Goal: Task Accomplishment & Management: Manage account settings

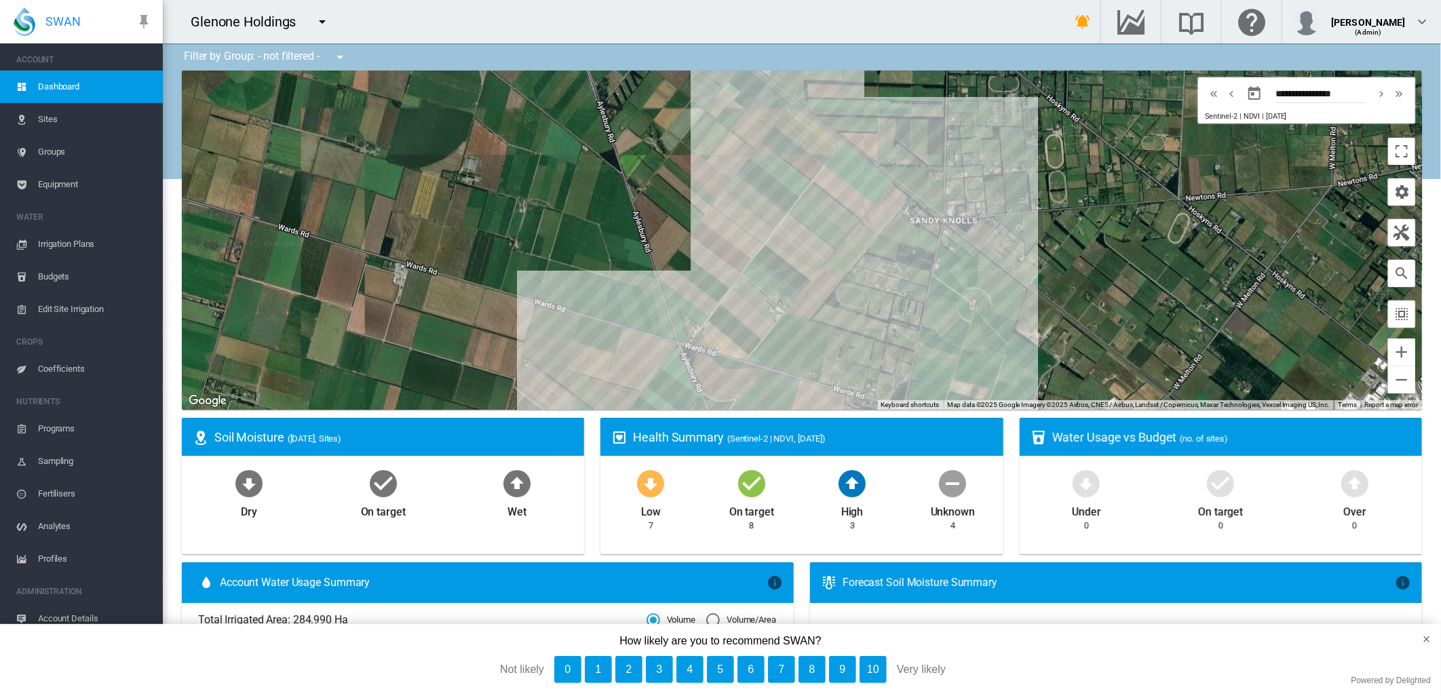
click at [43, 150] on span "Groups" at bounding box center [95, 152] width 114 height 33
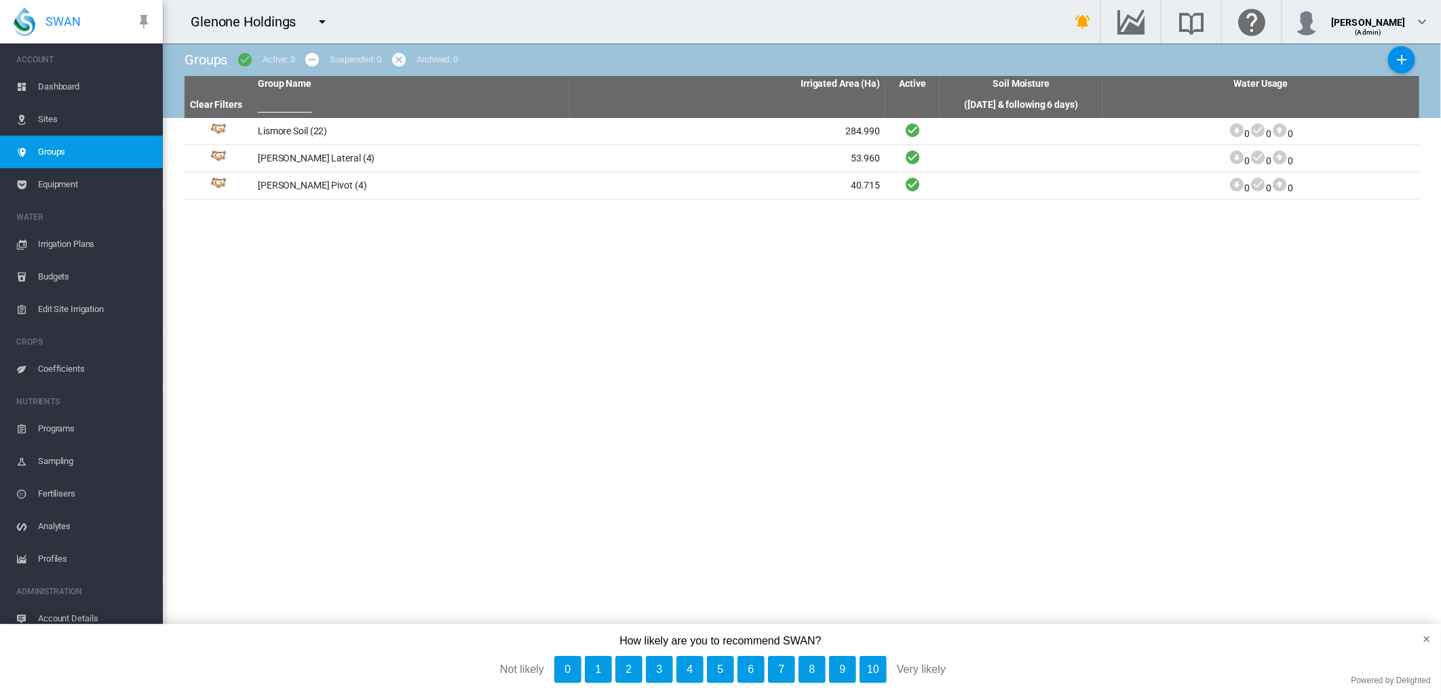
click at [67, 183] on span "Equipment" at bounding box center [95, 184] width 114 height 33
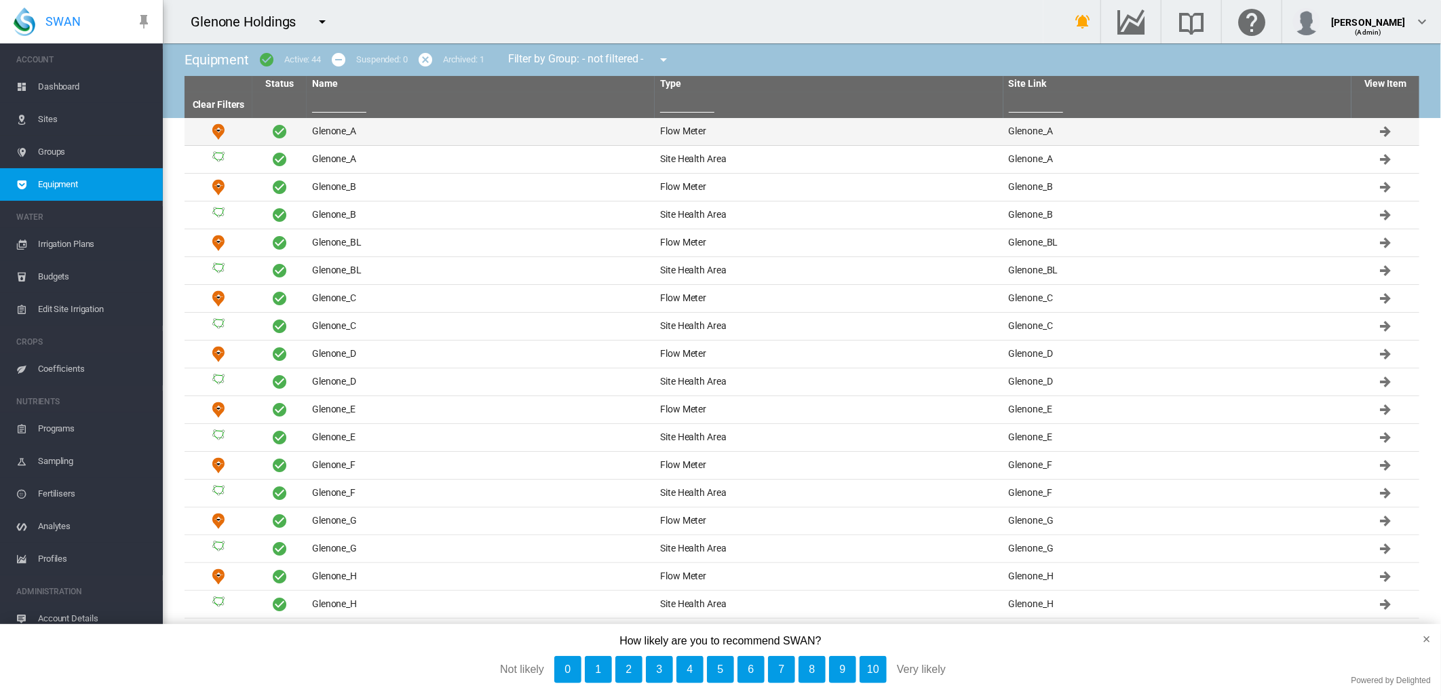
click at [330, 132] on td "Glenone_A" at bounding box center [481, 131] width 348 height 27
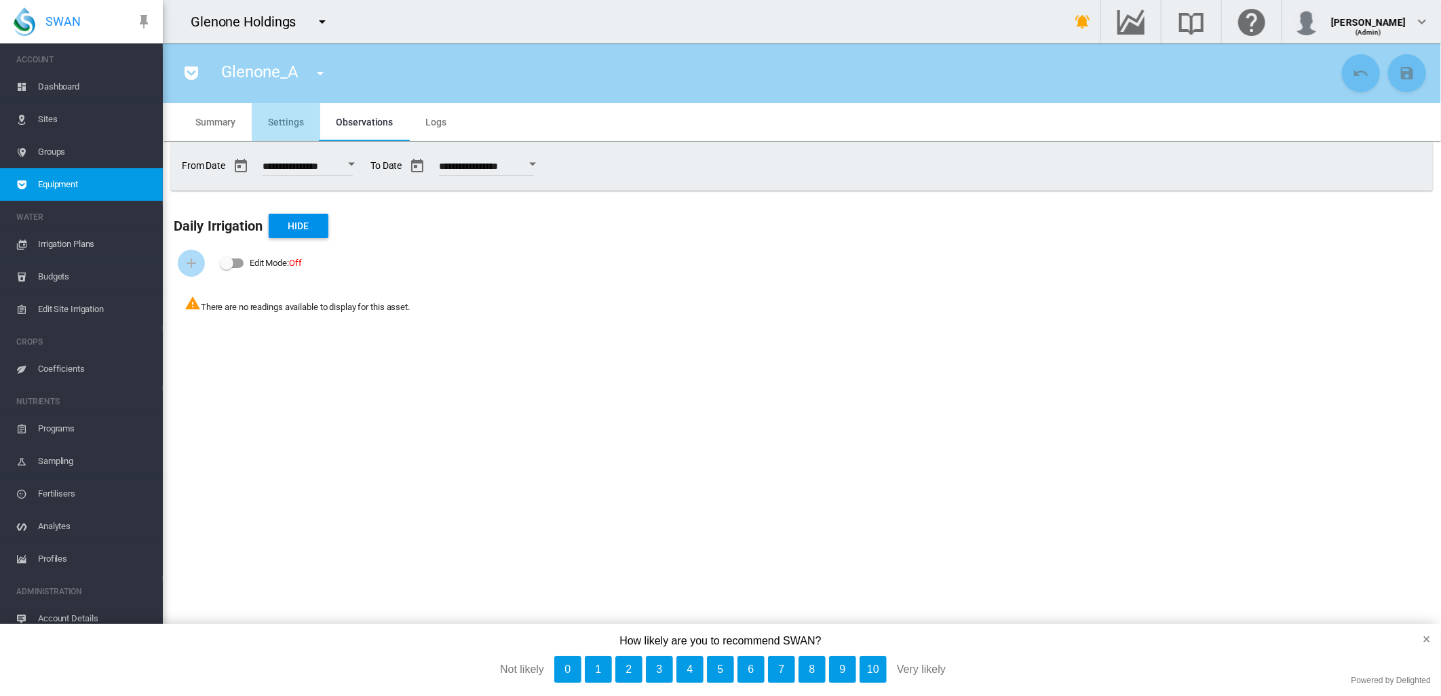
click at [277, 120] on span "Settings" at bounding box center [285, 122] width 35 height 11
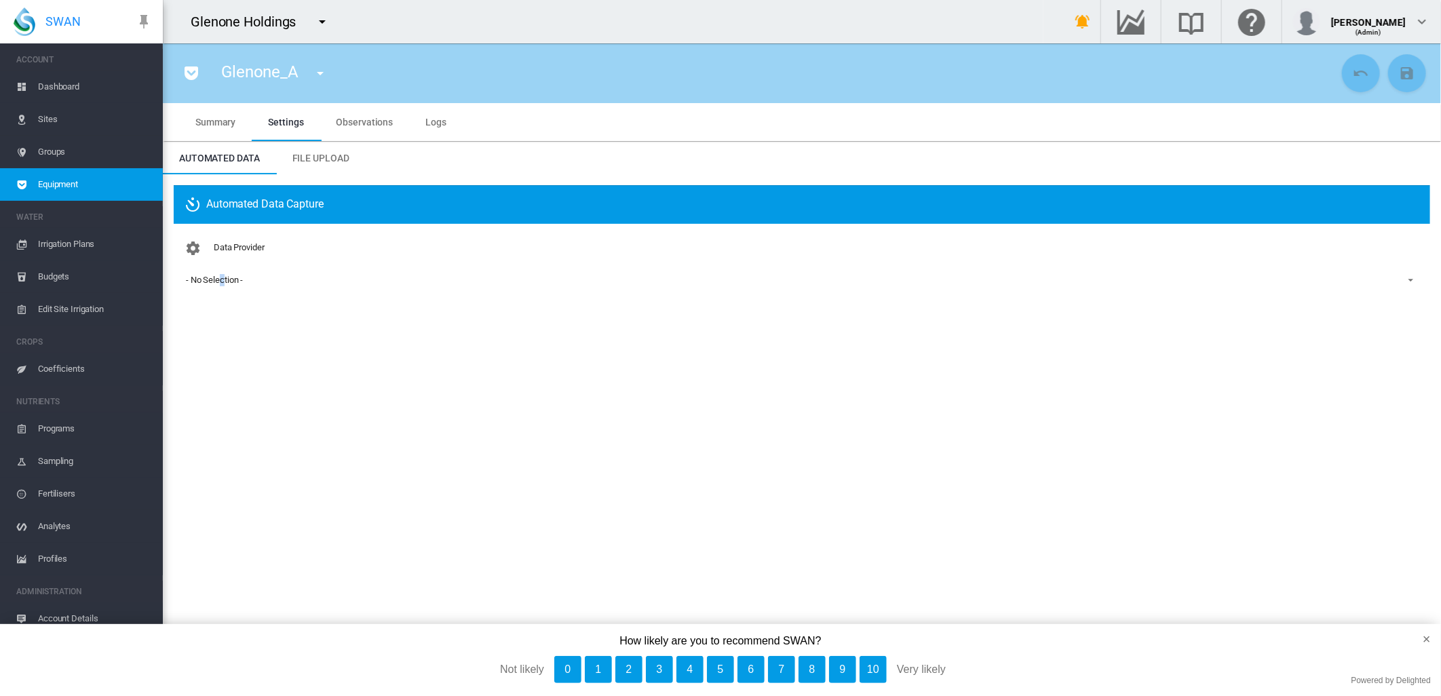
click at [224, 281] on div "- No Selection -" at bounding box center [214, 280] width 57 height 10
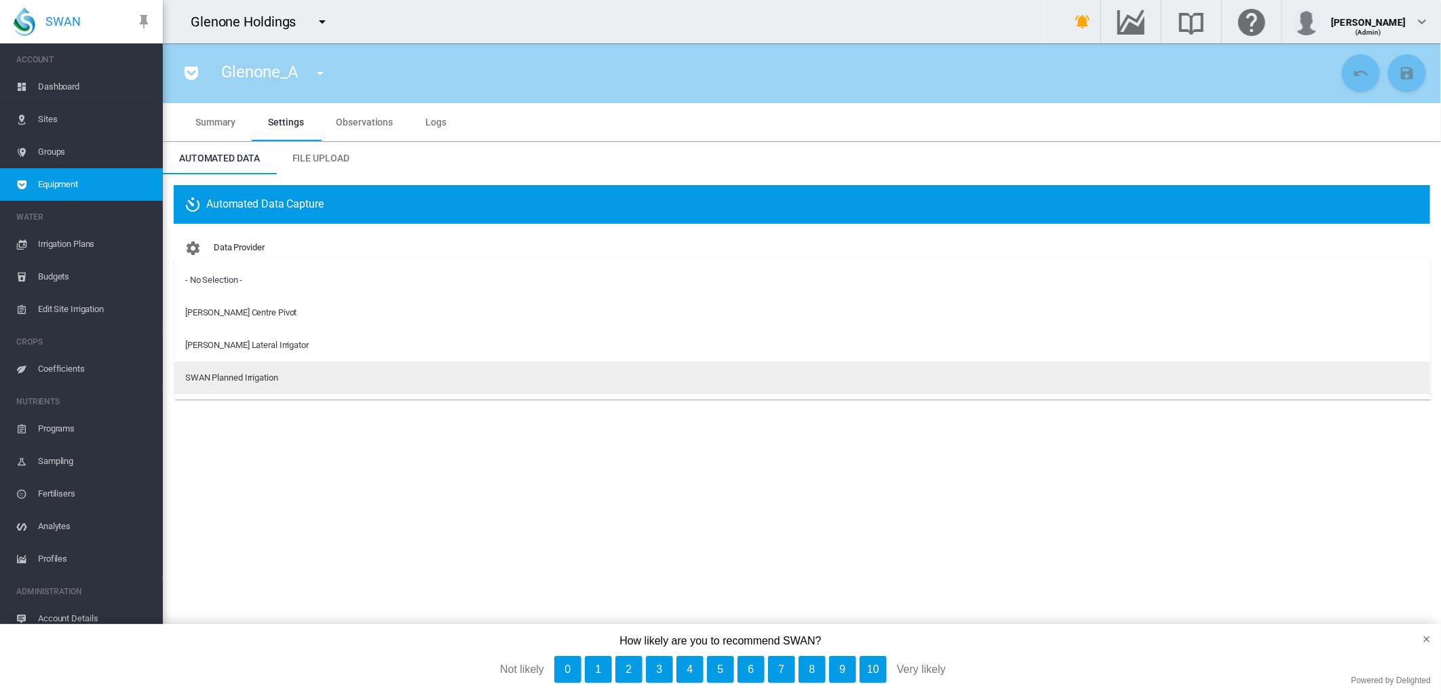
drag, startPoint x: 224, startPoint y: 281, endPoint x: 262, endPoint y: 377, distance: 103.0
click at [262, 377] on div "SWAN Planned Irrigation" at bounding box center [231, 378] width 93 height 12
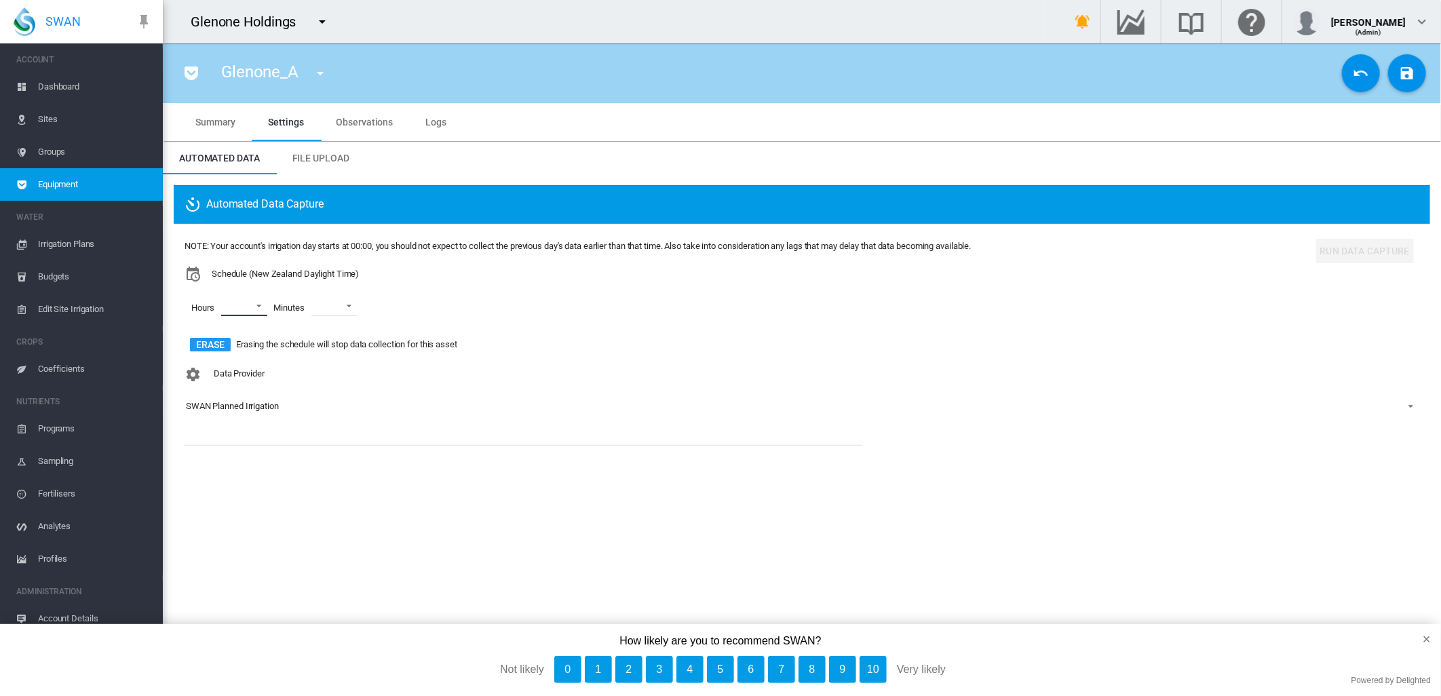
click at [259, 307] on md-select "00 01 02 03 04 05 06 07 08 09 10 11 12 13 14 15 16 17 18 19 20 21 22 23" at bounding box center [244, 306] width 46 height 20
click at [232, 306] on div "00" at bounding box center [228, 307] width 10 height 12
click at [210, 341] on div at bounding box center [210, 340] width 14 height 14
click at [210, 372] on div at bounding box center [210, 372] width 14 height 14
click at [361, 305] on md-backdrop at bounding box center [720, 348] width 1441 height 696
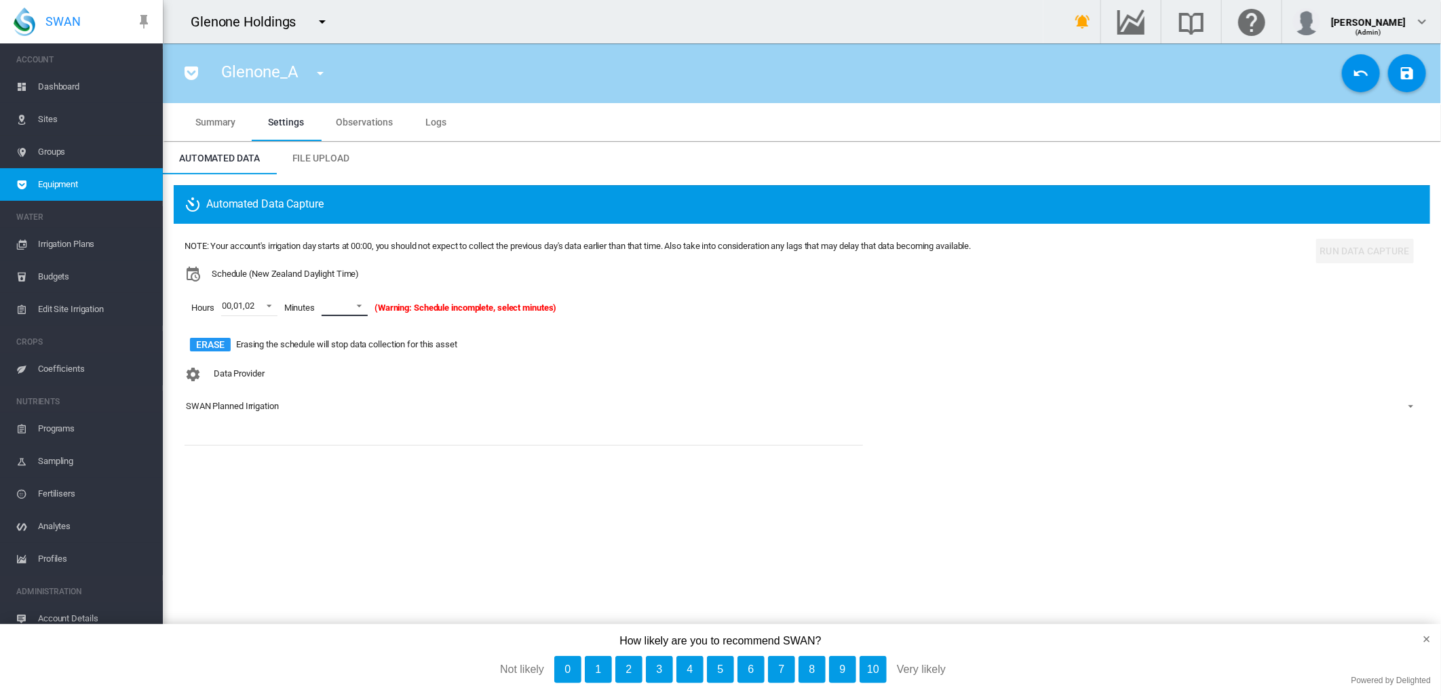
click at [356, 311] on md-select-value at bounding box center [345, 306] width 46 height 20
click at [337, 341] on md-option "00" at bounding box center [360, 339] width 92 height 33
click at [1405, 75] on md-icon "icon-content-save" at bounding box center [1407, 73] width 16 height 16
click at [319, 73] on md-icon "icon-menu-down" at bounding box center [320, 73] width 16 height 16
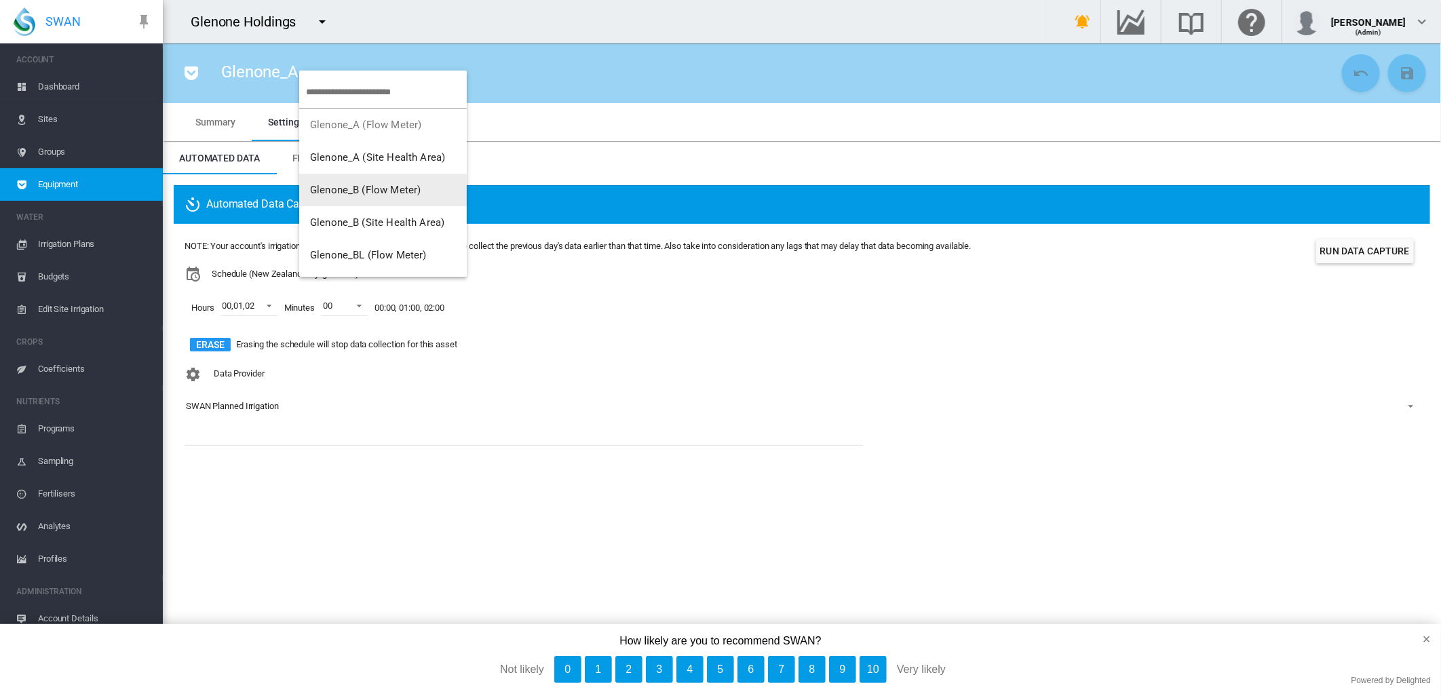
click at [343, 192] on span "Glenone_B (Flow Meter)" at bounding box center [365, 190] width 111 height 12
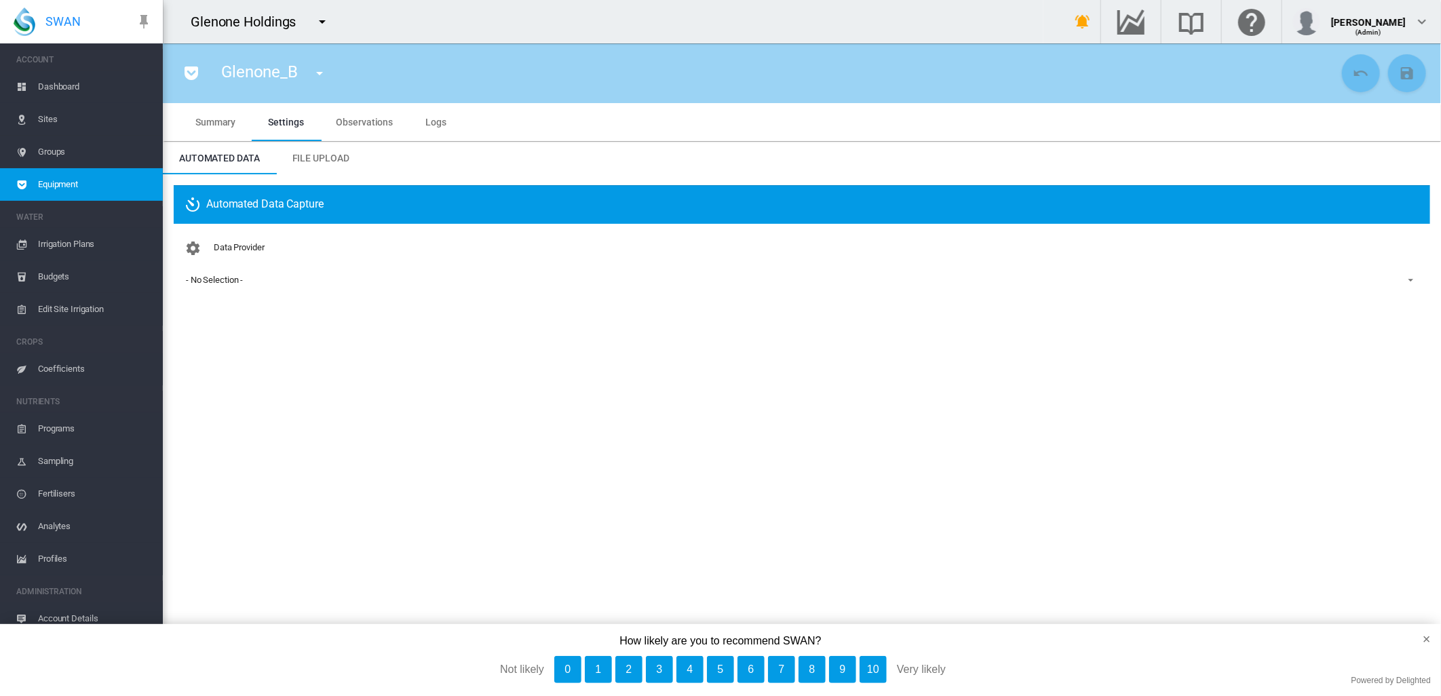
click at [219, 282] on div "- No Selection -" at bounding box center [214, 280] width 57 height 10
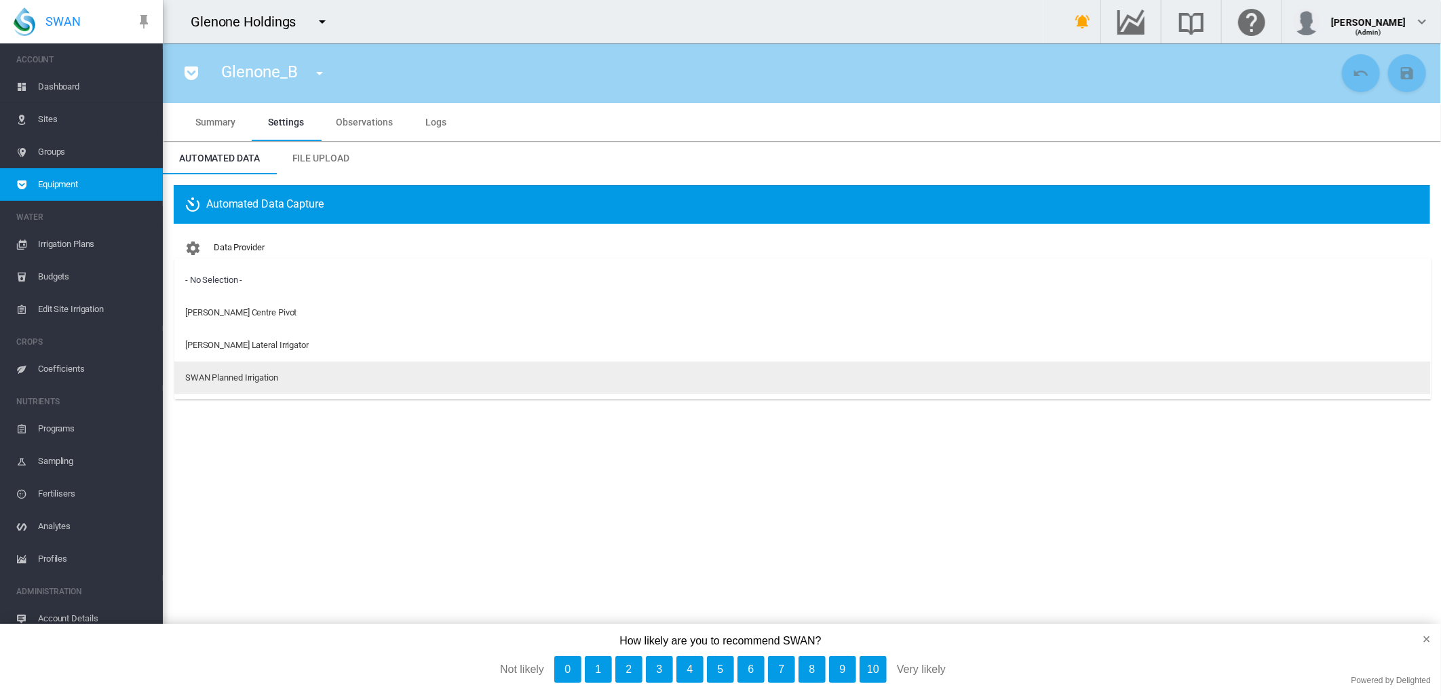
click at [202, 377] on div "SWAN Planned Irrigation" at bounding box center [231, 378] width 93 height 12
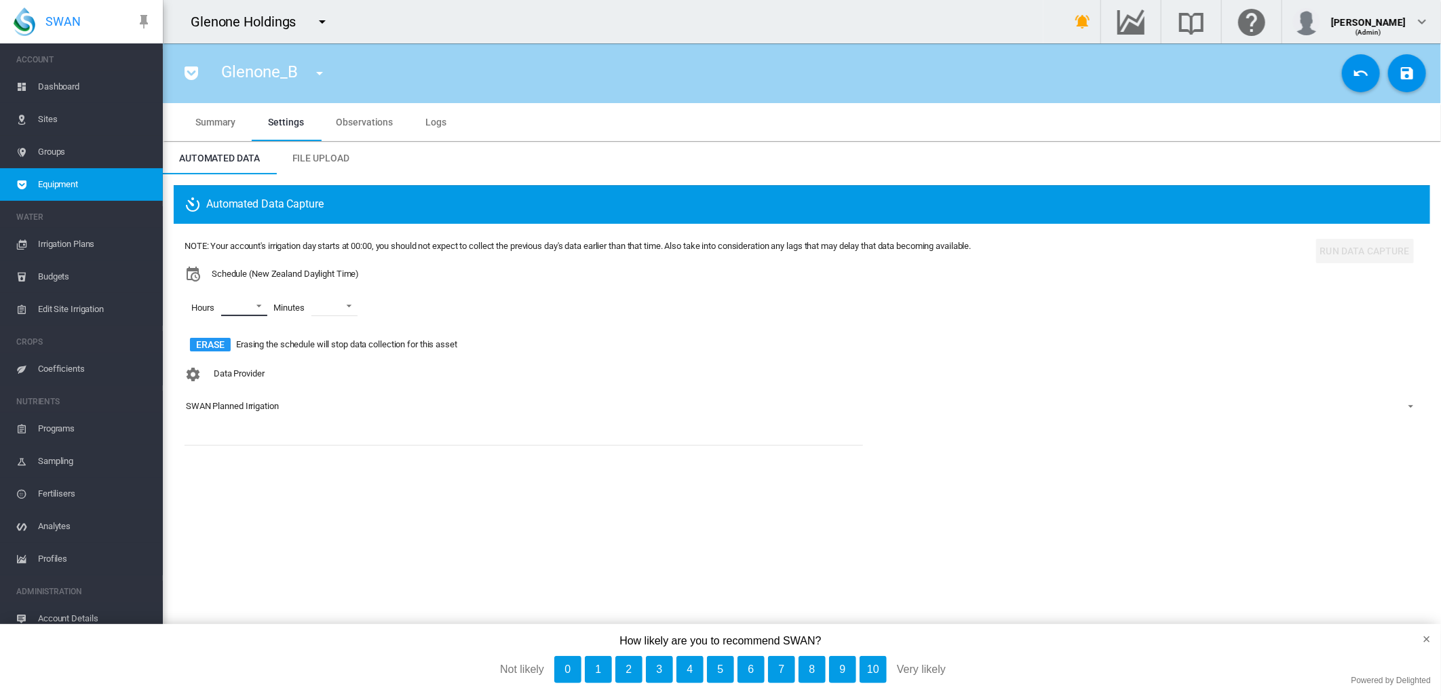
click at [257, 306] on md-select "00 01 02 03 04 05 06 07 08 09 10 11 12 13 14 15 16 17 18 19 20 21 22 23" at bounding box center [244, 306] width 46 height 20
click at [215, 309] on div at bounding box center [210, 307] width 14 height 14
click at [212, 341] on div at bounding box center [210, 340] width 14 height 14
click at [205, 373] on div at bounding box center [210, 372] width 14 height 14
click at [358, 304] on md-backdrop at bounding box center [720, 348] width 1441 height 696
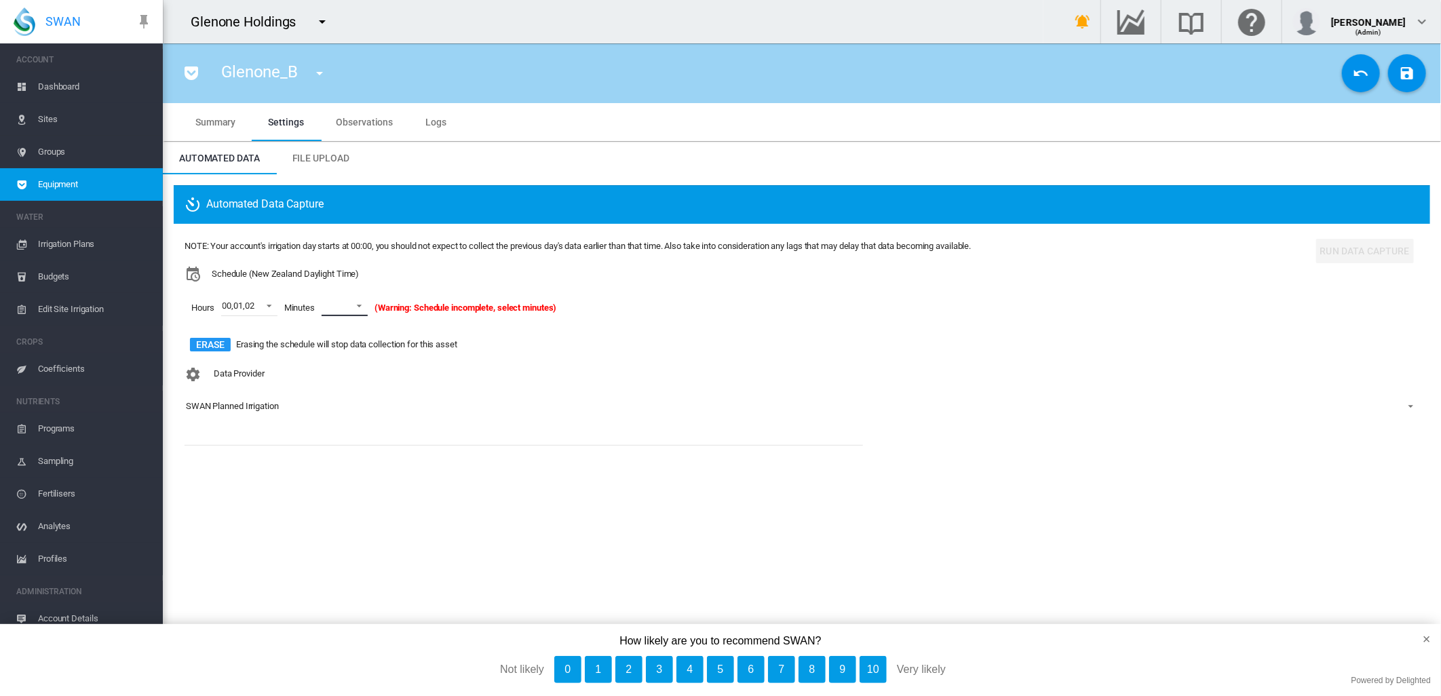
click at [362, 306] on span at bounding box center [355, 305] width 16 height 12
click at [329, 340] on div "00" at bounding box center [329, 339] width 10 height 12
click at [1401, 83] on button "Save Changes" at bounding box center [1408, 73] width 38 height 38
click at [319, 68] on md-icon "icon-menu-down" at bounding box center [320, 73] width 16 height 16
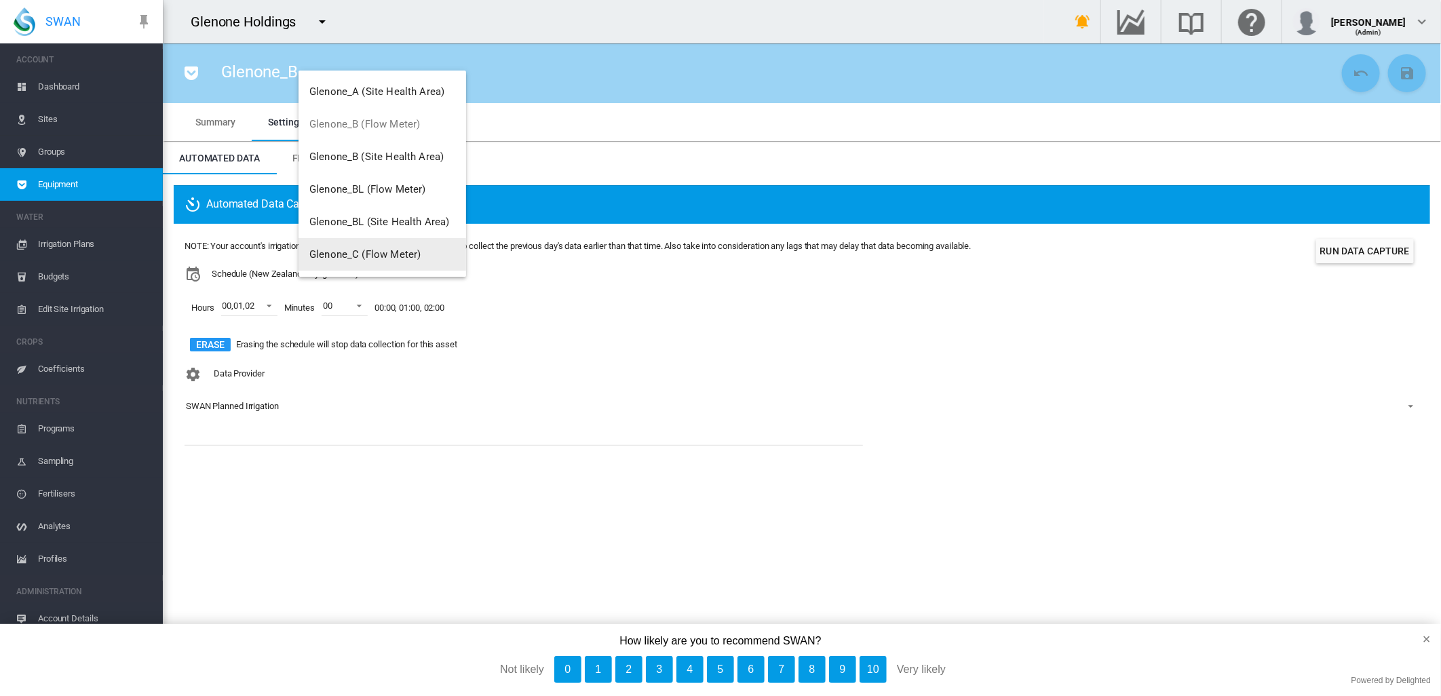
scroll to position [75, 0]
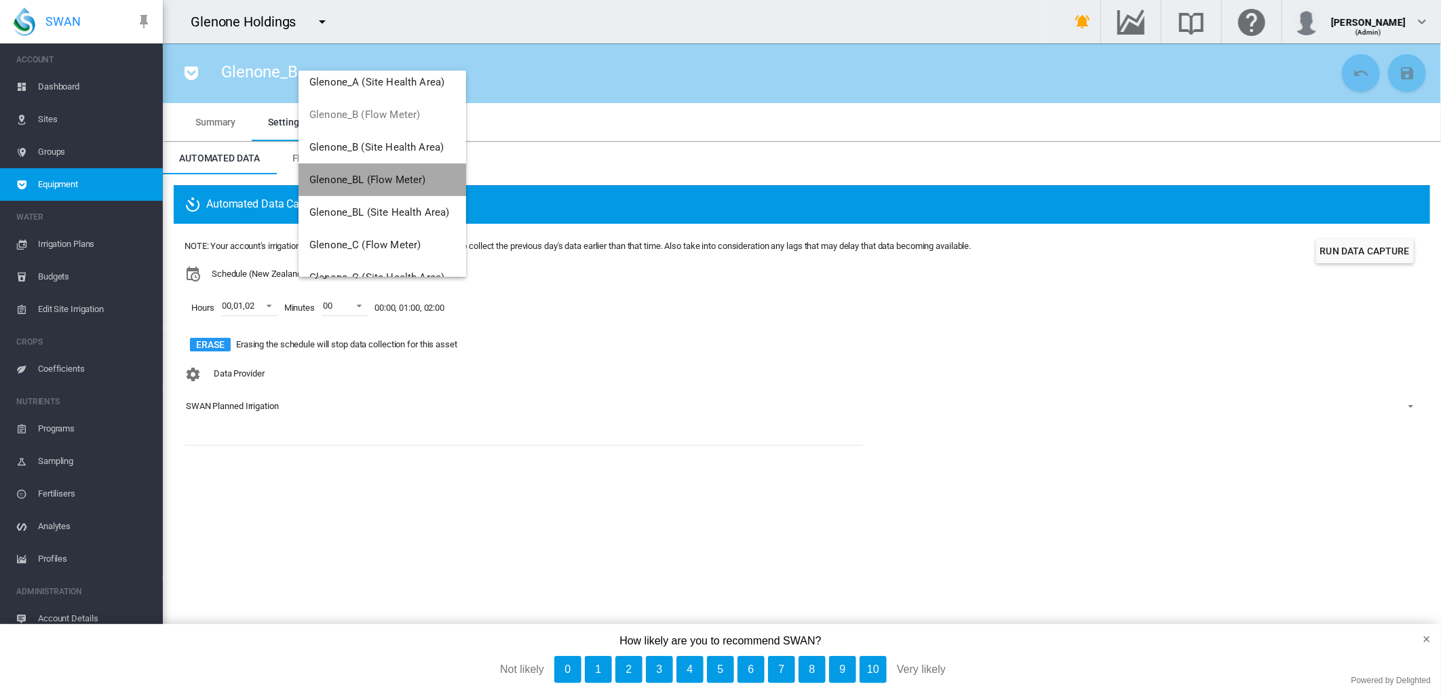
click at [387, 179] on span "Glenone_BL (Flow Meter)" at bounding box center [367, 180] width 116 height 12
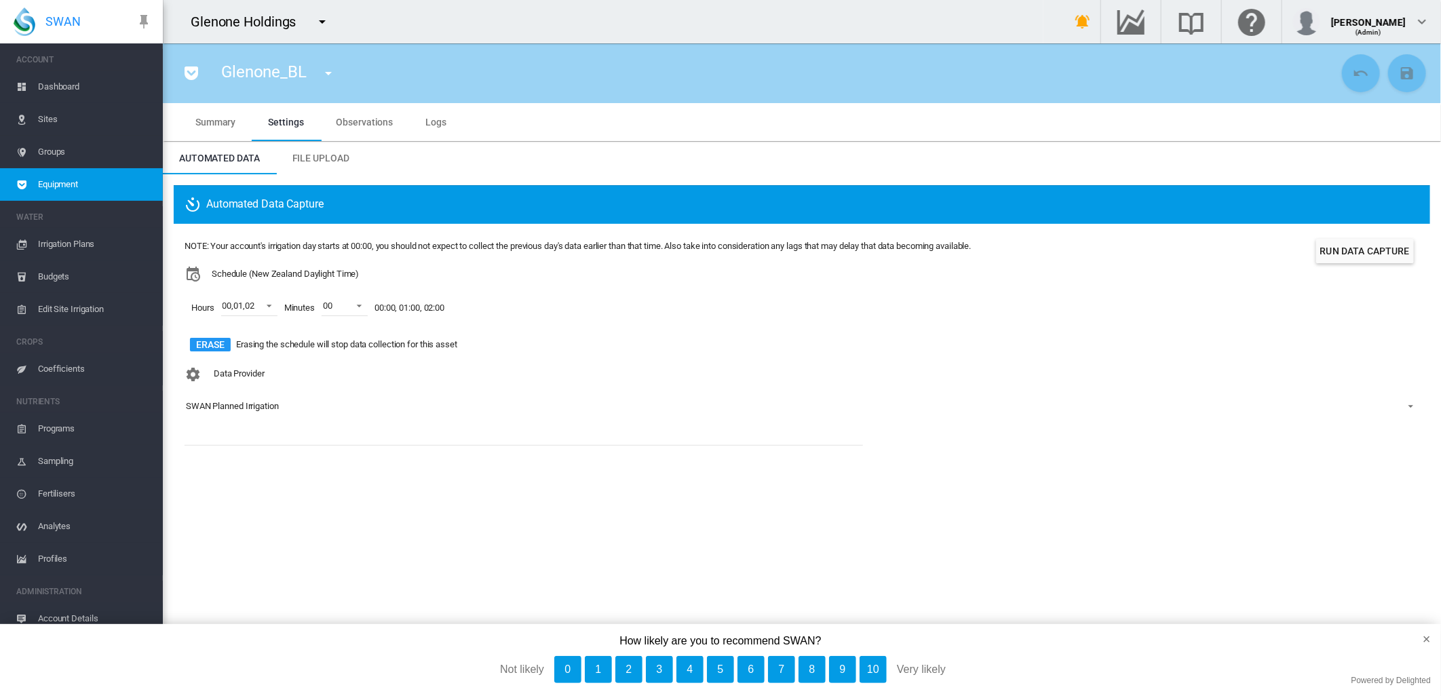
click at [326, 73] on md-icon "icon-menu-down" at bounding box center [328, 73] width 16 height 16
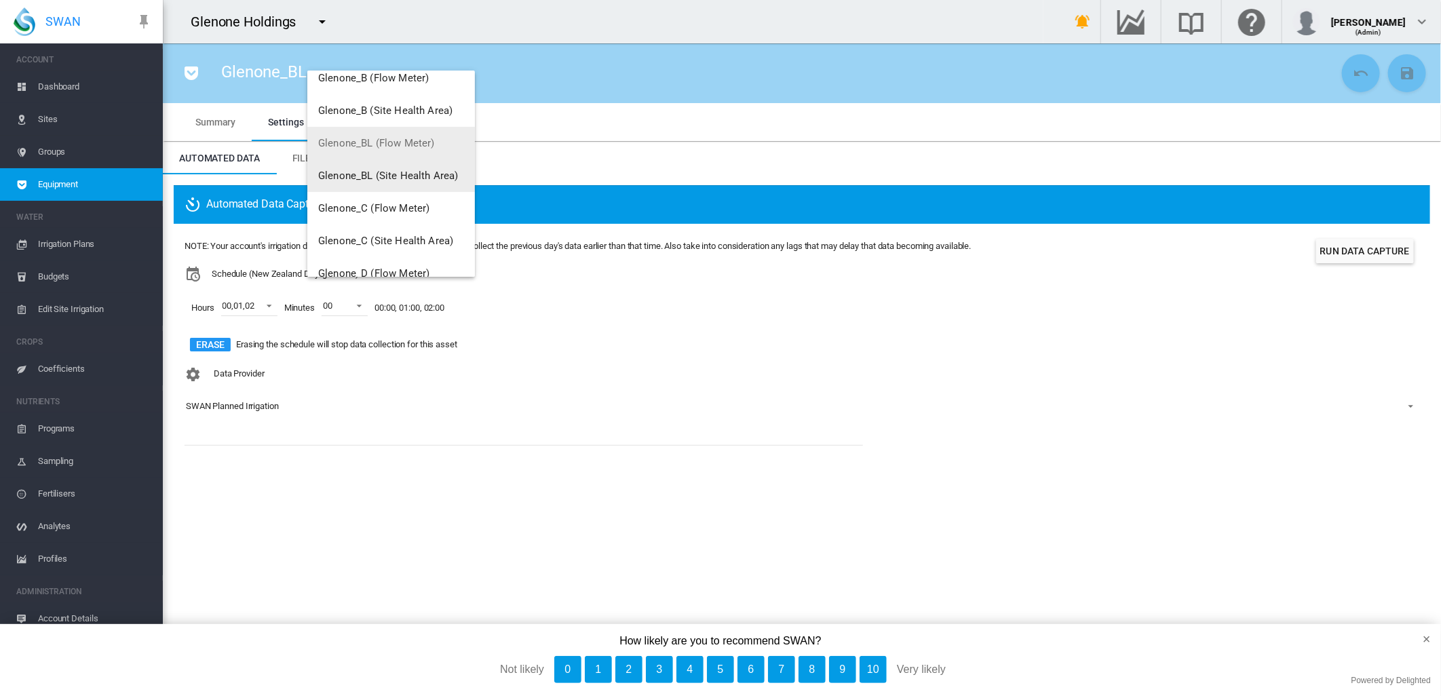
scroll to position [113, 0]
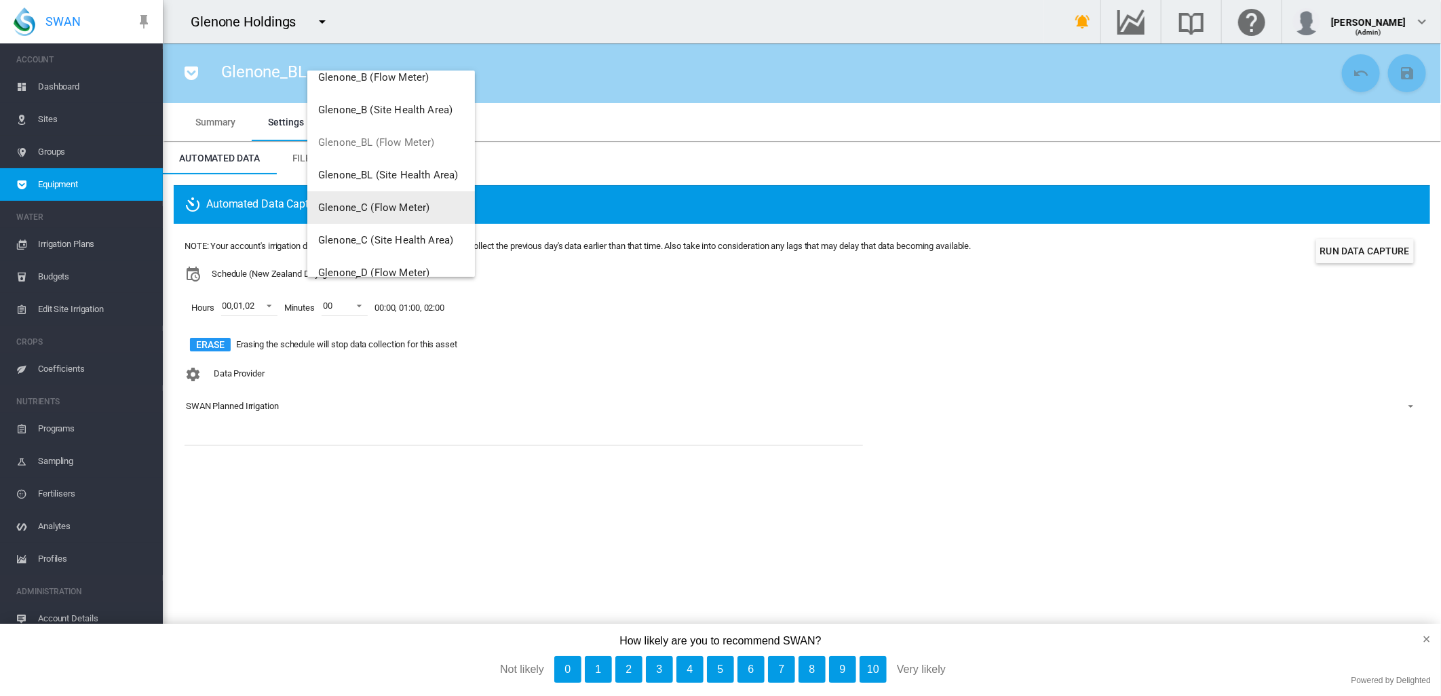
click at [361, 209] on span "Glenone_C (Flow Meter)" at bounding box center [373, 208] width 111 height 12
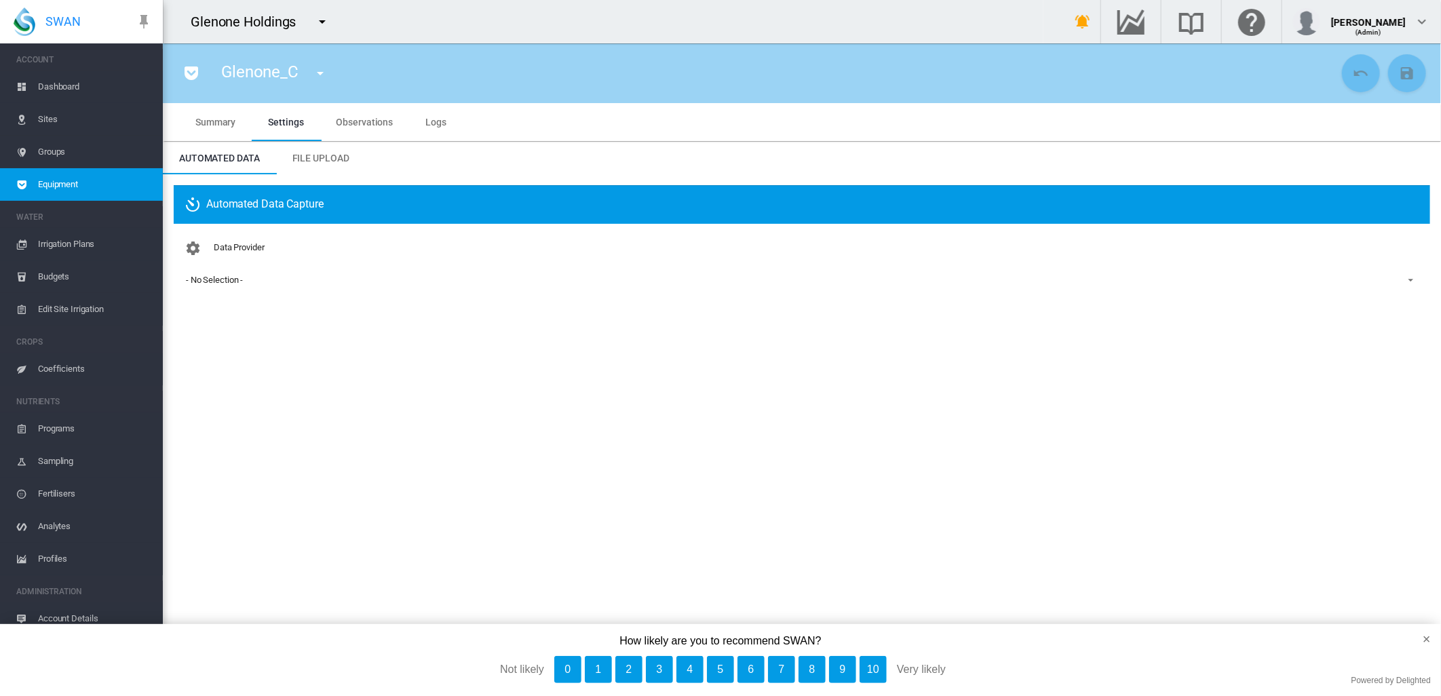
click at [220, 280] on div "- No Selection -" at bounding box center [214, 280] width 57 height 10
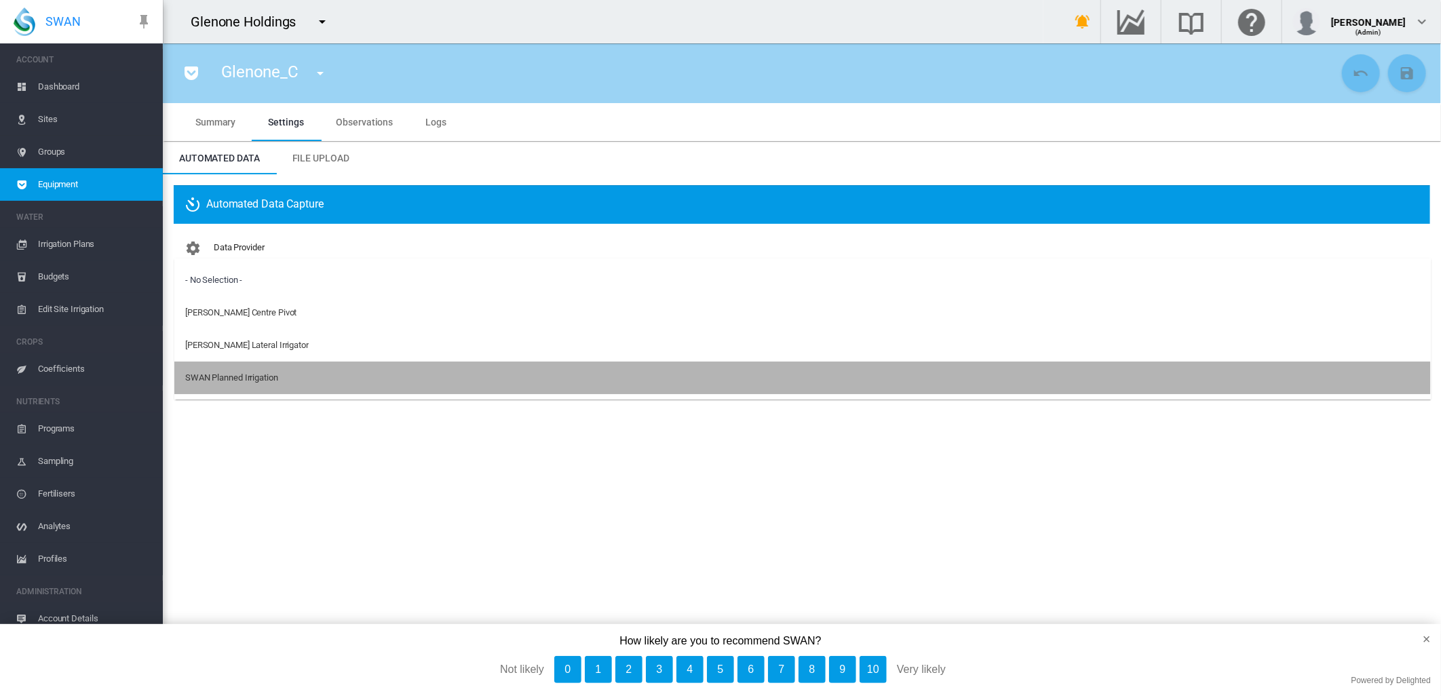
click at [243, 379] on div "SWAN Planned Irrigation" at bounding box center [231, 378] width 93 height 12
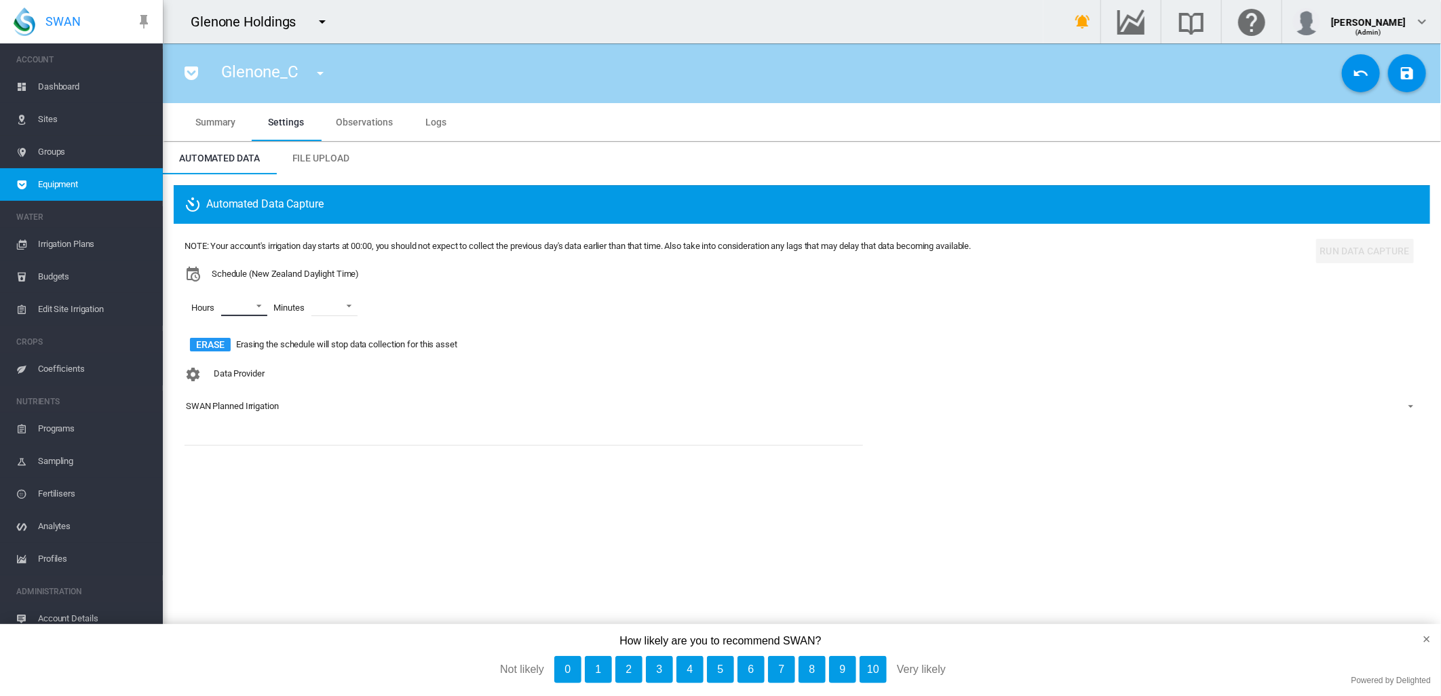
click at [255, 304] on md-select "00 01 02 03 04 05 06 07 08 09 10 11 12 13 14 15 16 17 18 19 20 21 22 23" at bounding box center [244, 306] width 46 height 20
click at [212, 305] on div at bounding box center [210, 307] width 14 height 14
click at [209, 340] on div at bounding box center [210, 340] width 14 height 14
drag, startPoint x: 208, startPoint y: 377, endPoint x: 214, endPoint y: 368, distance: 11.3
click at [208, 377] on div at bounding box center [210, 372] width 14 height 14
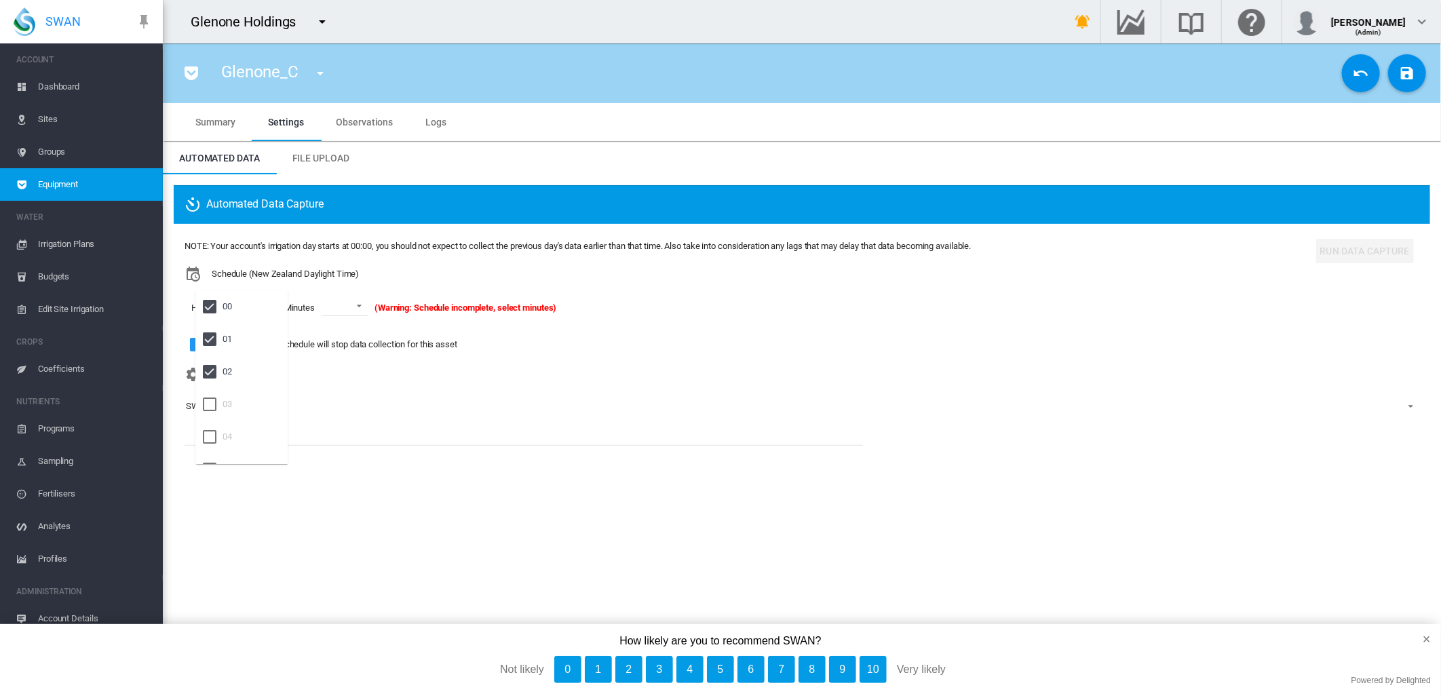
click at [361, 303] on md-backdrop at bounding box center [720, 348] width 1441 height 696
click at [362, 303] on span at bounding box center [355, 305] width 16 height 12
click at [328, 345] on div "00" at bounding box center [329, 339] width 10 height 12
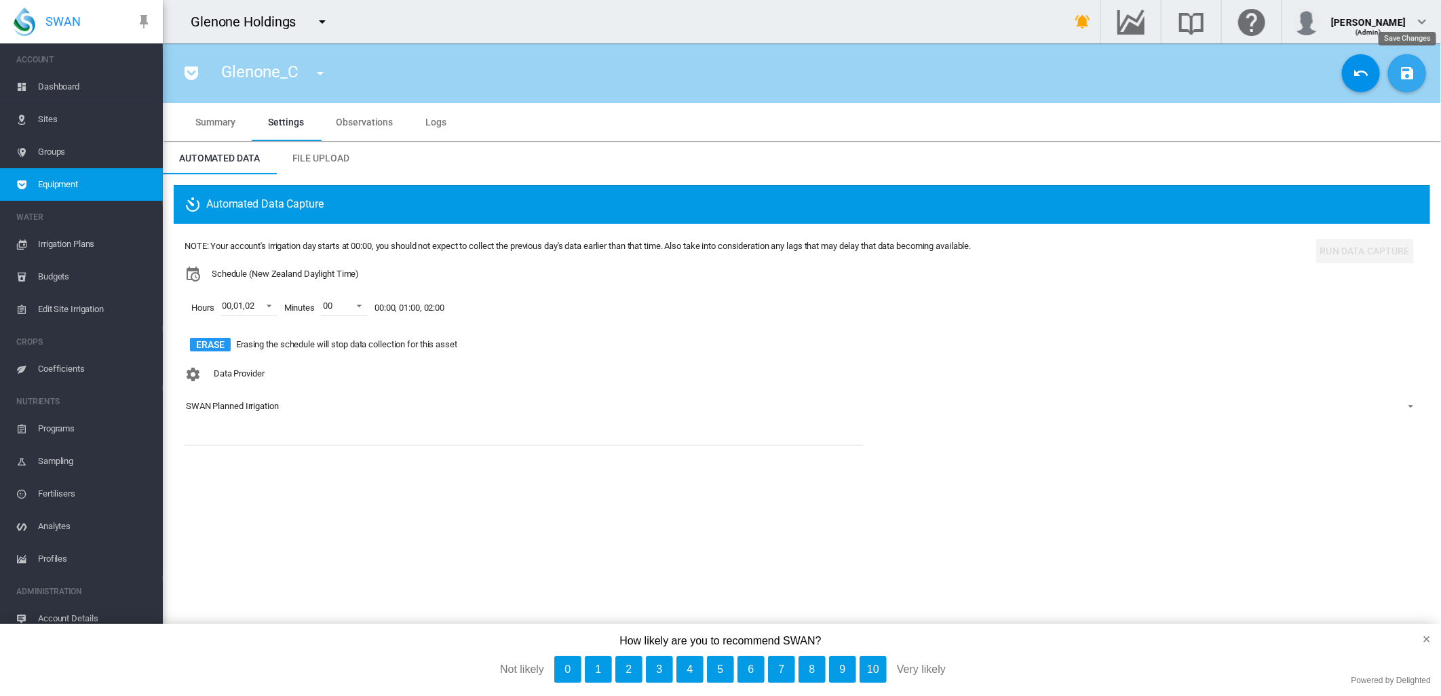
click at [1403, 76] on md-icon "icon-content-save" at bounding box center [1407, 73] width 16 height 16
click at [321, 79] on md-icon "icon-menu-down" at bounding box center [320, 73] width 16 height 16
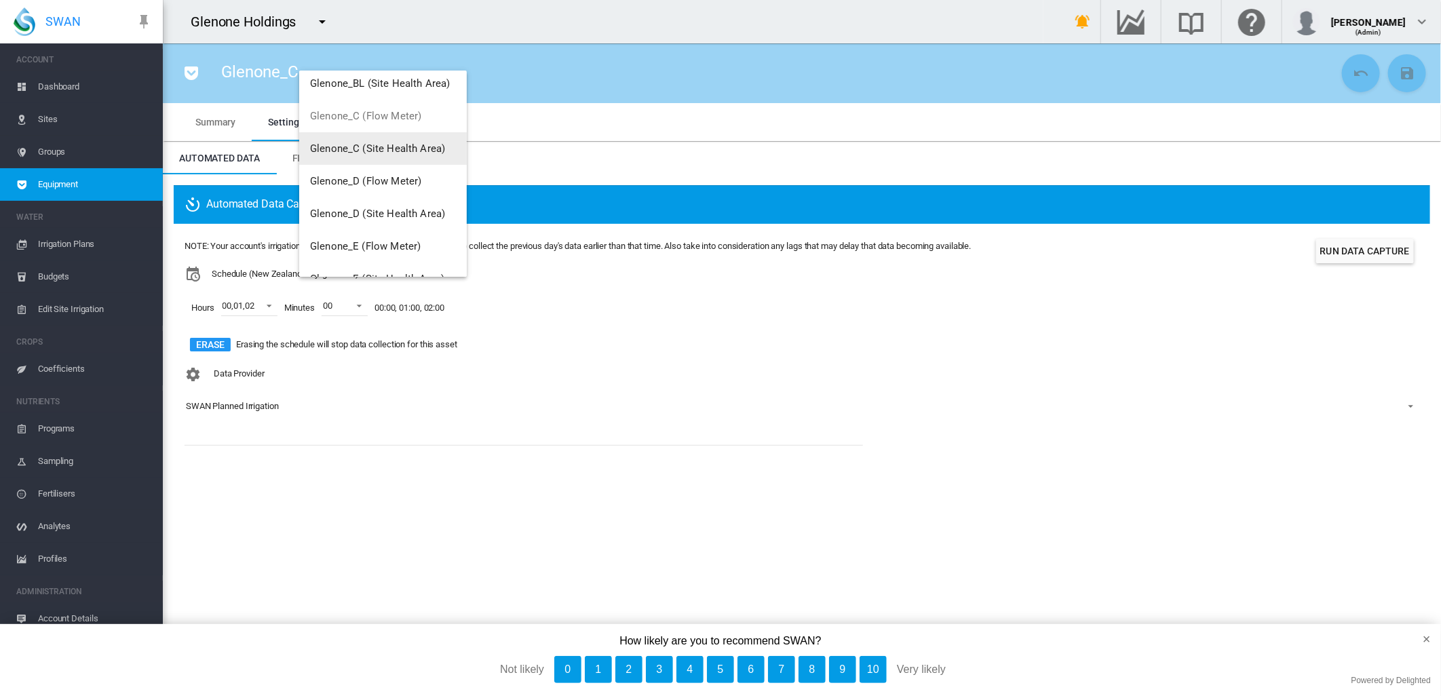
scroll to position [207, 0]
click at [342, 178] on span "Glenone_D (Flow Meter)" at bounding box center [365, 178] width 111 height 12
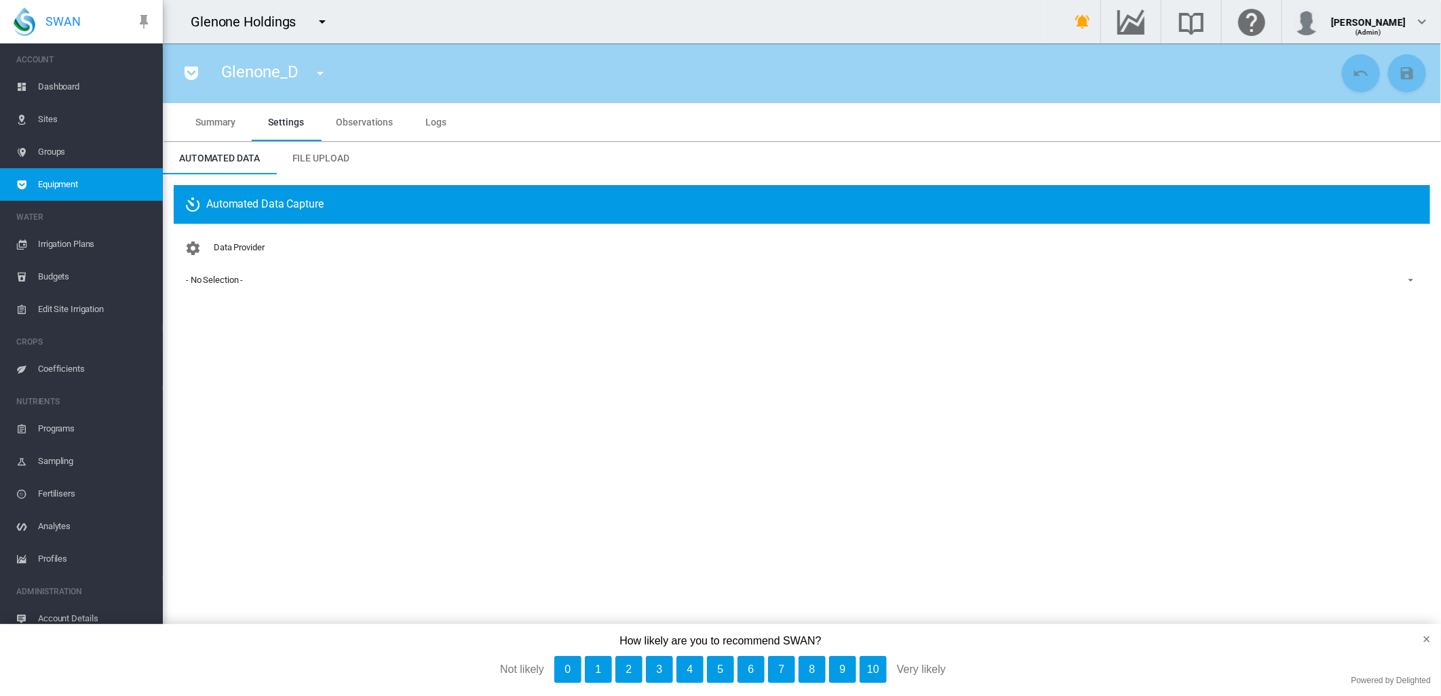
click at [238, 280] on div "- No Selection -" at bounding box center [214, 280] width 57 height 10
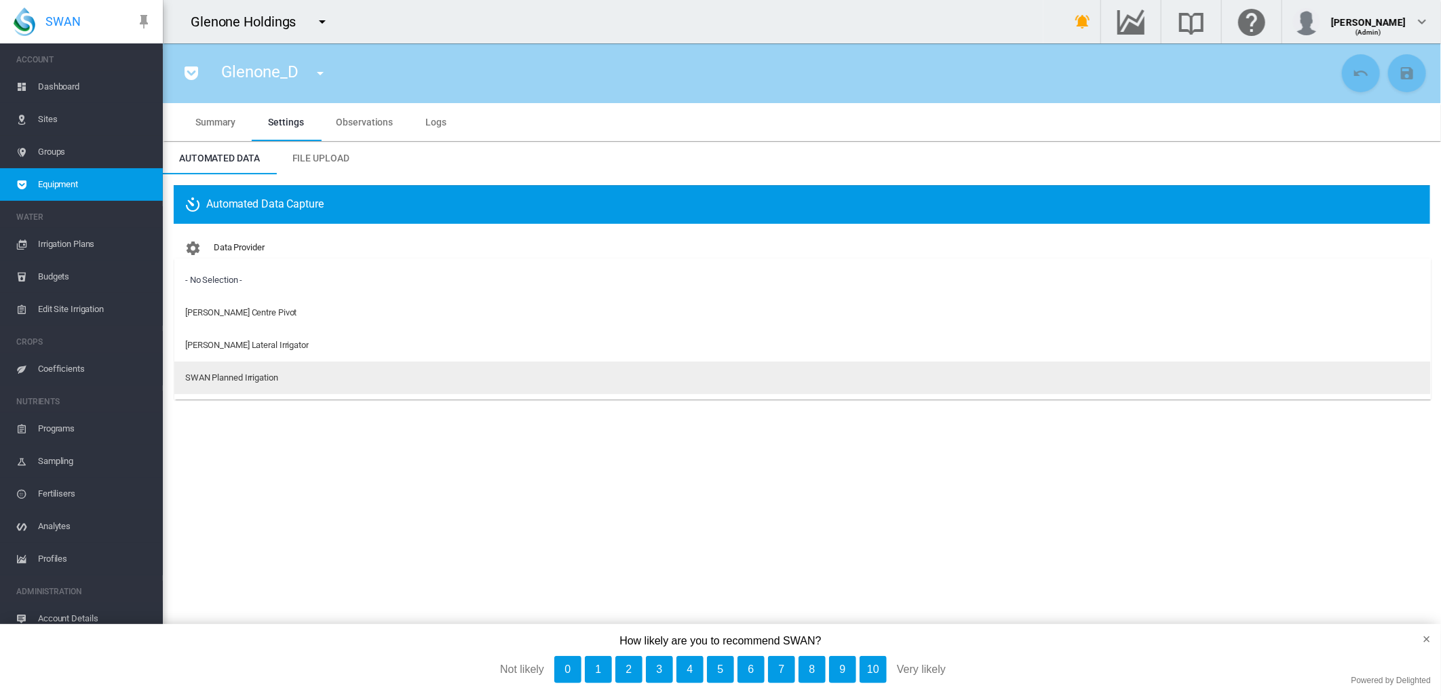
click at [229, 372] on div "SWAN Planned Irrigation" at bounding box center [231, 378] width 93 height 12
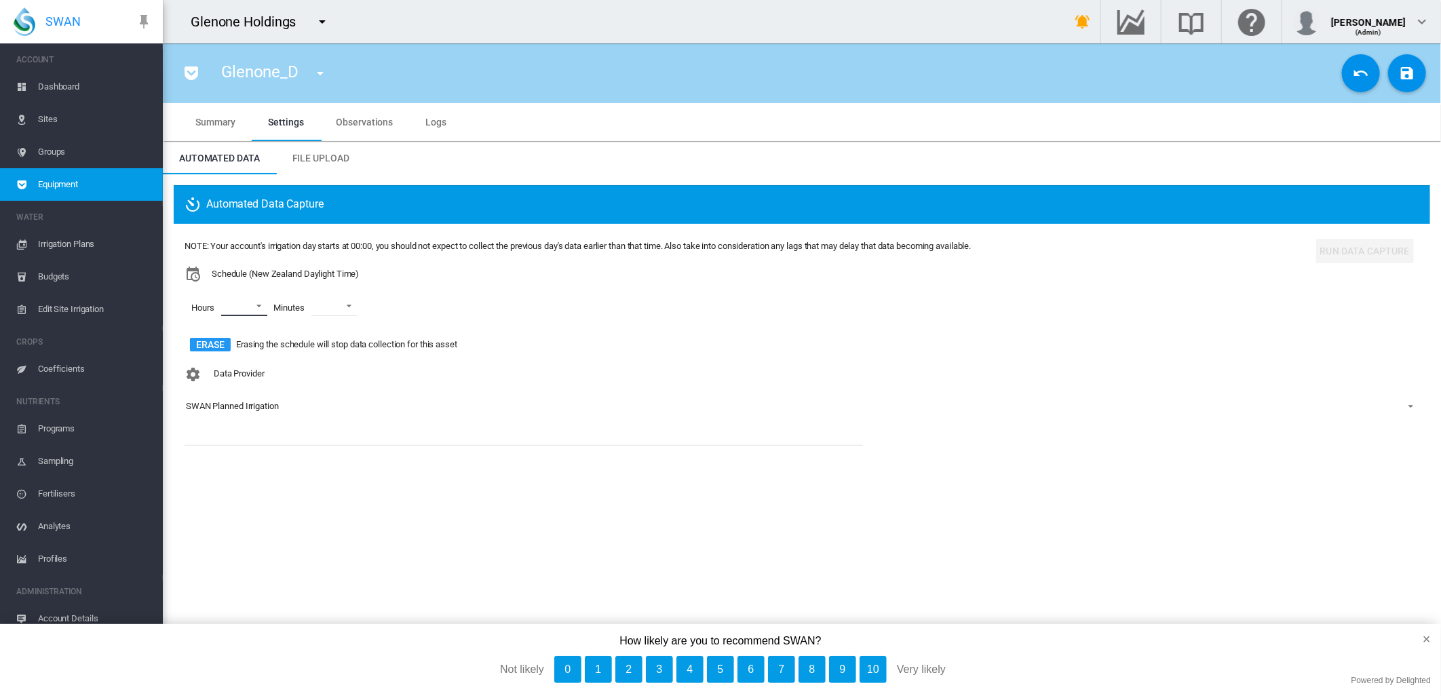
click at [261, 303] on md-select "00 01 02 03 04 05 06 07 08 09 10 11 12 13 14 15 16 17 18 19 20 21 22 23" at bounding box center [244, 306] width 46 height 20
drag, startPoint x: 208, startPoint y: 308, endPoint x: 208, endPoint y: 319, distance: 10.9
click at [207, 309] on div at bounding box center [210, 307] width 14 height 14
click at [209, 341] on div at bounding box center [210, 340] width 14 height 14
click at [208, 368] on div at bounding box center [210, 372] width 14 height 14
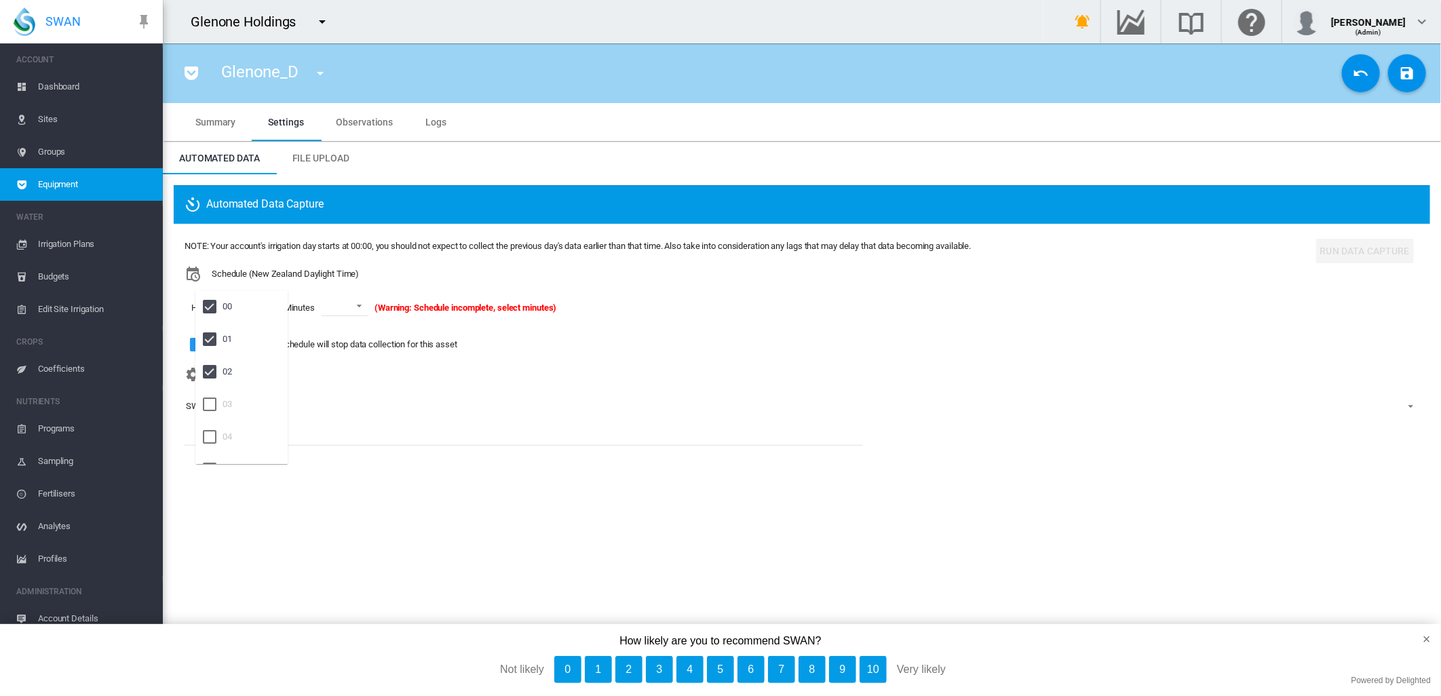
click at [362, 306] on md-backdrop at bounding box center [720, 348] width 1441 height 696
click at [366, 307] on md-select-value at bounding box center [345, 306] width 46 height 20
click at [333, 336] on div "00" at bounding box center [329, 339] width 10 height 12
click at [1396, 83] on button "Save Changes" at bounding box center [1408, 73] width 38 height 38
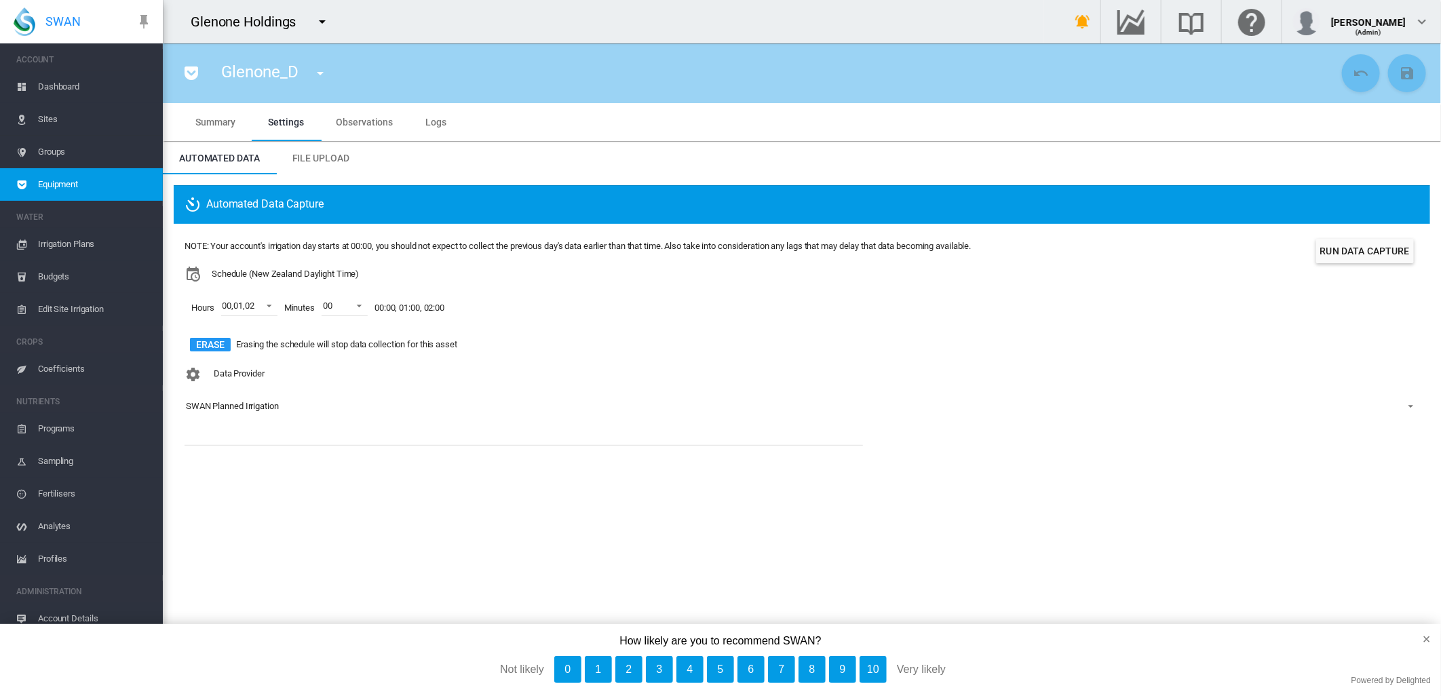
click at [323, 70] on md-icon "icon-menu-down" at bounding box center [320, 73] width 16 height 16
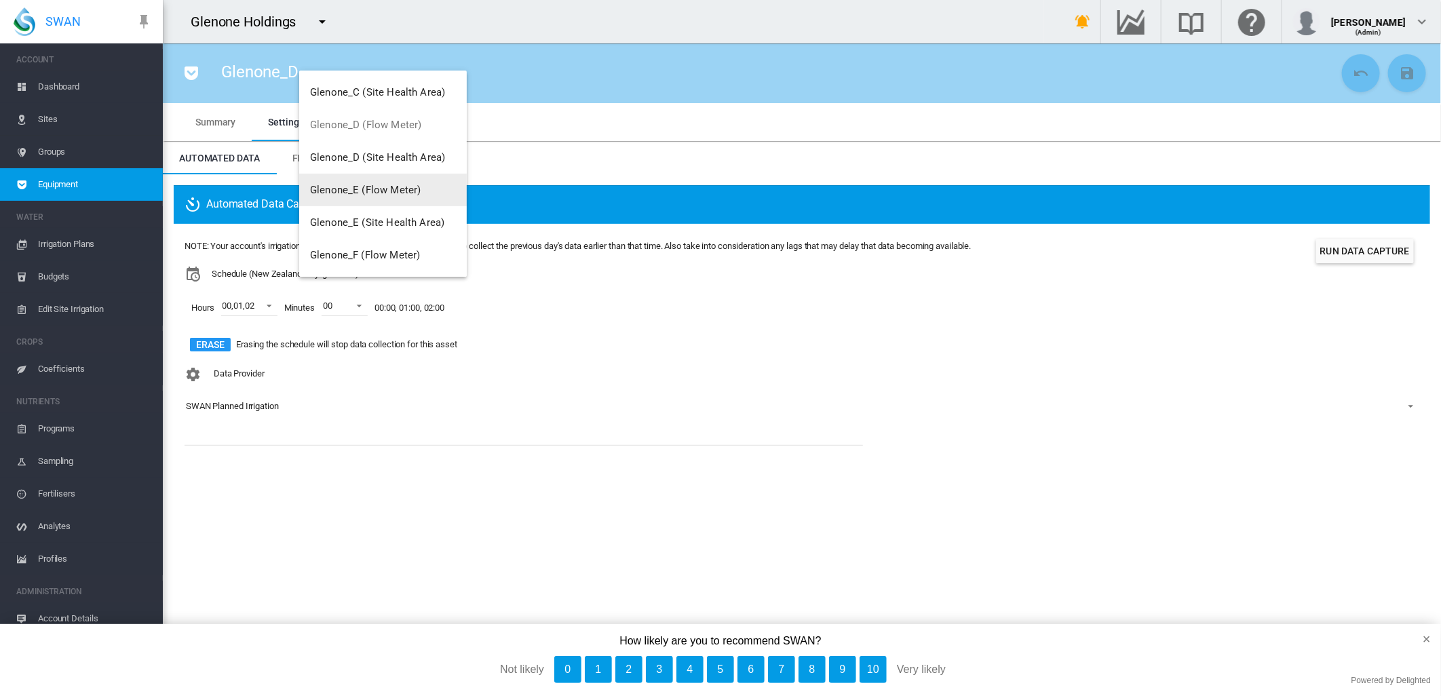
scroll to position [263, 0]
click at [336, 184] on span "Glenone_E (Flow Meter)" at bounding box center [365, 187] width 111 height 12
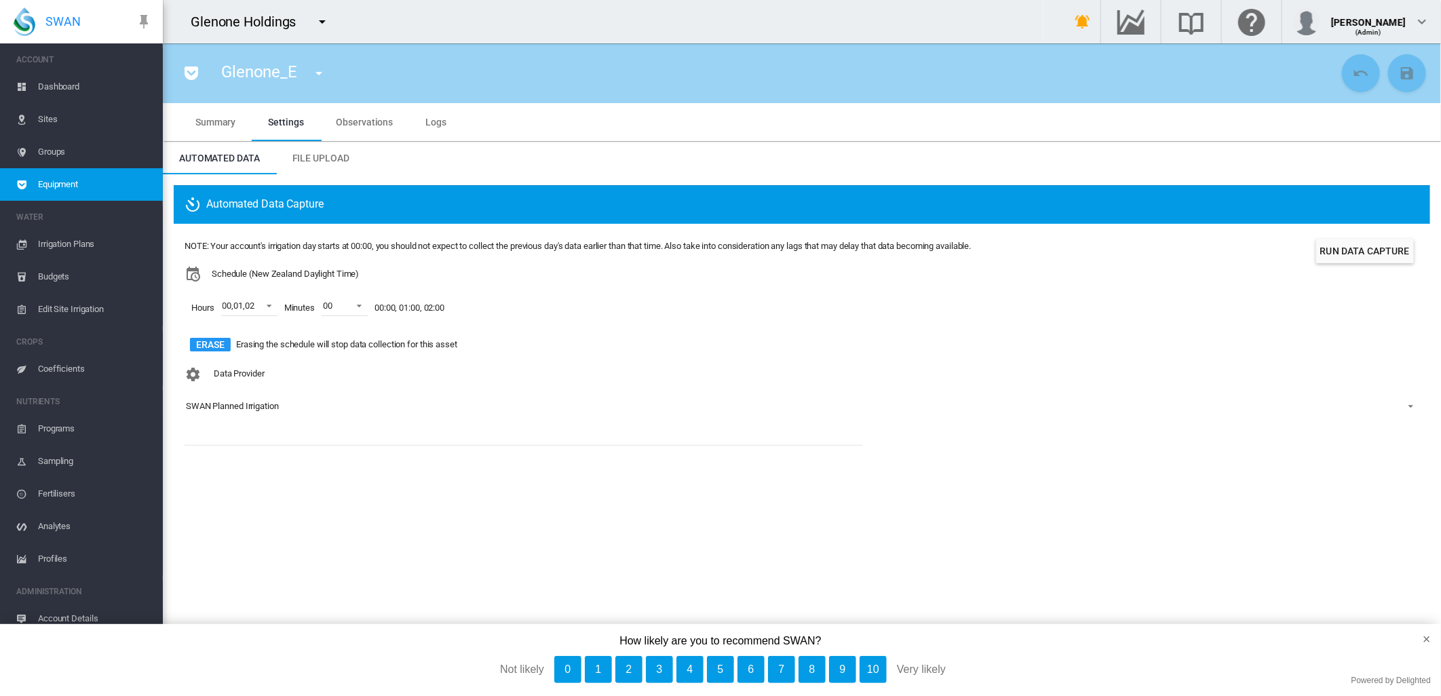
click at [314, 72] on md-icon "icon-menu-down" at bounding box center [319, 73] width 16 height 16
type input "*"
click at [369, 119] on span "Glenone_F (Flow Meter)" at bounding box center [364, 125] width 110 height 12
click at [318, 73] on md-icon "icon-menu-down" at bounding box center [318, 73] width 16 height 16
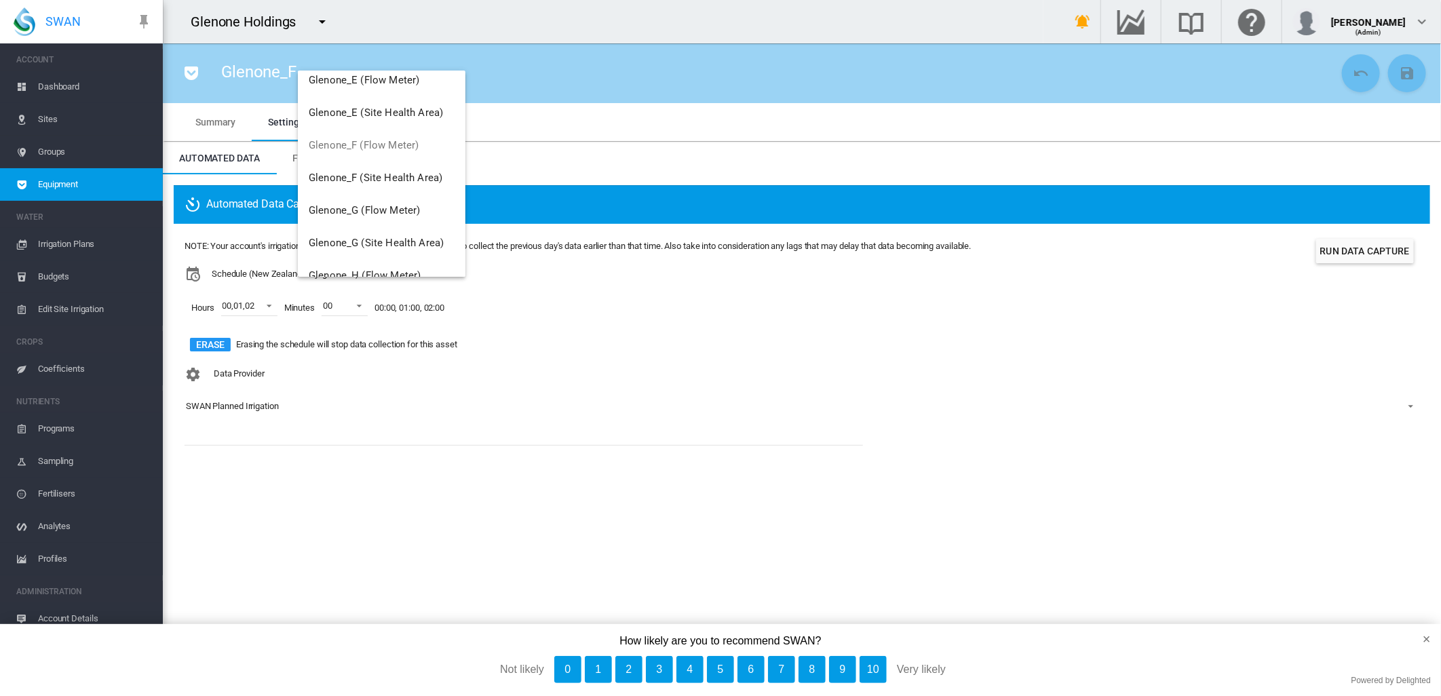
scroll to position [403, 0]
click at [411, 176] on span "Glenone_G (Flow Meter)" at bounding box center [364, 178] width 111 height 12
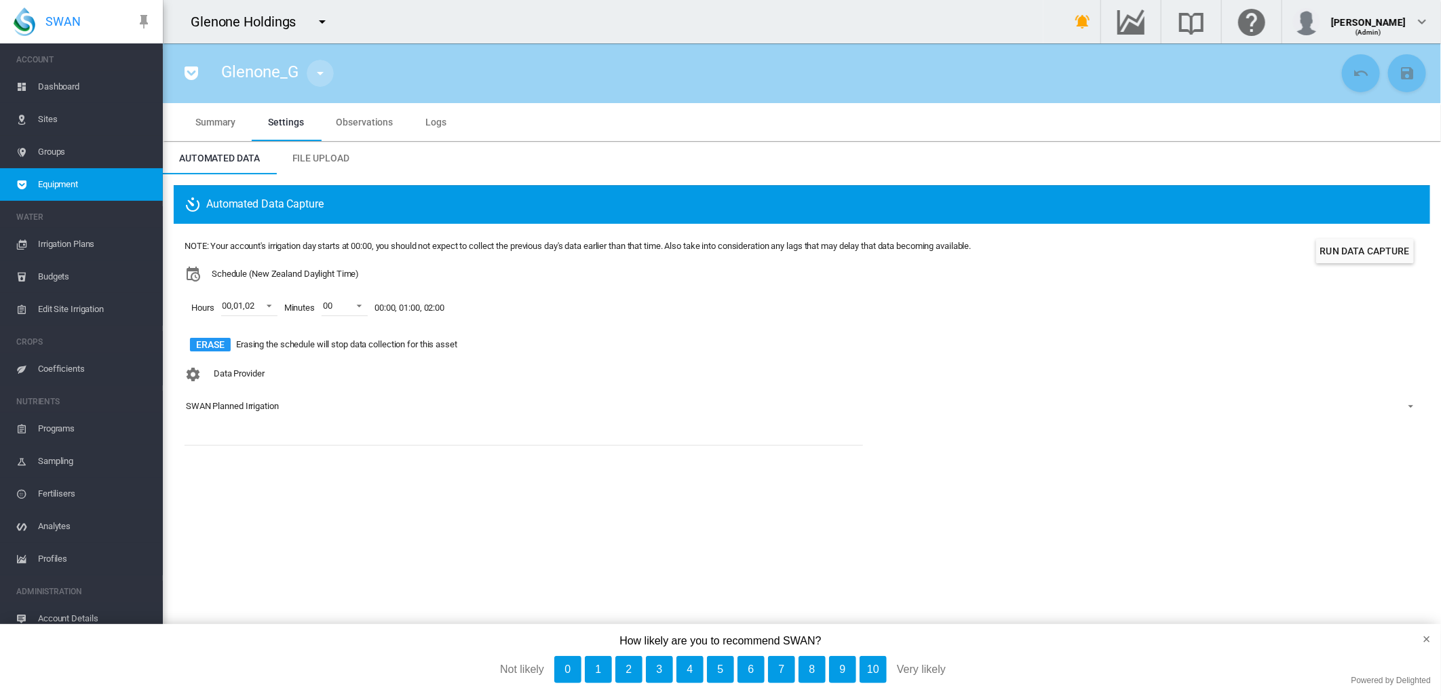
click at [323, 72] on md-icon "icon-menu-down" at bounding box center [320, 73] width 16 height 16
type input "*"
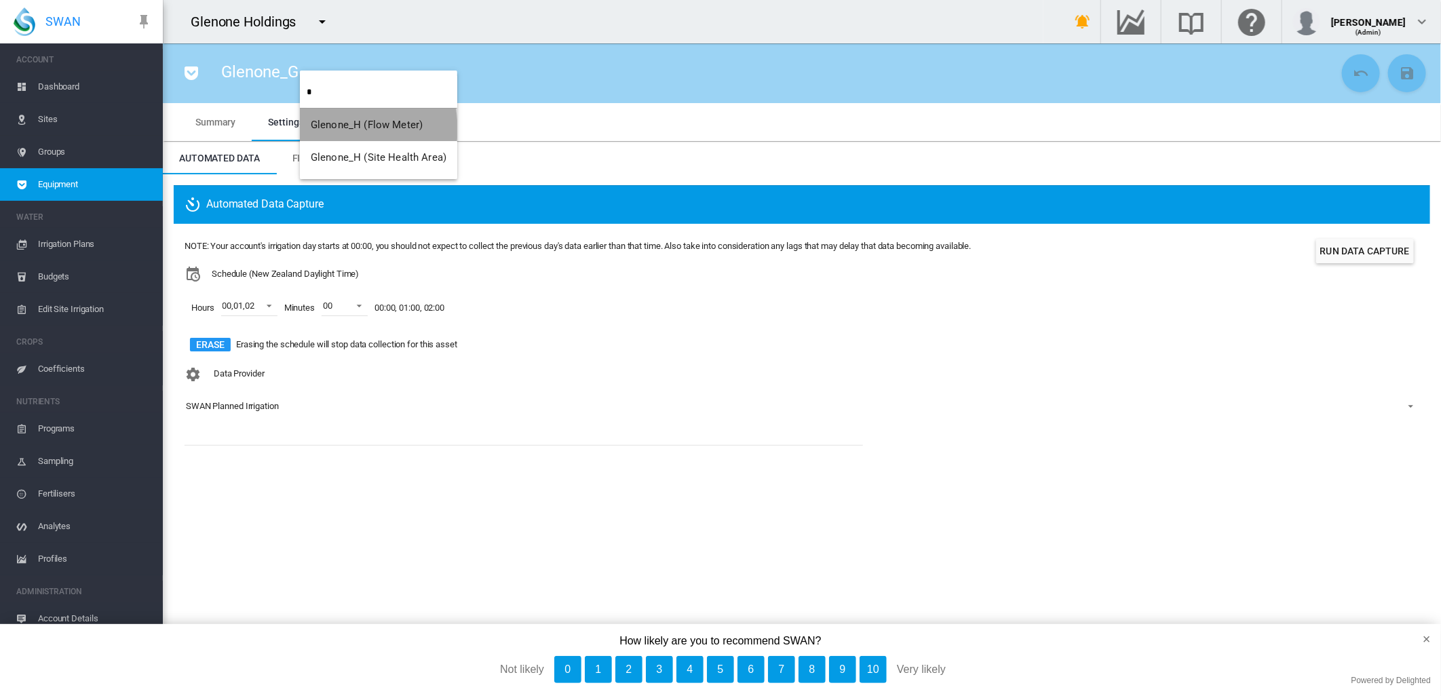
click at [335, 129] on span "Glenone_H (Flow Meter)" at bounding box center [367, 125] width 112 height 12
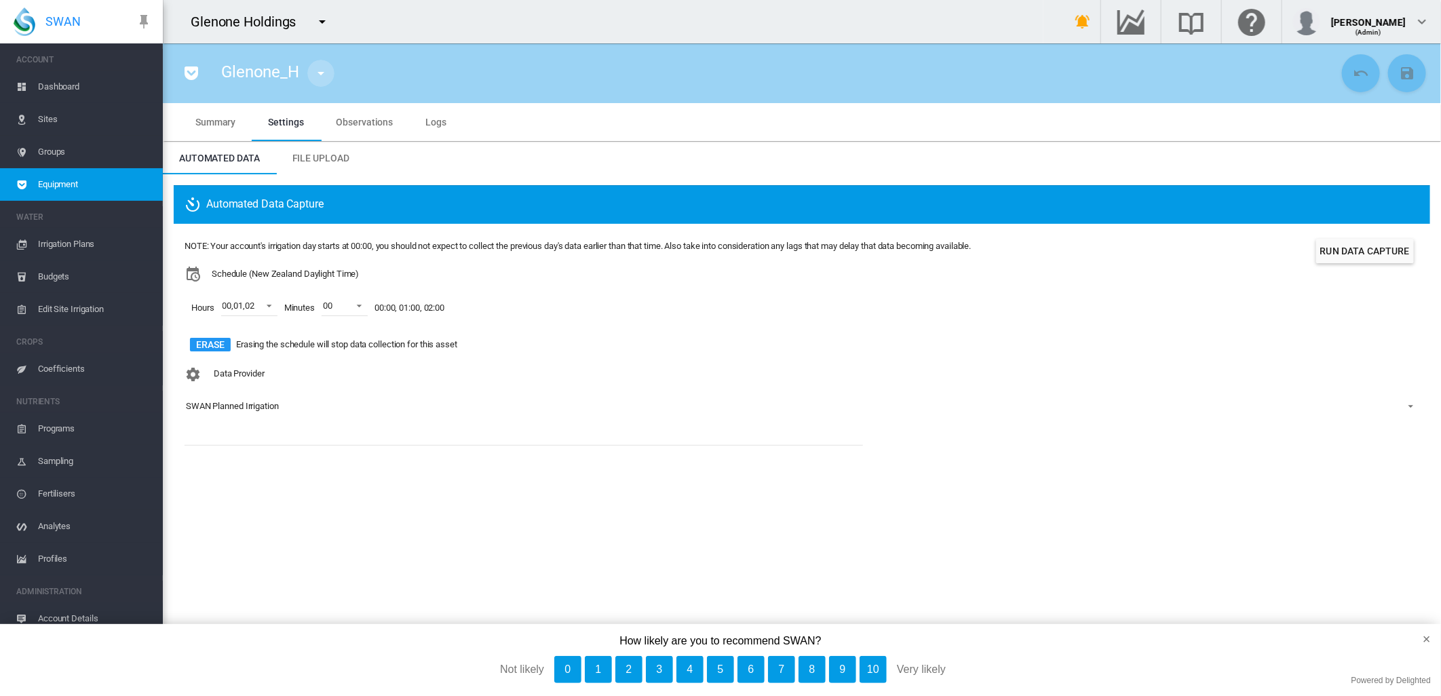
click at [321, 73] on md-icon "icon-menu-down" at bounding box center [321, 73] width 16 height 16
type input "*"
click at [362, 121] on span "Glenone_J (Flow Meter)" at bounding box center [367, 125] width 110 height 12
click at [320, 71] on md-icon "icon-menu-down" at bounding box center [318, 73] width 16 height 16
type input "*"
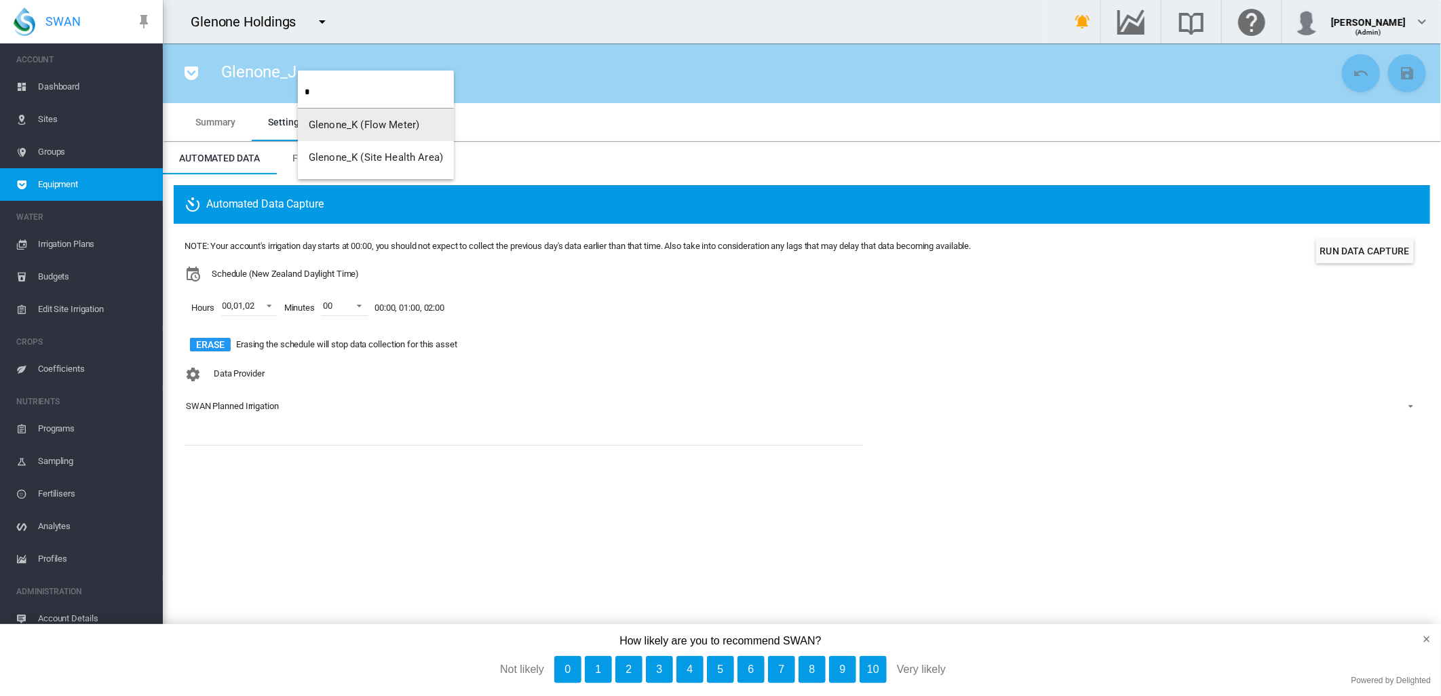
click at [329, 128] on span "Glenone_K (Flow Meter)" at bounding box center [364, 125] width 111 height 12
click at [317, 71] on md-icon "icon-menu-down" at bounding box center [320, 73] width 16 height 16
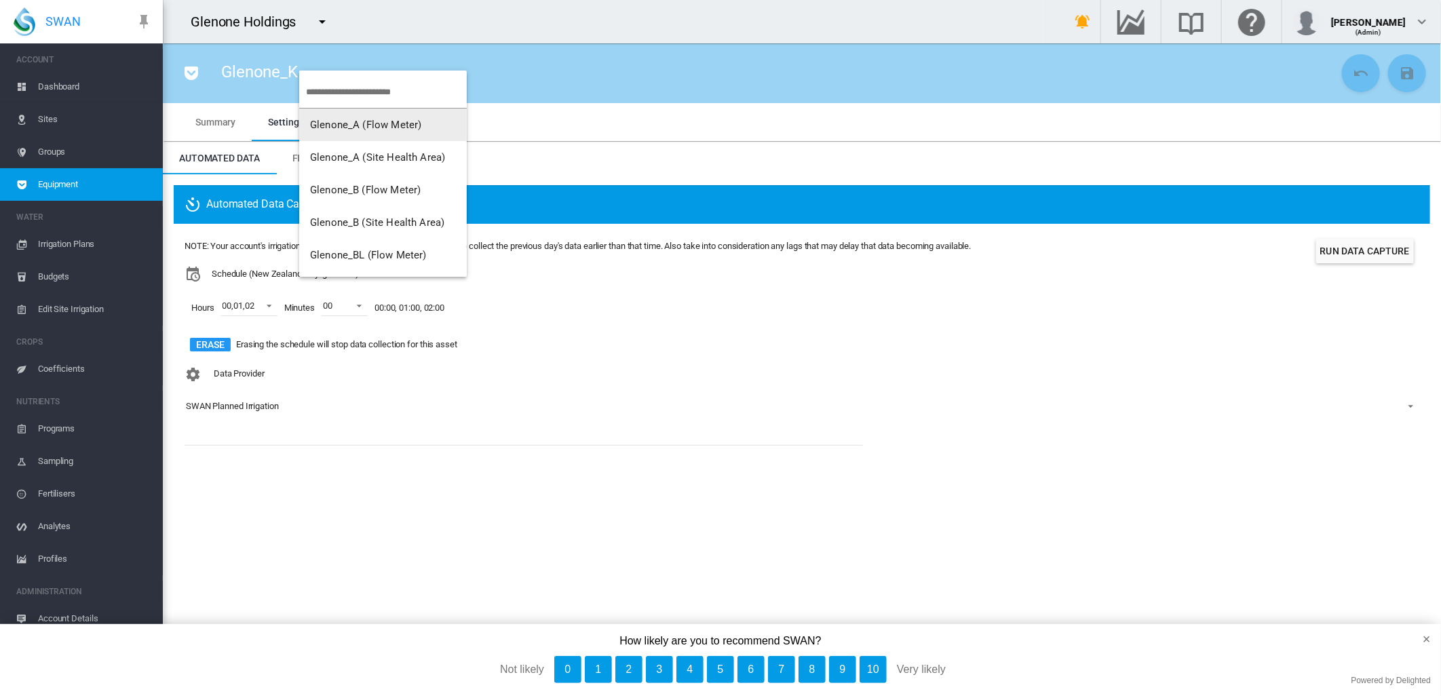
click at [316, 92] on input "search" at bounding box center [386, 92] width 161 height 32
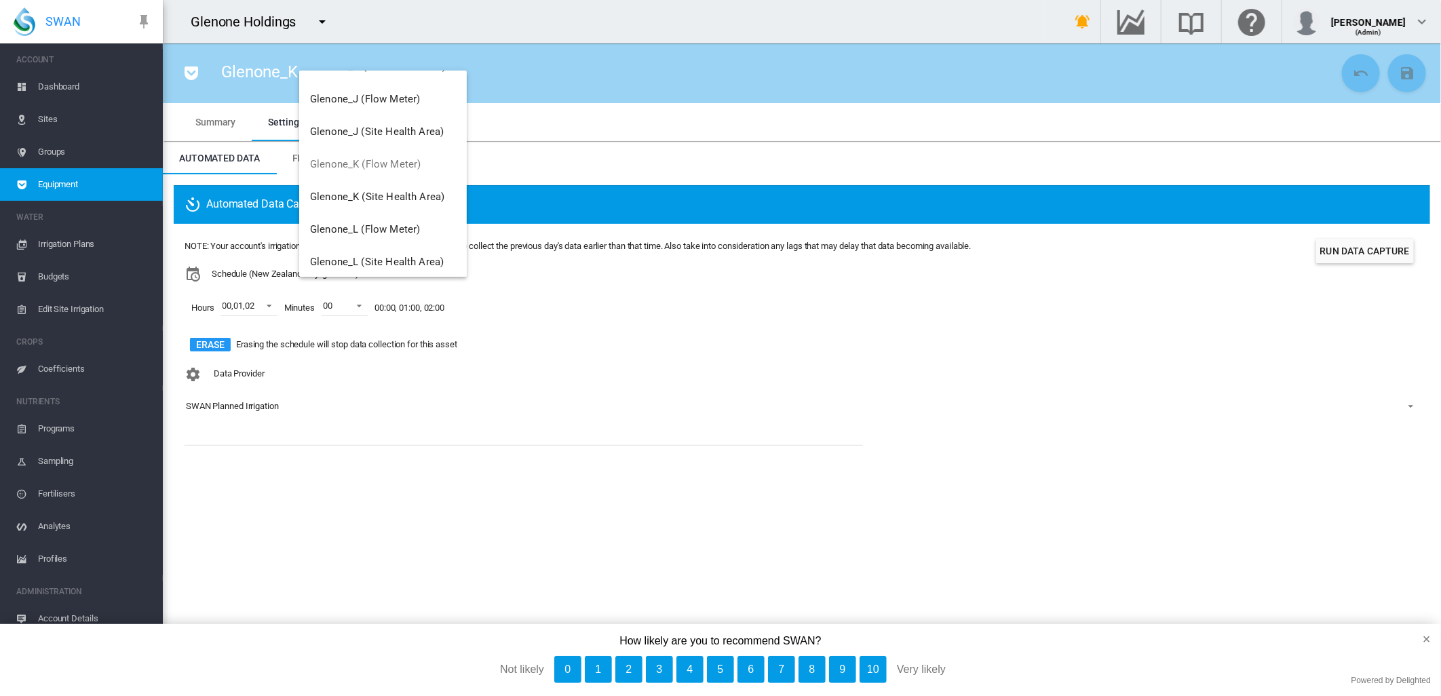
scroll to position [658, 0]
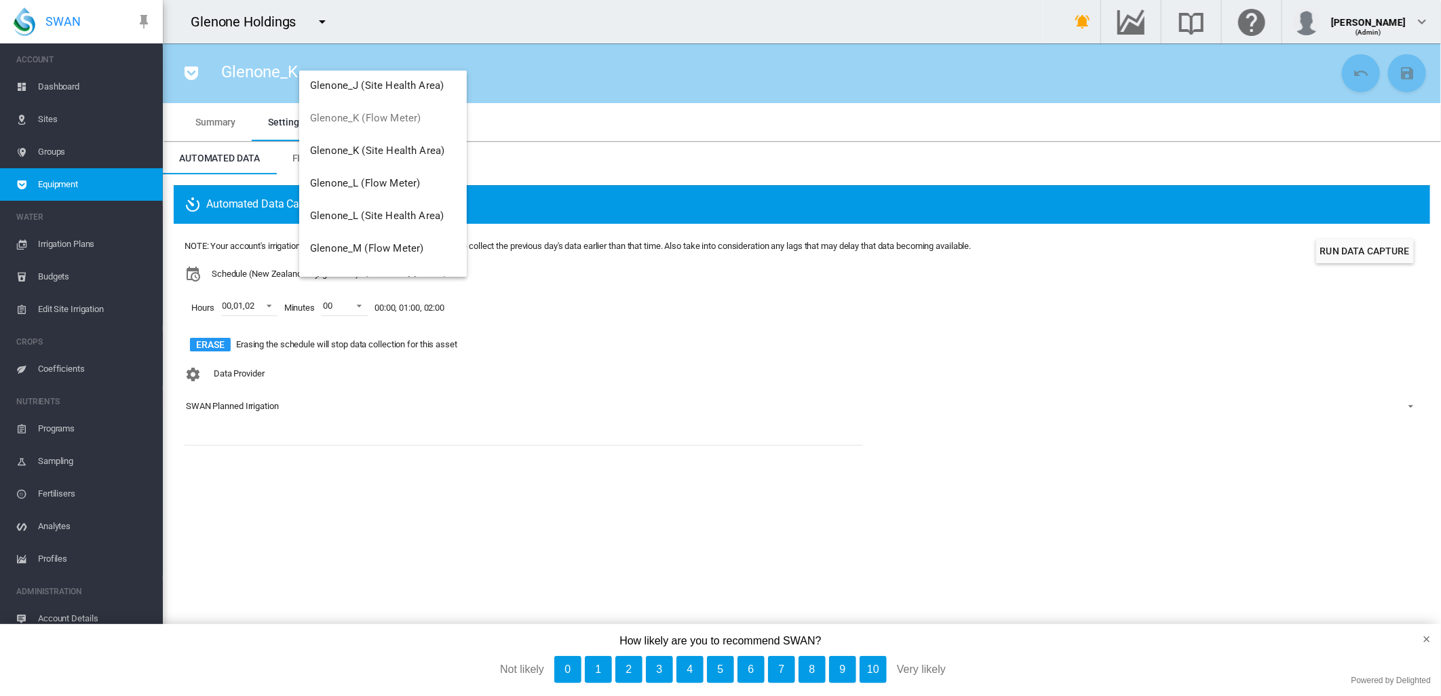
type input "*"
click at [371, 178] on span "Glenone_L (Flow Meter)" at bounding box center [365, 183] width 110 height 12
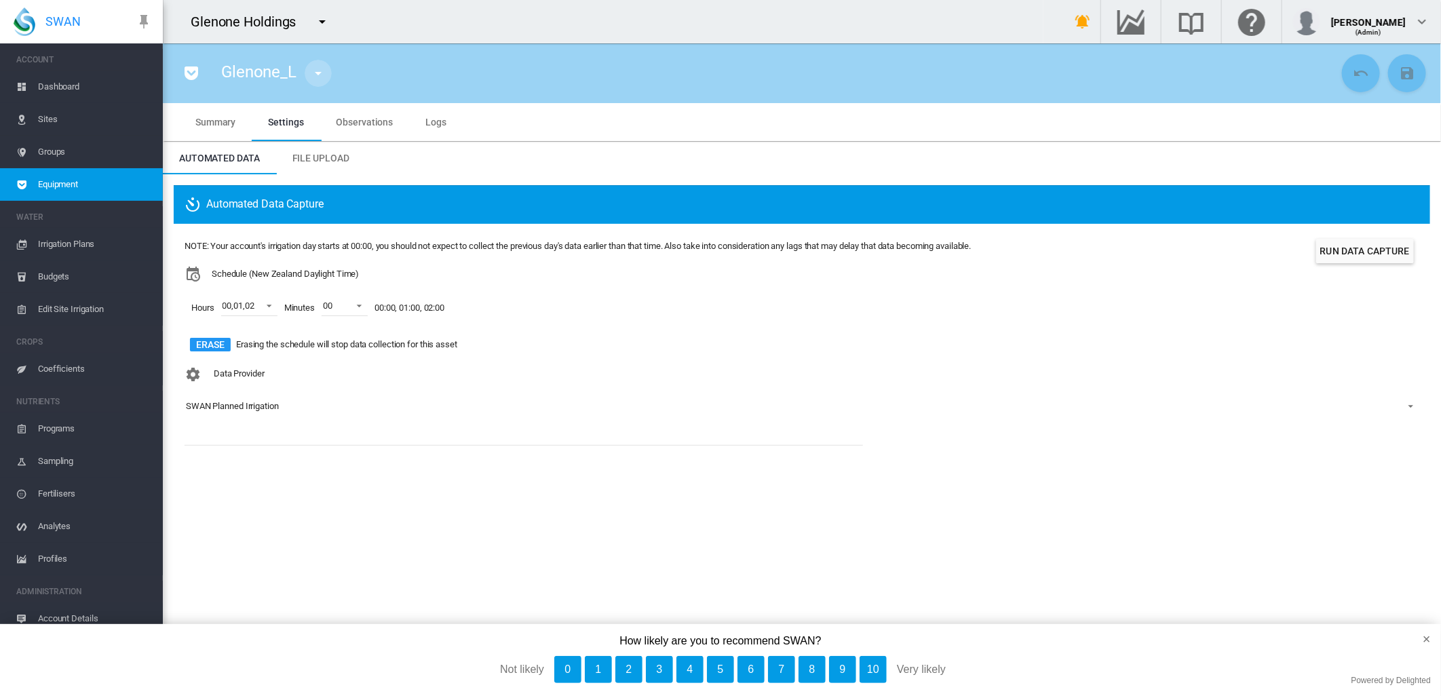
click at [316, 68] on md-icon "icon-menu-down" at bounding box center [318, 73] width 16 height 16
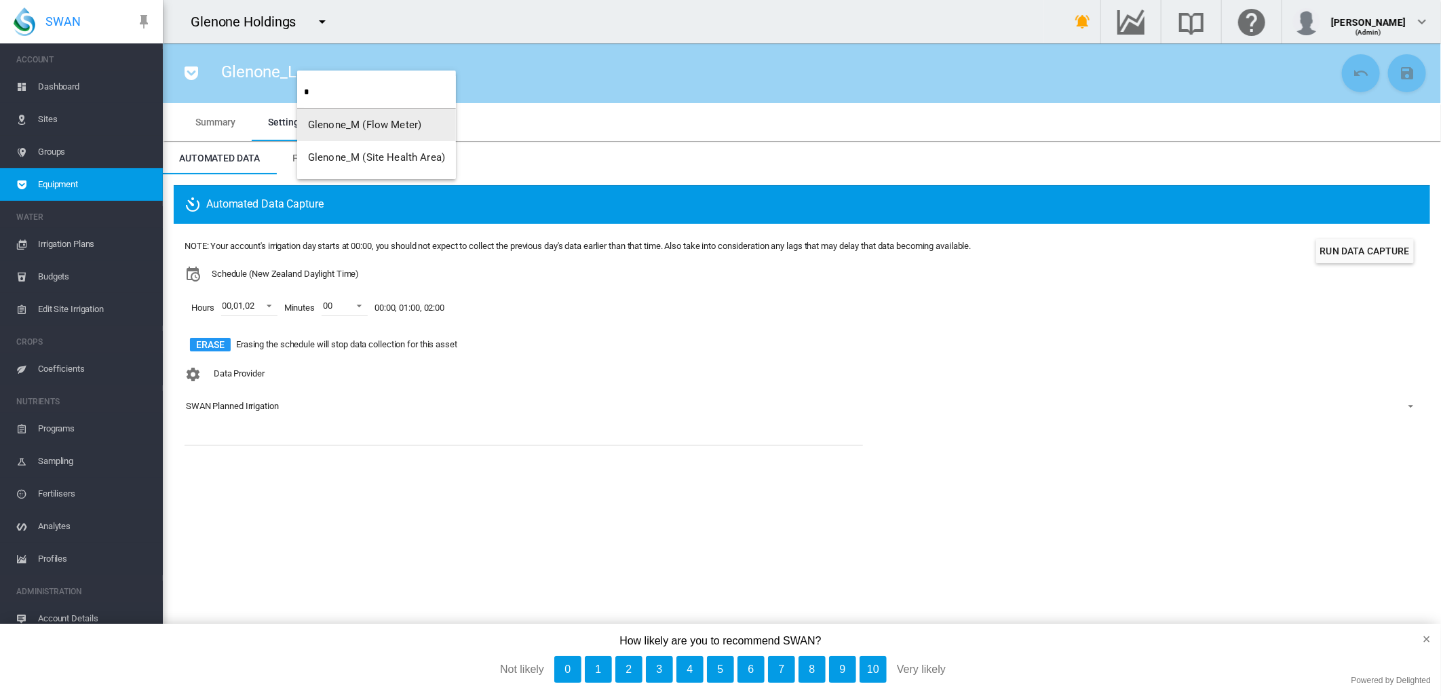
type input "*"
click at [398, 129] on span "Glenone_M (Flow Meter)" at bounding box center [364, 125] width 113 height 12
click at [324, 73] on md-icon "icon-menu-down" at bounding box center [324, 73] width 16 height 16
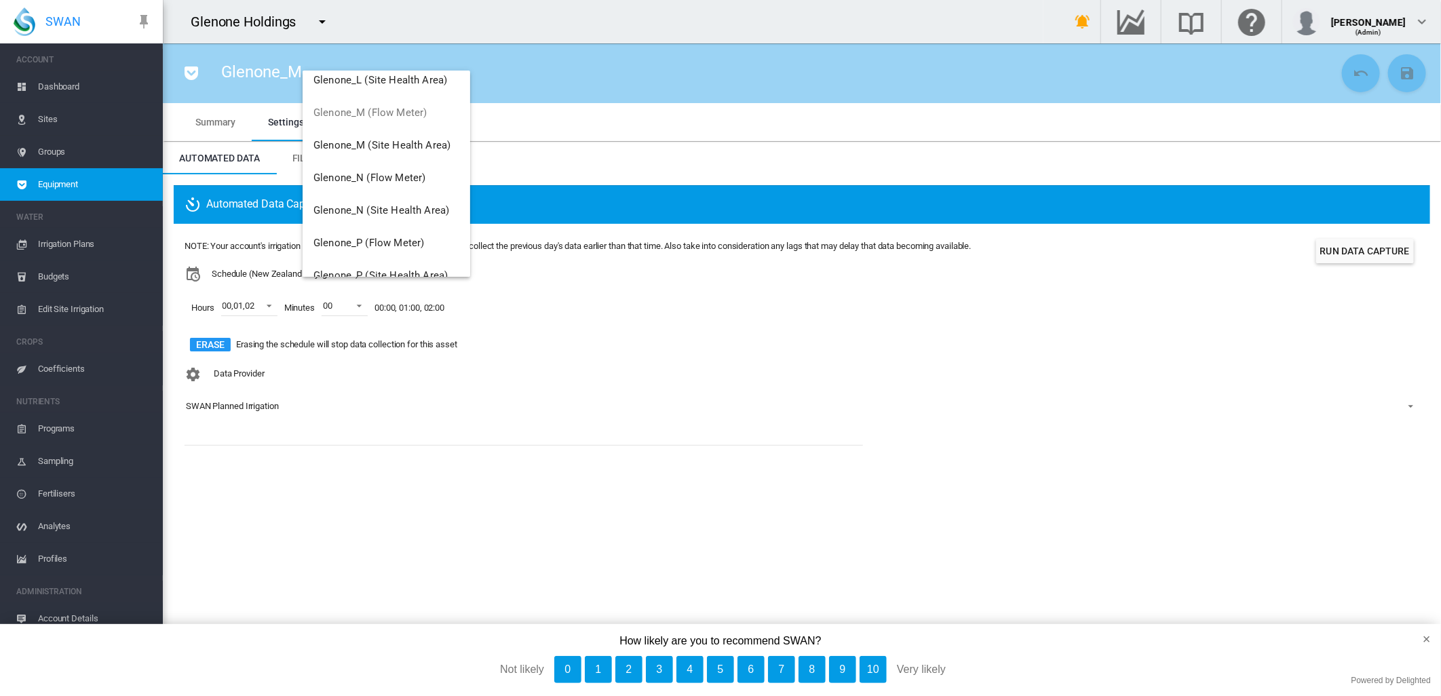
scroll to position [802, 0]
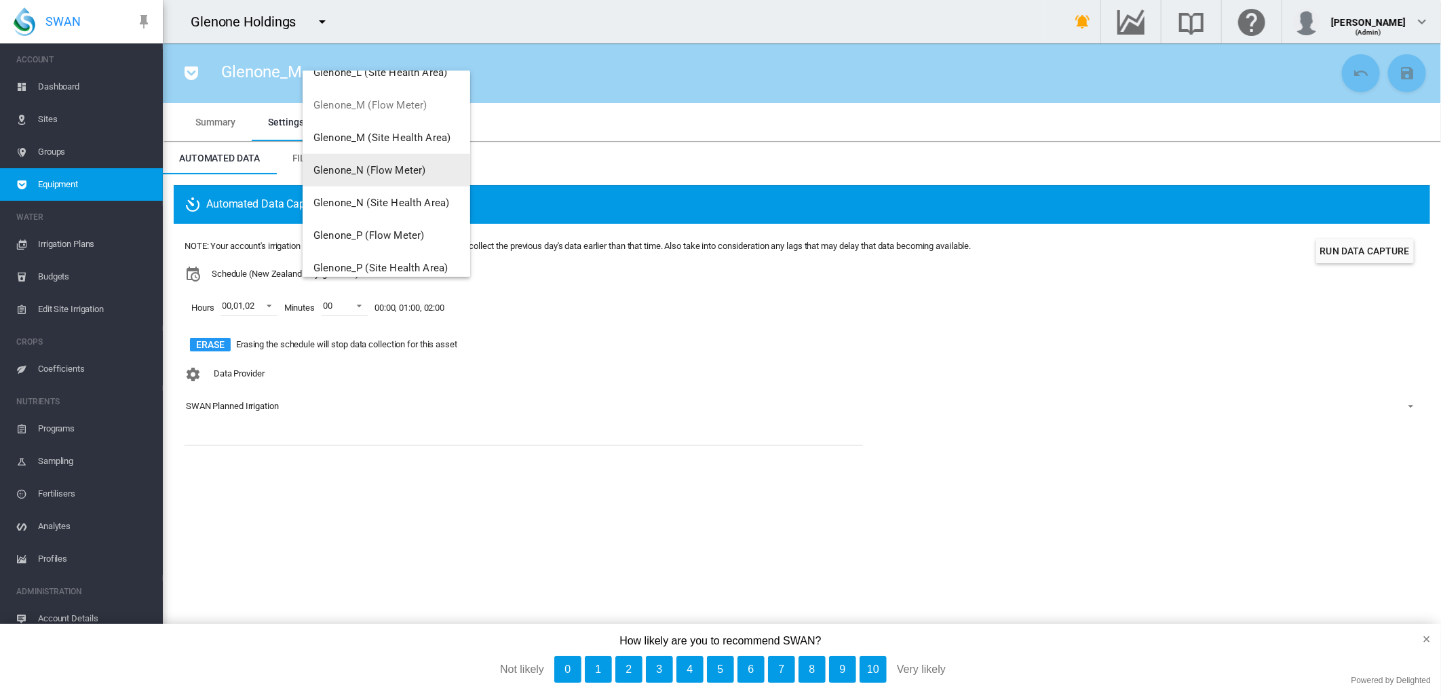
click at [392, 175] on button "Glenone_N (Flow Meter)" at bounding box center [387, 170] width 168 height 33
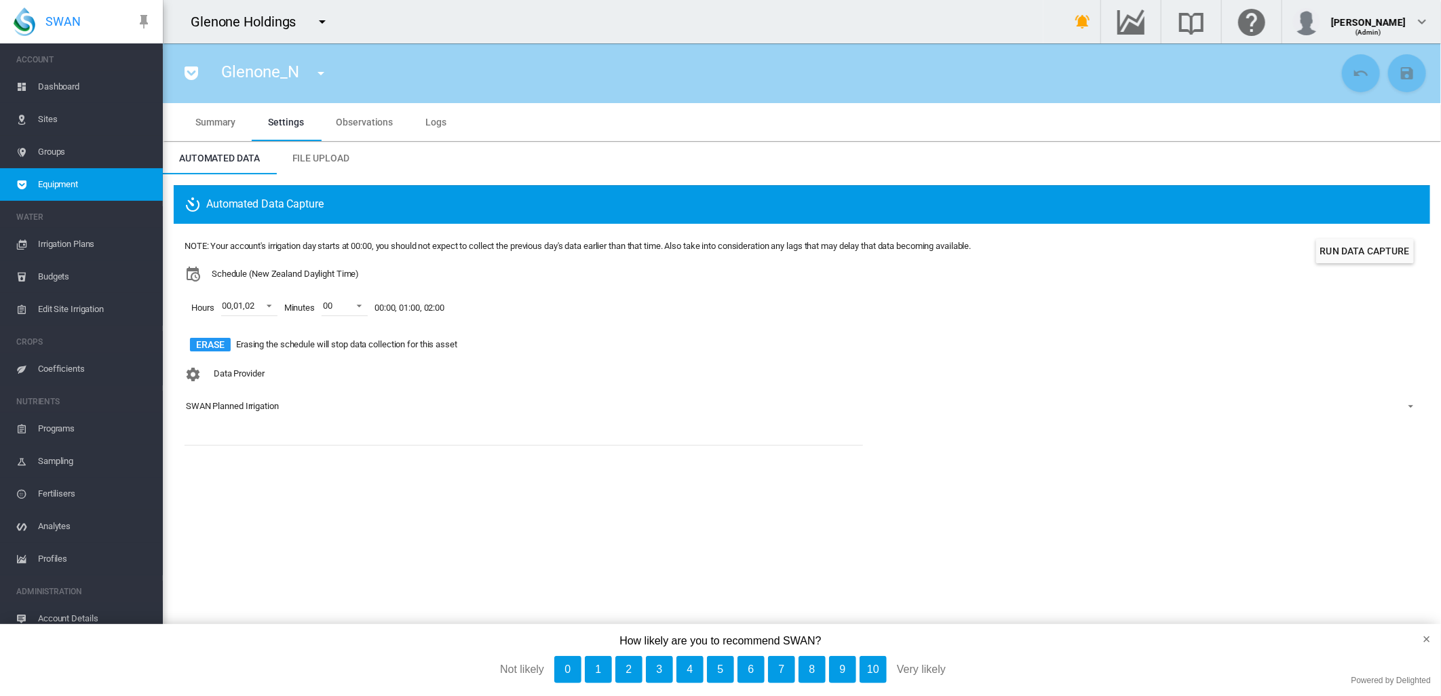
click at [319, 72] on md-icon "icon-menu-down" at bounding box center [321, 73] width 16 height 16
type input "*"
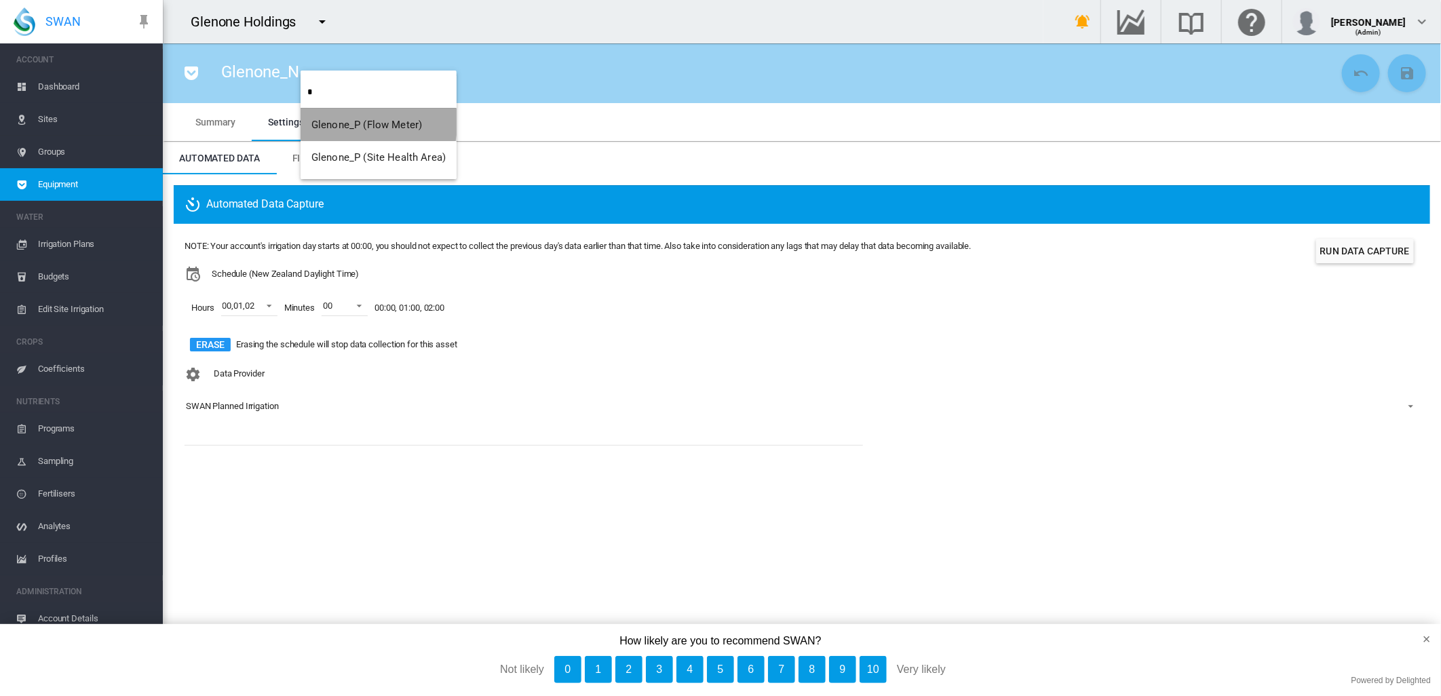
click at [335, 120] on span "Glenone_P (Flow Meter)" at bounding box center [367, 125] width 111 height 12
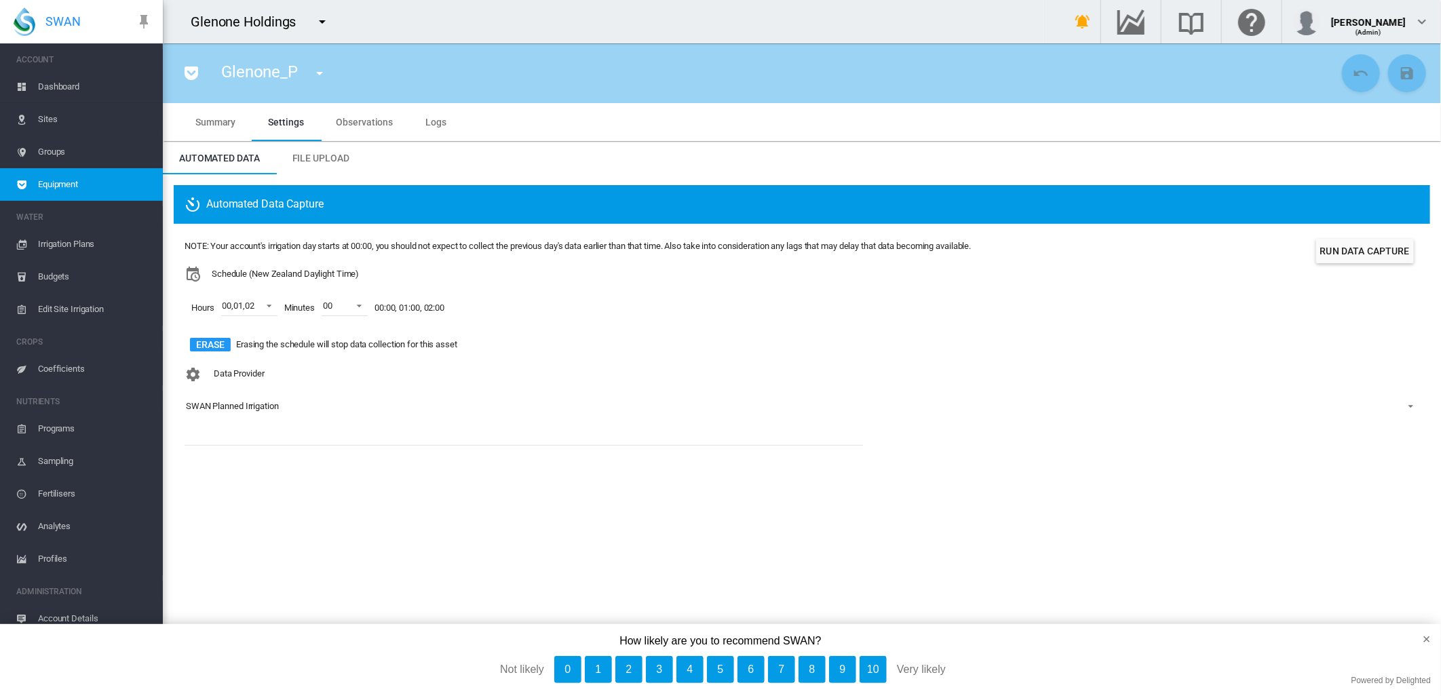
click at [320, 73] on md-icon "icon-menu-down" at bounding box center [320, 73] width 16 height 16
type input "*"
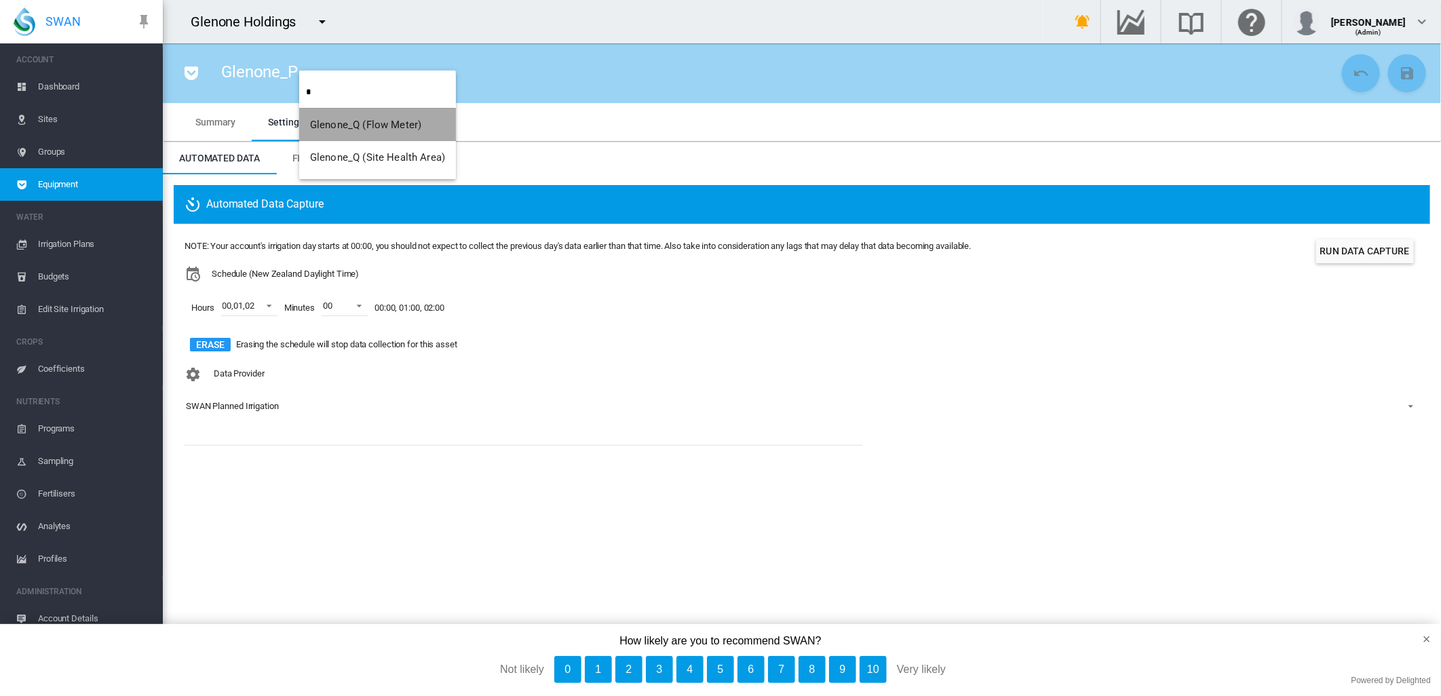
click at [388, 116] on button "Glenone_Q (Flow Meter)" at bounding box center [377, 125] width 157 height 33
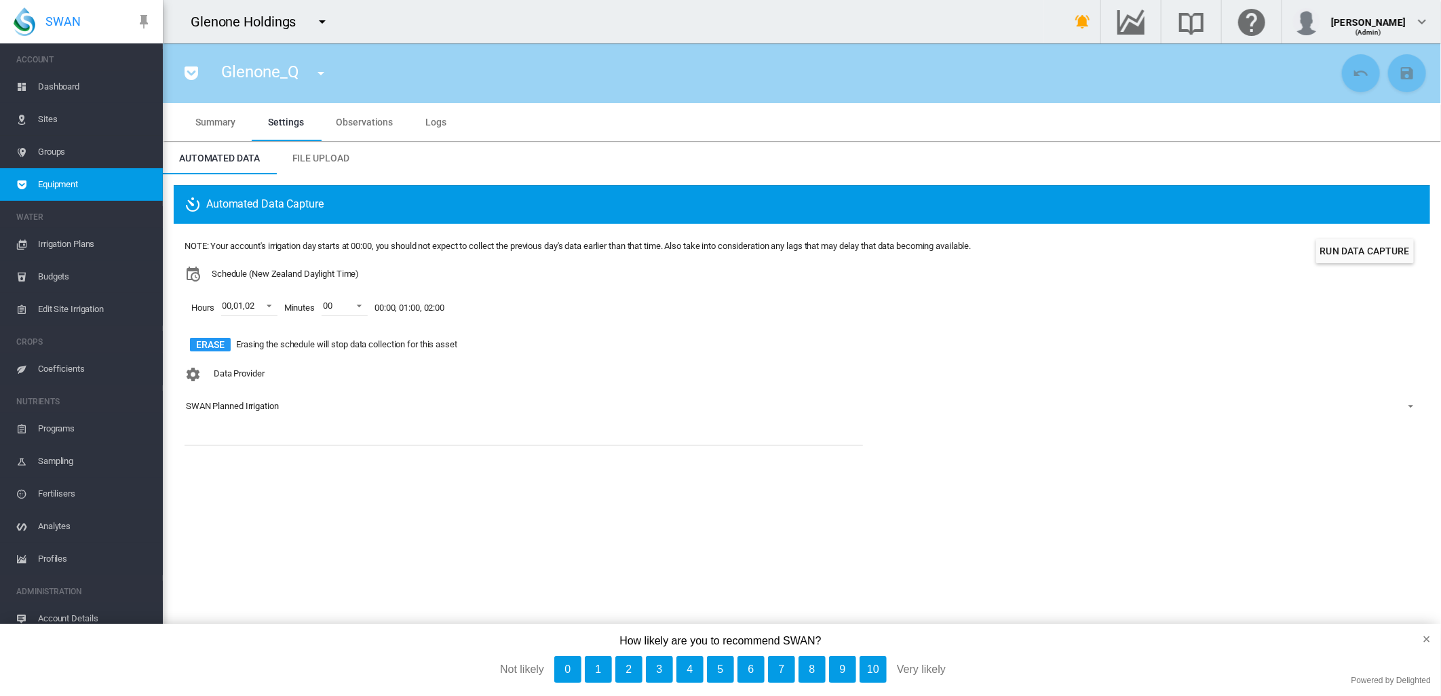
click at [315, 71] on md-icon "icon-menu-down" at bounding box center [321, 73] width 16 height 16
type input "*"
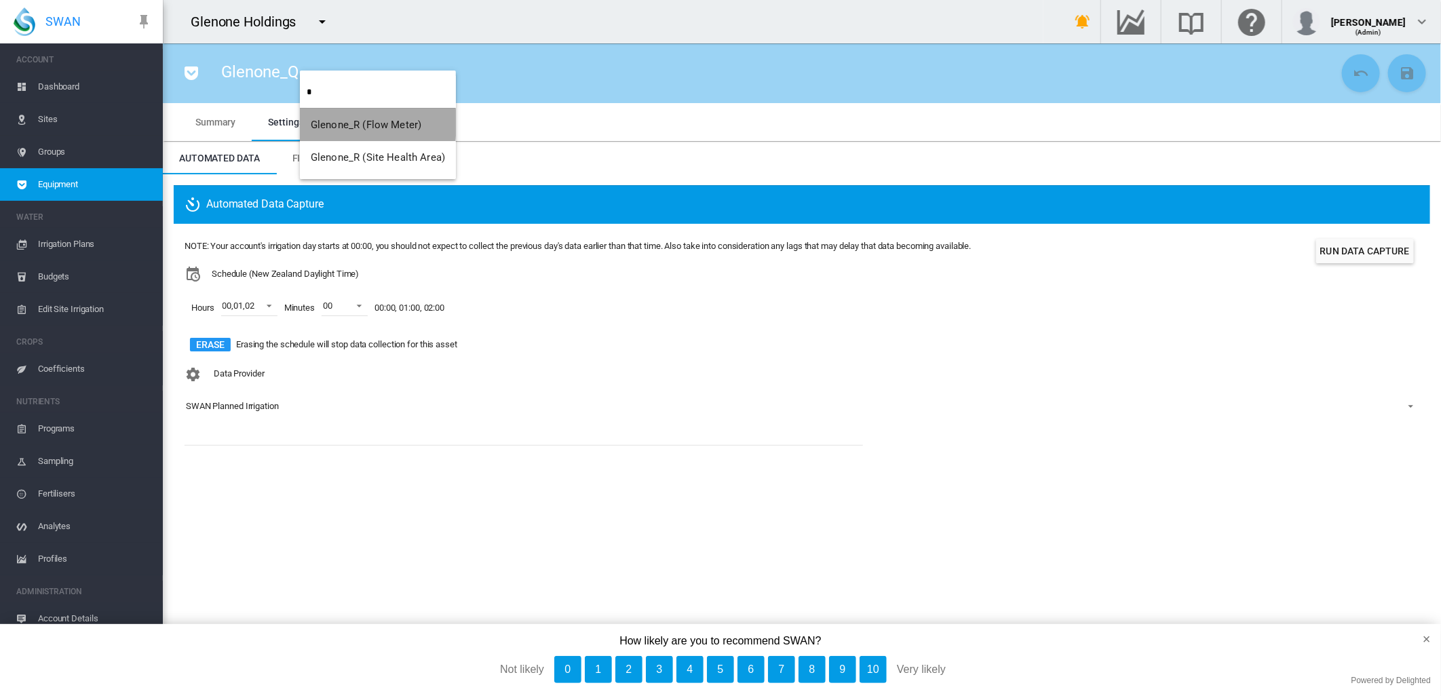
click at [330, 123] on span "Glenone_R (Flow Meter)" at bounding box center [366, 125] width 111 height 12
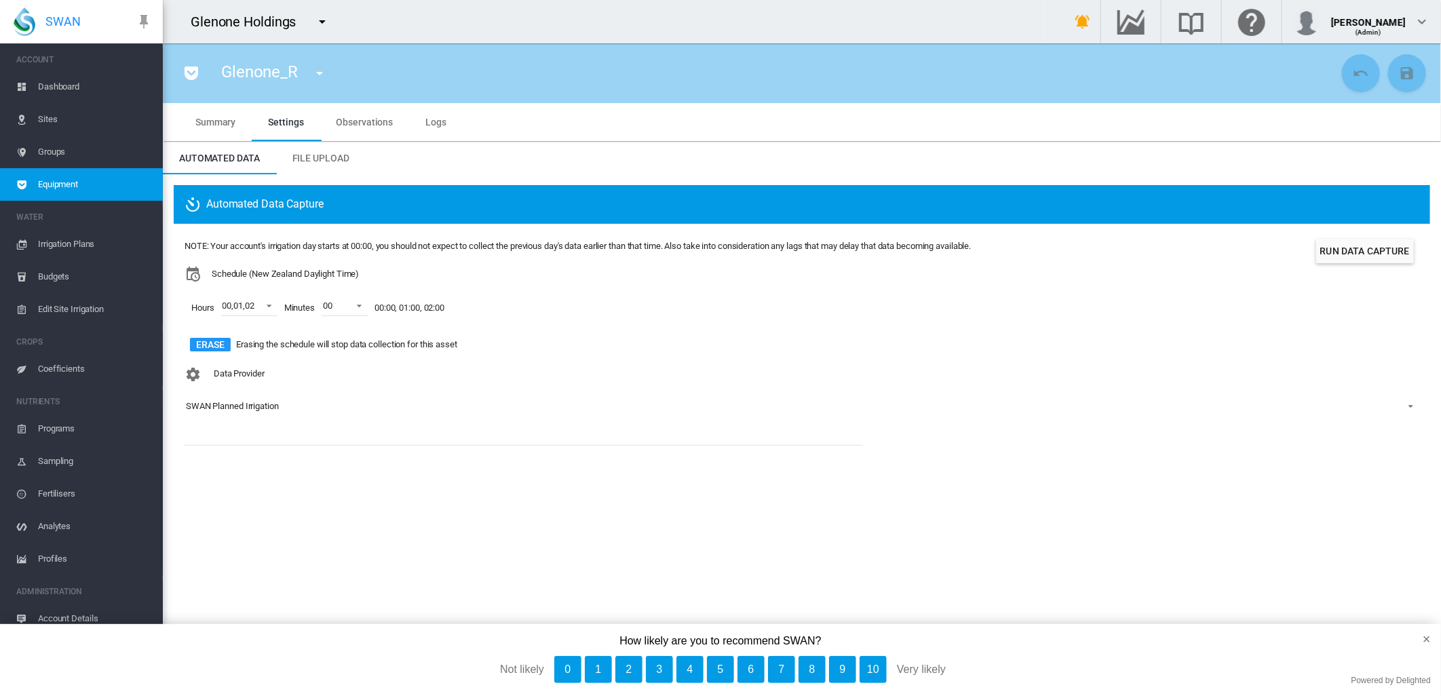
click at [316, 72] on md-icon "icon-menu-down" at bounding box center [320, 73] width 16 height 16
type input "*"
click at [331, 120] on span "Glenone_S (Flow Meter)" at bounding box center [364, 125] width 111 height 12
click at [316, 70] on md-icon "icon-menu-down" at bounding box center [319, 73] width 16 height 16
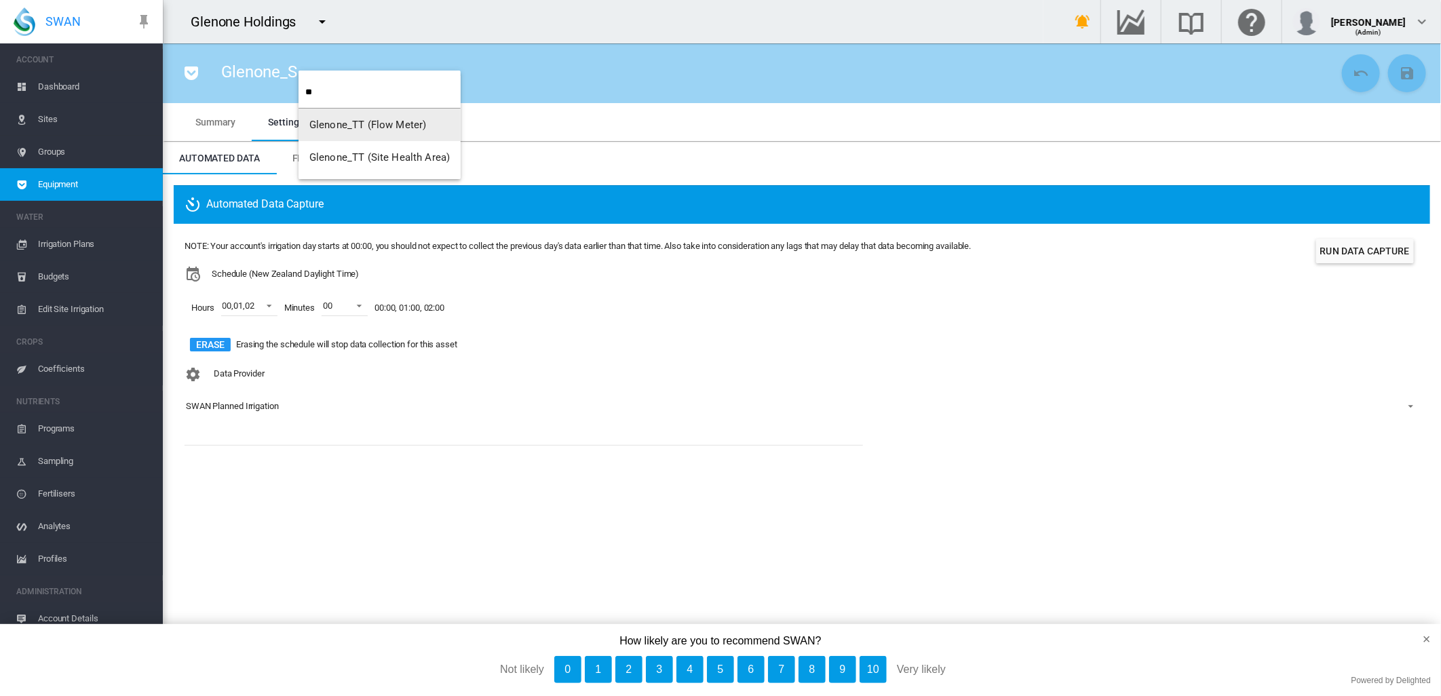
type input "**"
click at [352, 123] on span "Glenone_TT (Flow Meter)" at bounding box center [367, 125] width 117 height 12
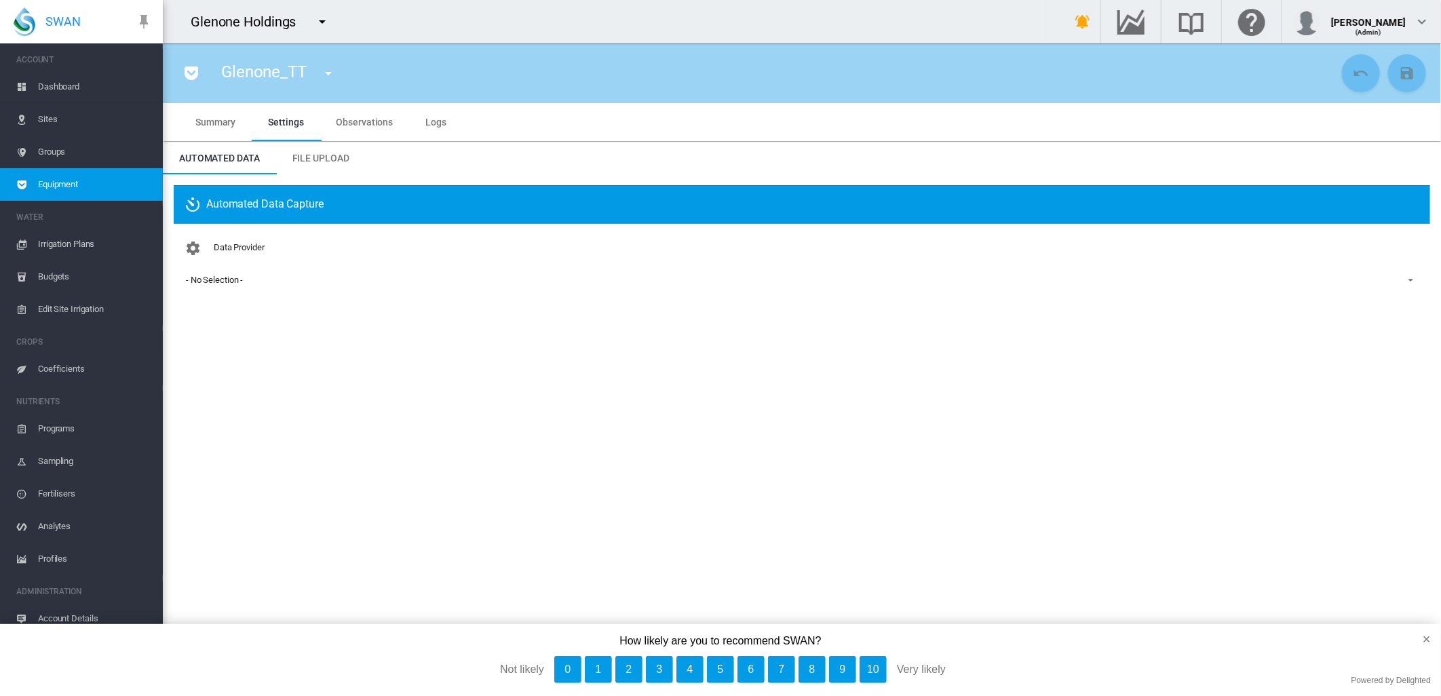
click at [228, 277] on div "- No Selection -" at bounding box center [214, 280] width 57 height 10
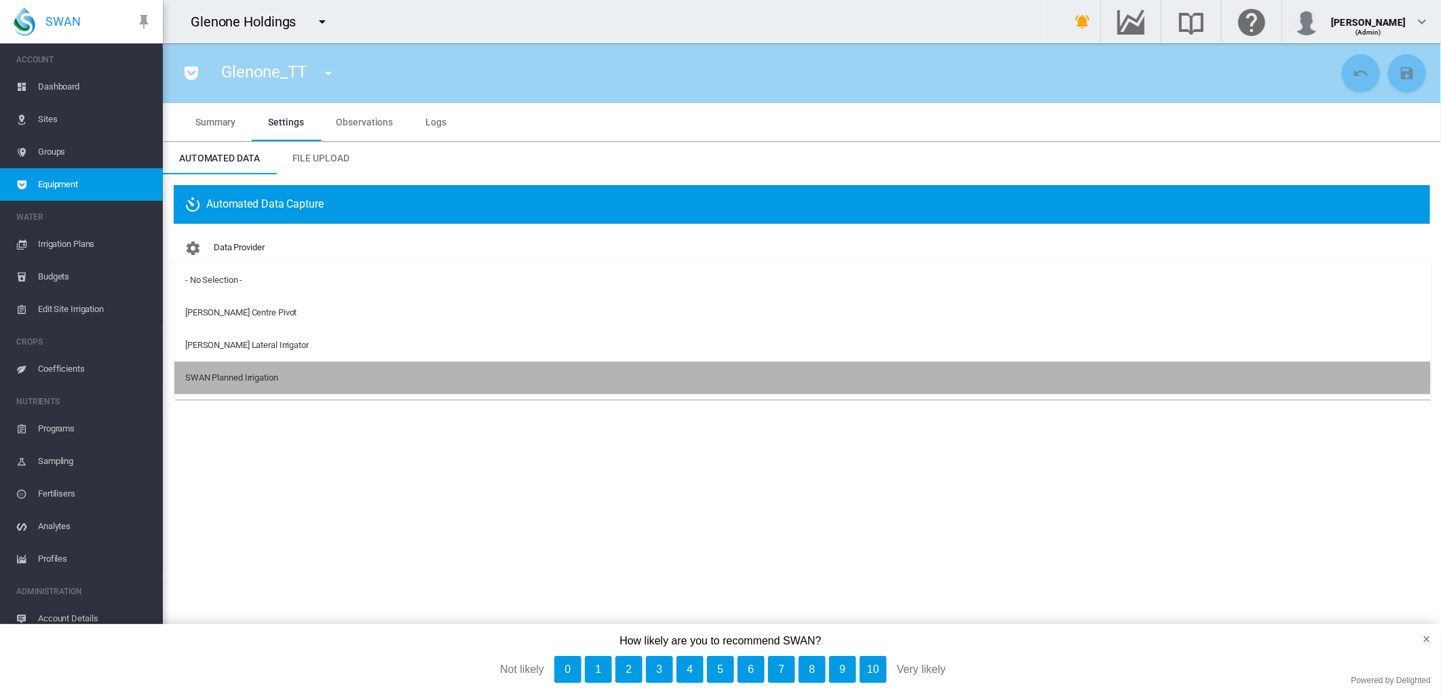
click at [247, 377] on div "SWAN Planned Irrigation" at bounding box center [231, 378] width 93 height 12
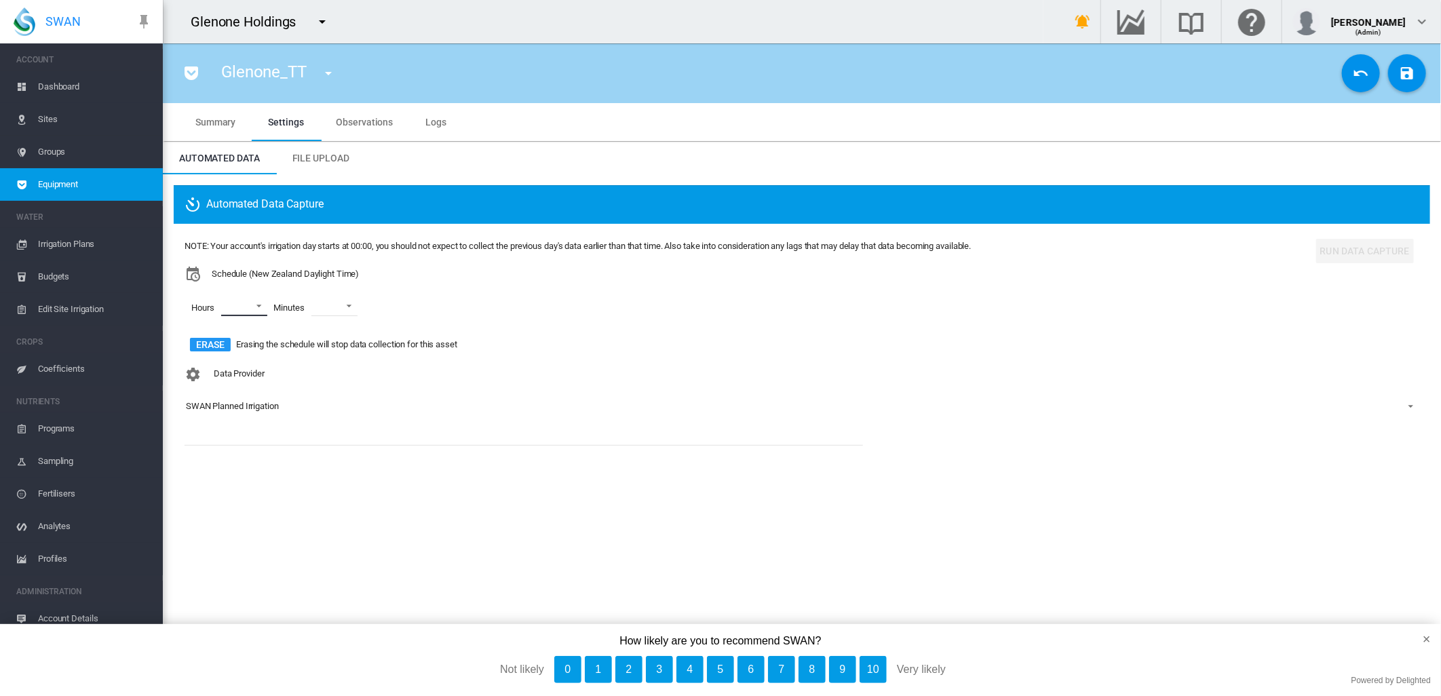
click at [257, 303] on md-select "00 01 02 03 04 05 06 07 08 09 10 11 12 13 14 15 16 17 18 19 20 21 22 23" at bounding box center [244, 306] width 46 height 20
click at [216, 309] on div at bounding box center [210, 307] width 14 height 14
click at [212, 336] on div at bounding box center [210, 340] width 14 height 14
drag, startPoint x: 208, startPoint y: 369, endPoint x: 225, endPoint y: 360, distance: 18.5
click at [209, 369] on div at bounding box center [210, 372] width 14 height 14
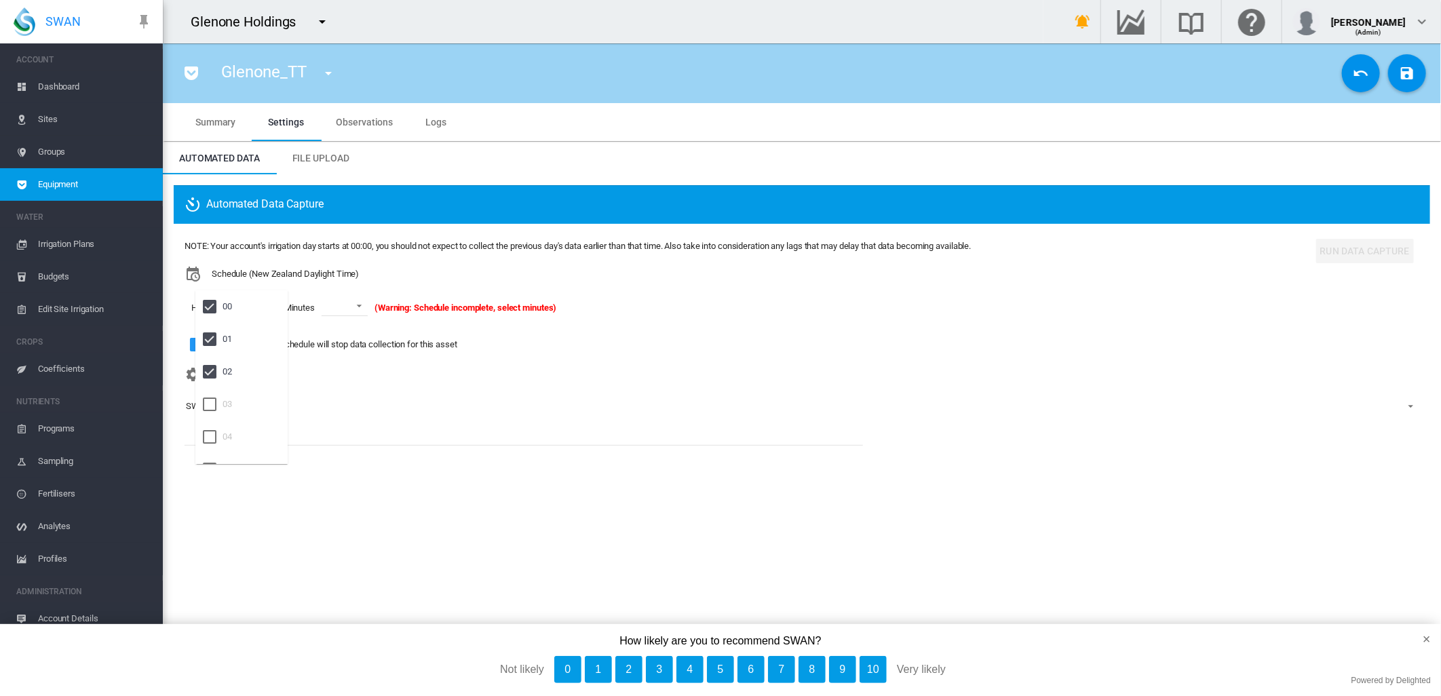
click at [360, 306] on md-backdrop at bounding box center [720, 348] width 1441 height 696
click at [360, 306] on span at bounding box center [355, 305] width 16 height 12
click at [331, 337] on div "00" at bounding box center [329, 339] width 10 height 12
click at [1408, 79] on md-icon "icon-content-save" at bounding box center [1407, 73] width 16 height 16
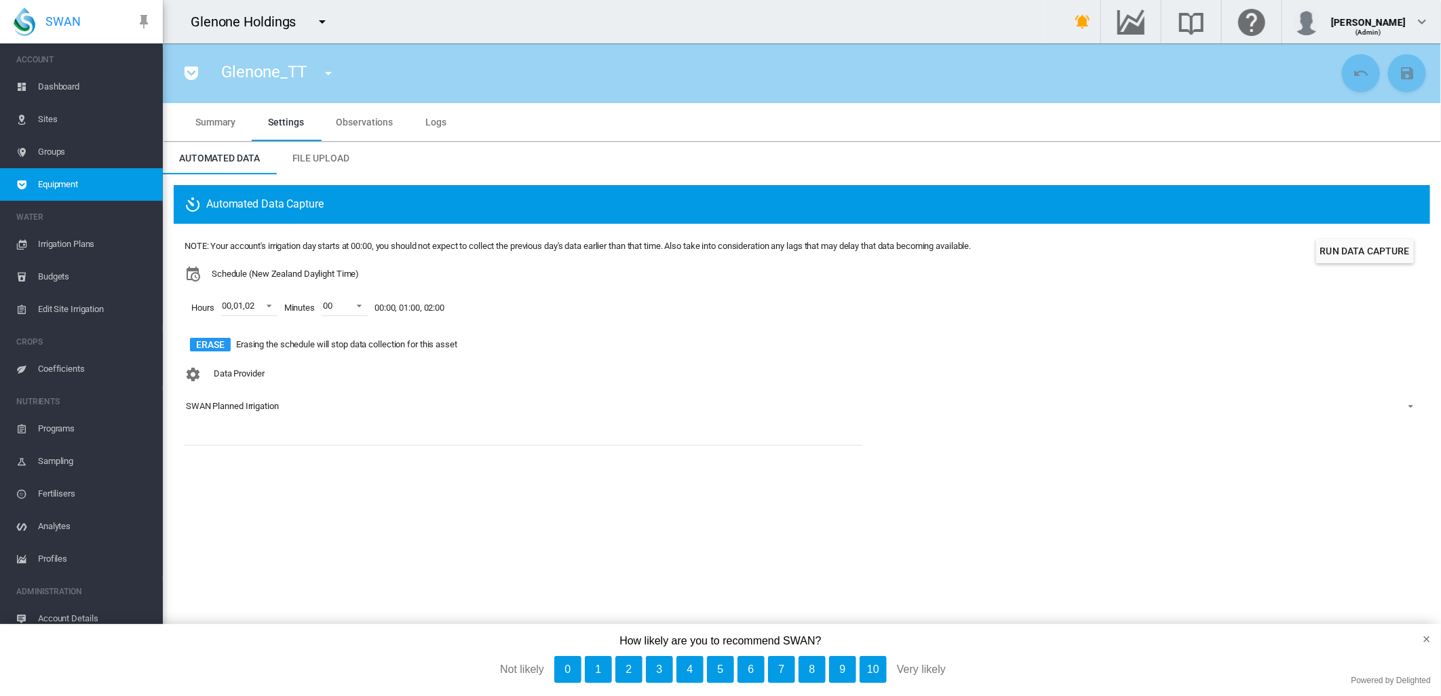
click at [328, 71] on md-icon "icon-menu-down" at bounding box center [328, 73] width 16 height 16
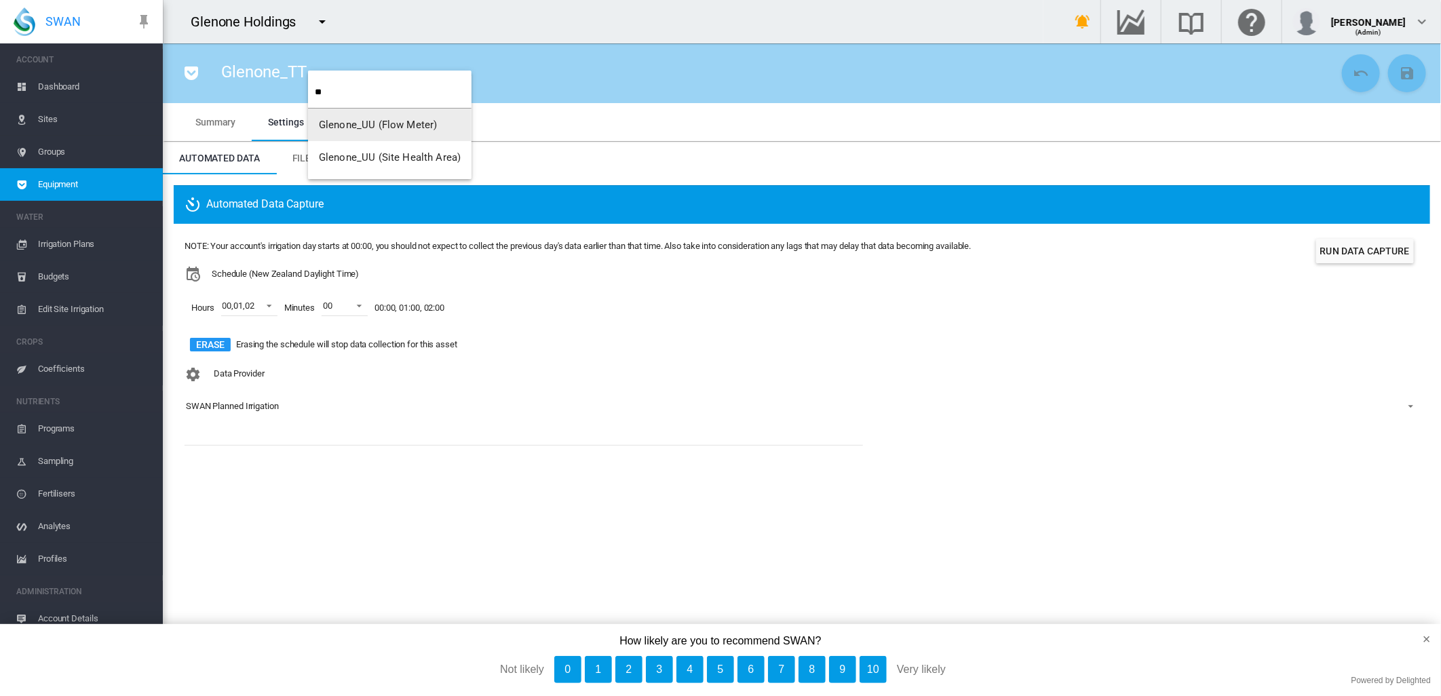
type input "**"
click at [382, 126] on span "Glenone_UU (Flow Meter)" at bounding box center [378, 125] width 118 height 12
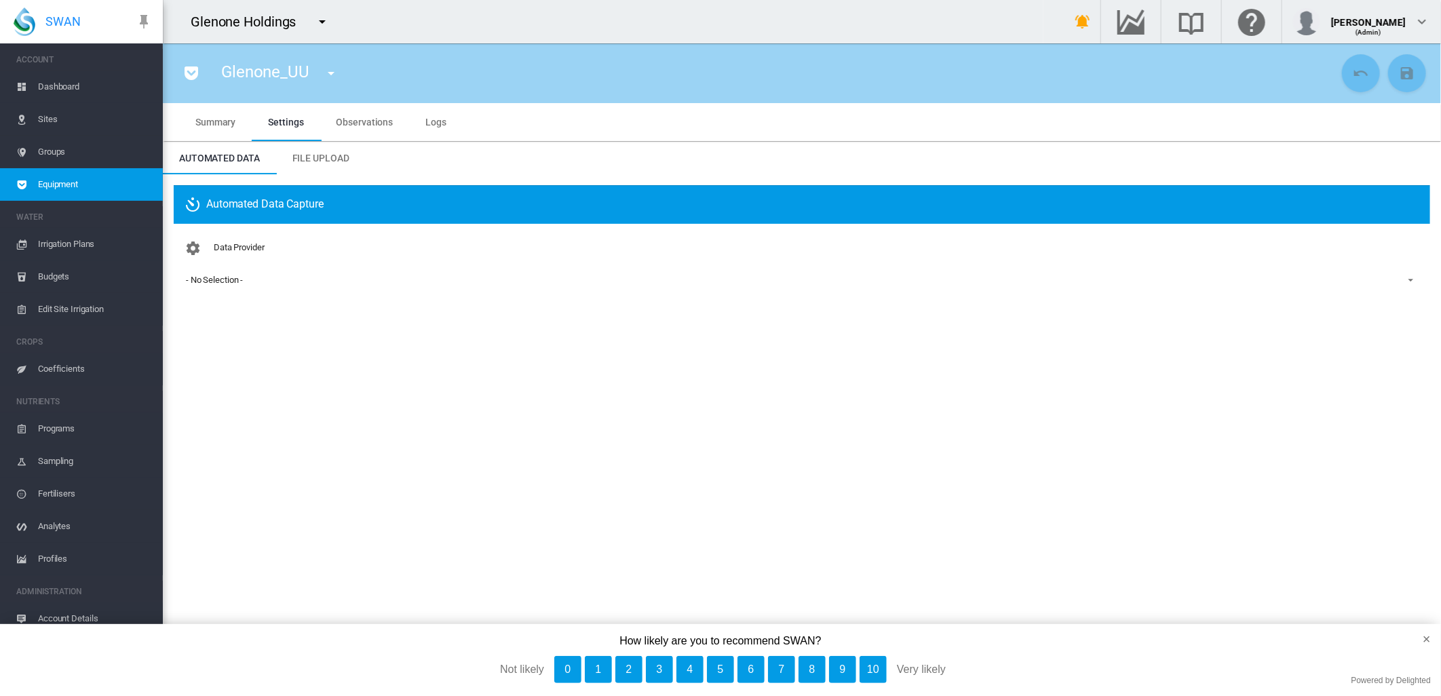
click at [223, 285] on div "- No Selection -" at bounding box center [214, 280] width 57 height 10
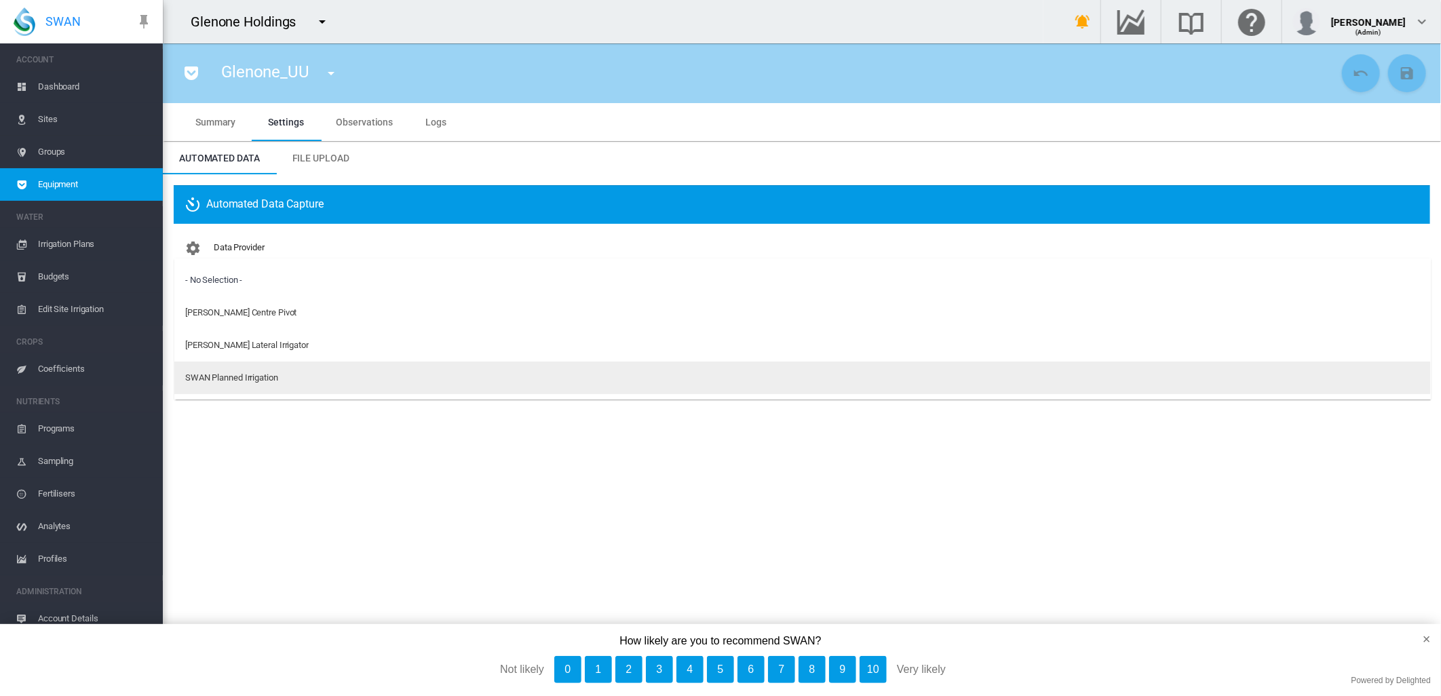
click at [255, 381] on div "SWAN Planned Irrigation" at bounding box center [231, 378] width 93 height 12
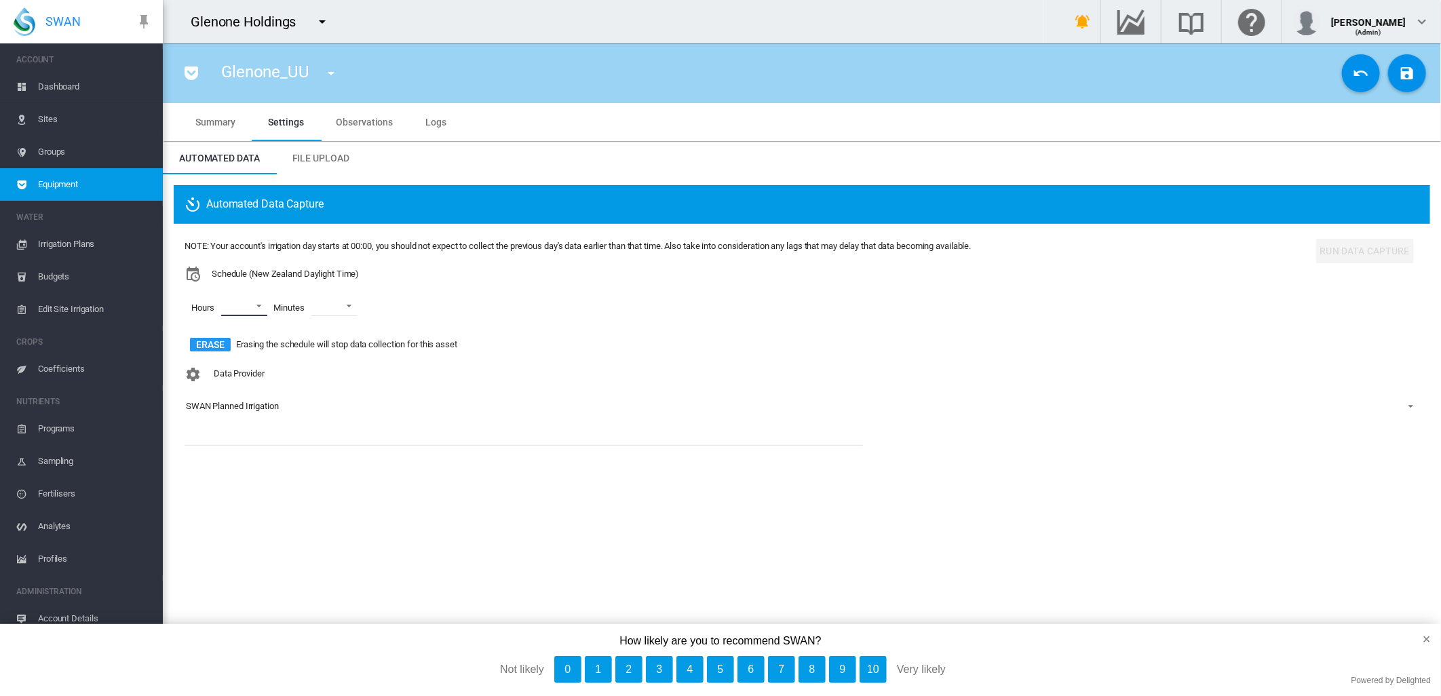
click at [259, 309] on md-select "00 01 02 03 04 05 06 07 08 09 10 11 12 13 14 15 16 17 18 19 20 21 22 23" at bounding box center [244, 306] width 46 height 20
click at [233, 309] on md-option "00" at bounding box center [241, 306] width 92 height 33
click at [229, 335] on div "01" at bounding box center [228, 339] width 10 height 12
click at [216, 369] on div at bounding box center [210, 372] width 14 height 14
click at [362, 307] on md-backdrop at bounding box center [720, 348] width 1441 height 696
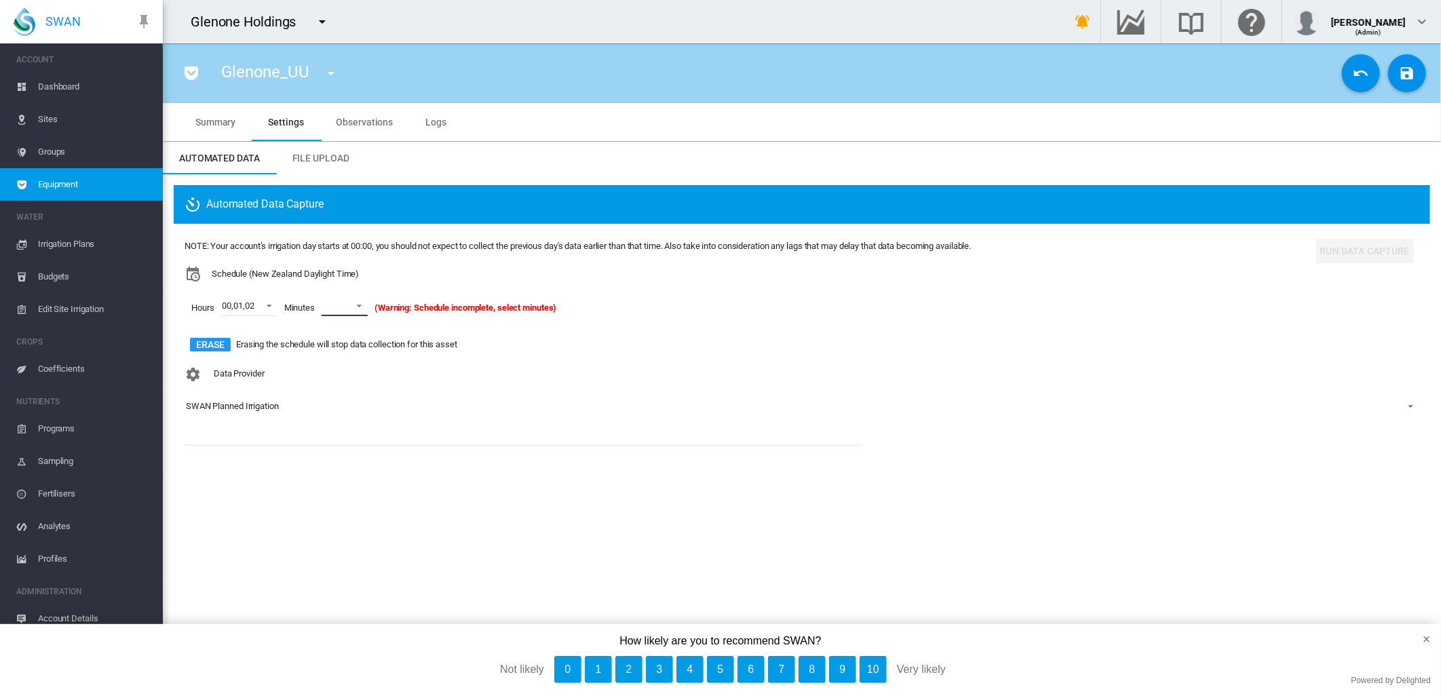
click at [362, 305] on span at bounding box center [355, 305] width 16 height 12
click at [339, 337] on md-option "00" at bounding box center [360, 339] width 92 height 33
click at [1407, 69] on md-icon "icon-content-save" at bounding box center [1407, 73] width 16 height 16
click at [330, 71] on md-icon "icon-menu-down" at bounding box center [331, 73] width 16 height 16
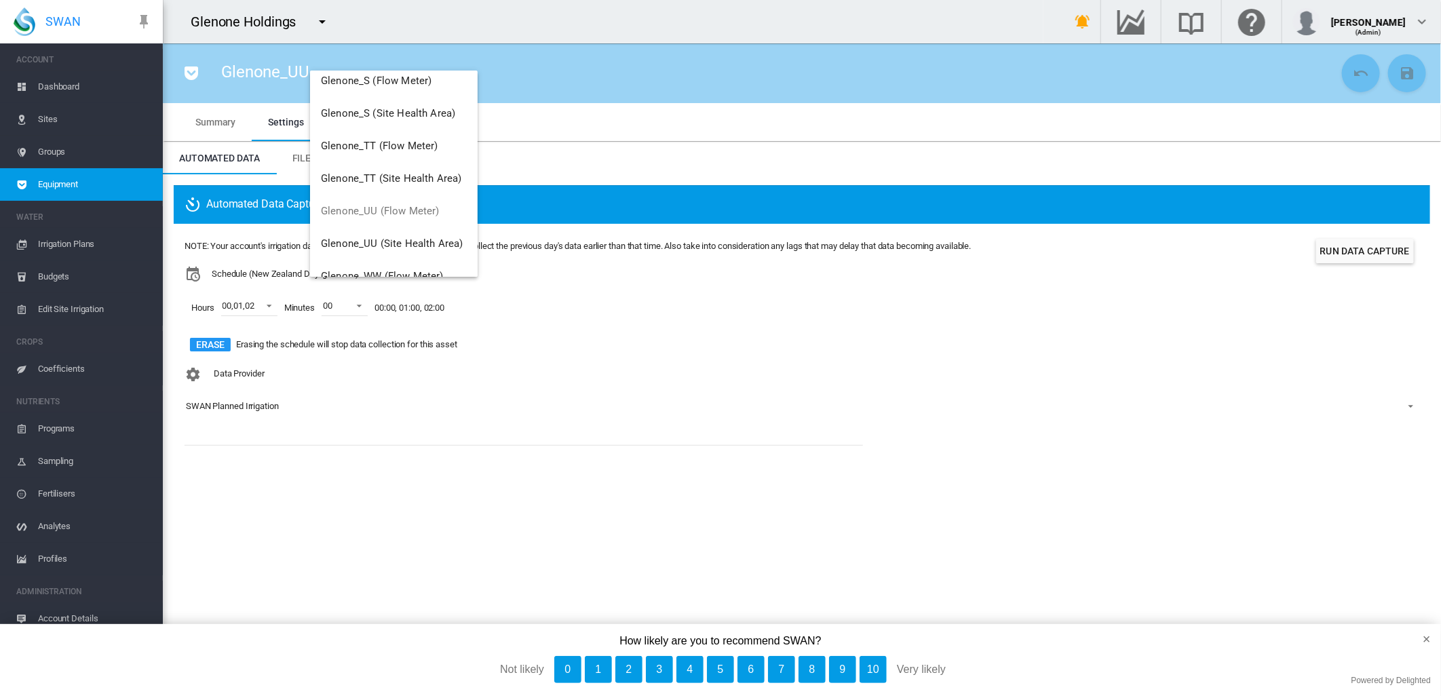
scroll to position [1270, 0]
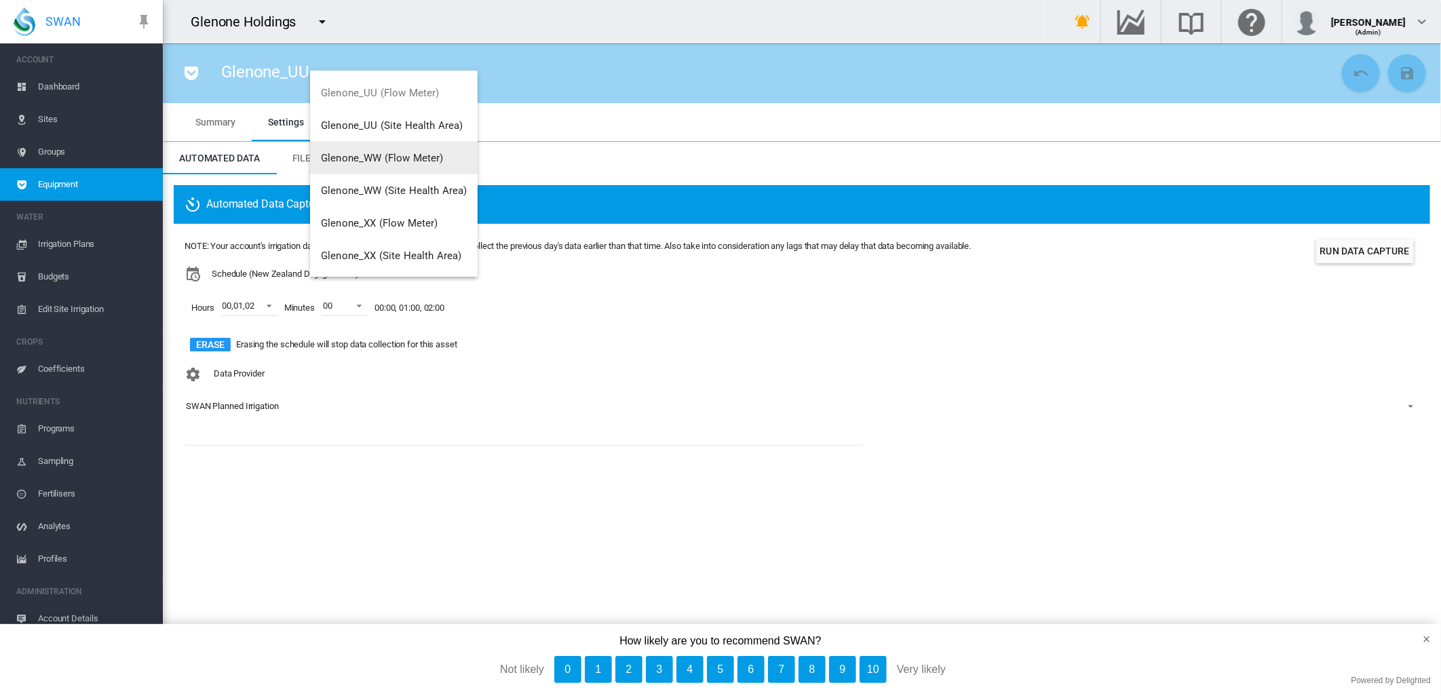
click at [423, 158] on span "Glenone_WW (Flow Meter)" at bounding box center [382, 158] width 122 height 12
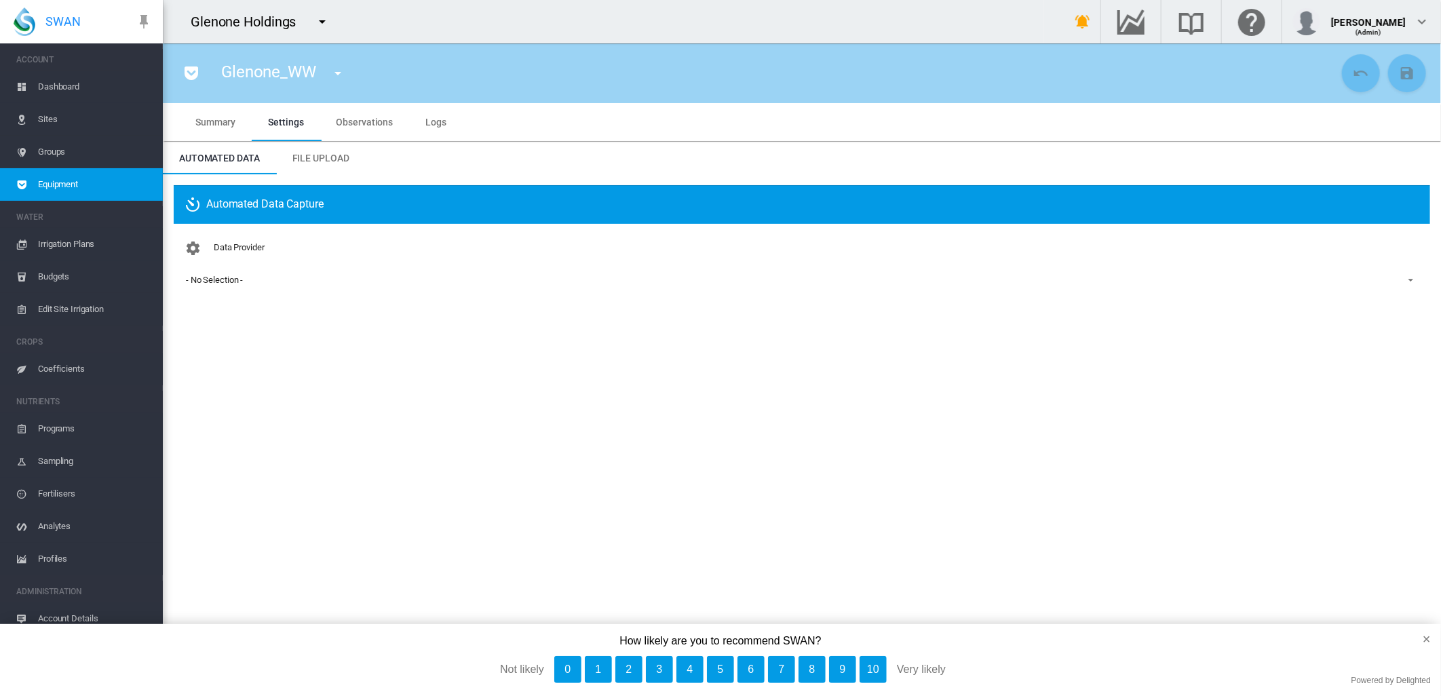
click at [225, 277] on div "- No Selection -" at bounding box center [214, 280] width 57 height 10
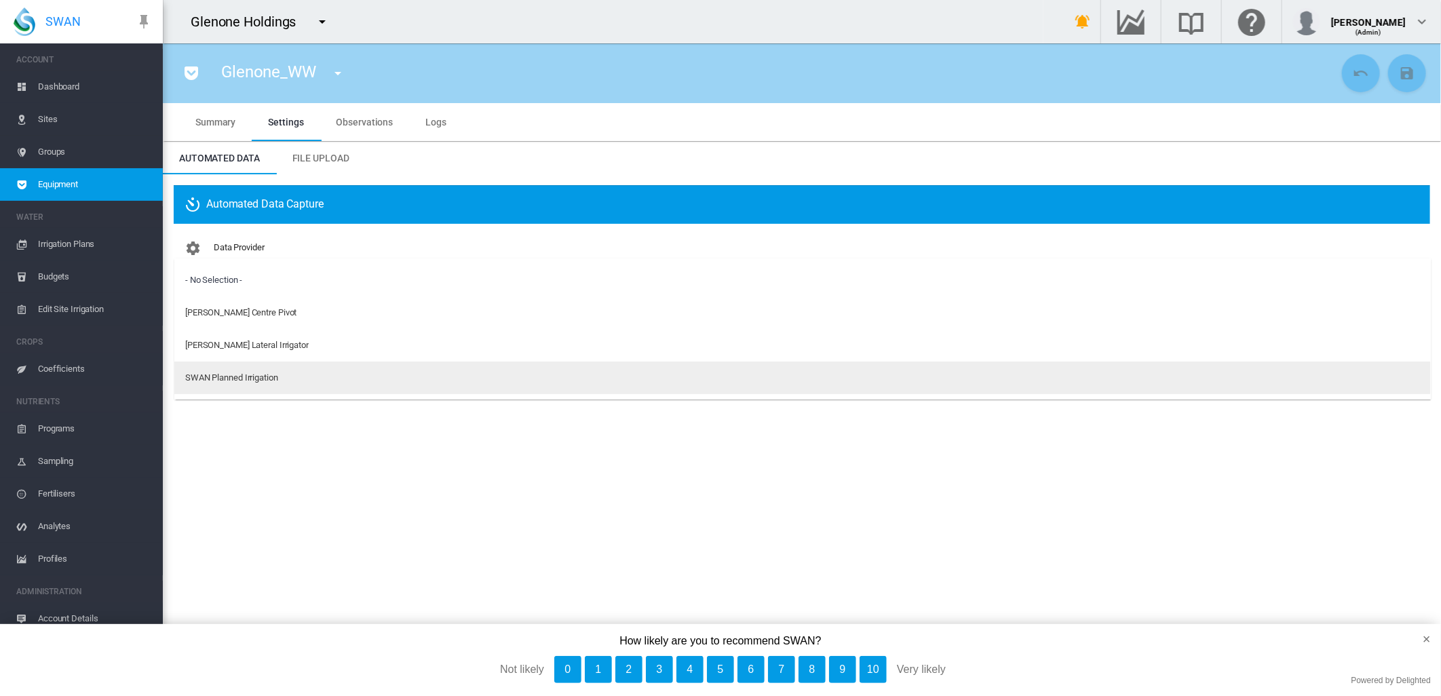
click at [227, 382] on div "SWAN Planned Irrigation" at bounding box center [231, 378] width 93 height 12
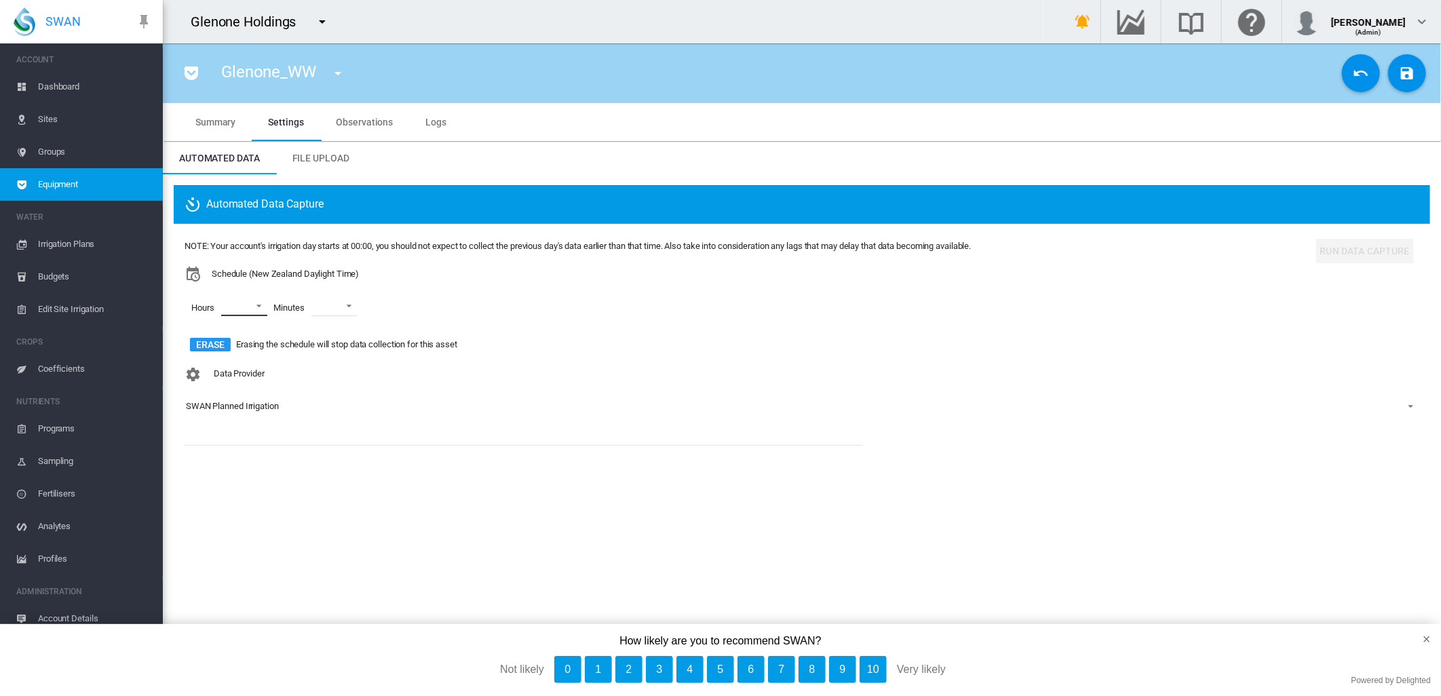
click at [258, 307] on md-select "00 01 02 03 04 05 06 07 08 09 10 11 12 13 14 15 16 17 18 19 20 21 22 23" at bounding box center [244, 306] width 46 height 20
click at [212, 306] on div at bounding box center [210, 307] width 14 height 14
click at [213, 336] on div at bounding box center [210, 340] width 14 height 14
click at [211, 368] on div at bounding box center [210, 372] width 14 height 14
click at [346, 308] on md-backdrop at bounding box center [720, 348] width 1441 height 696
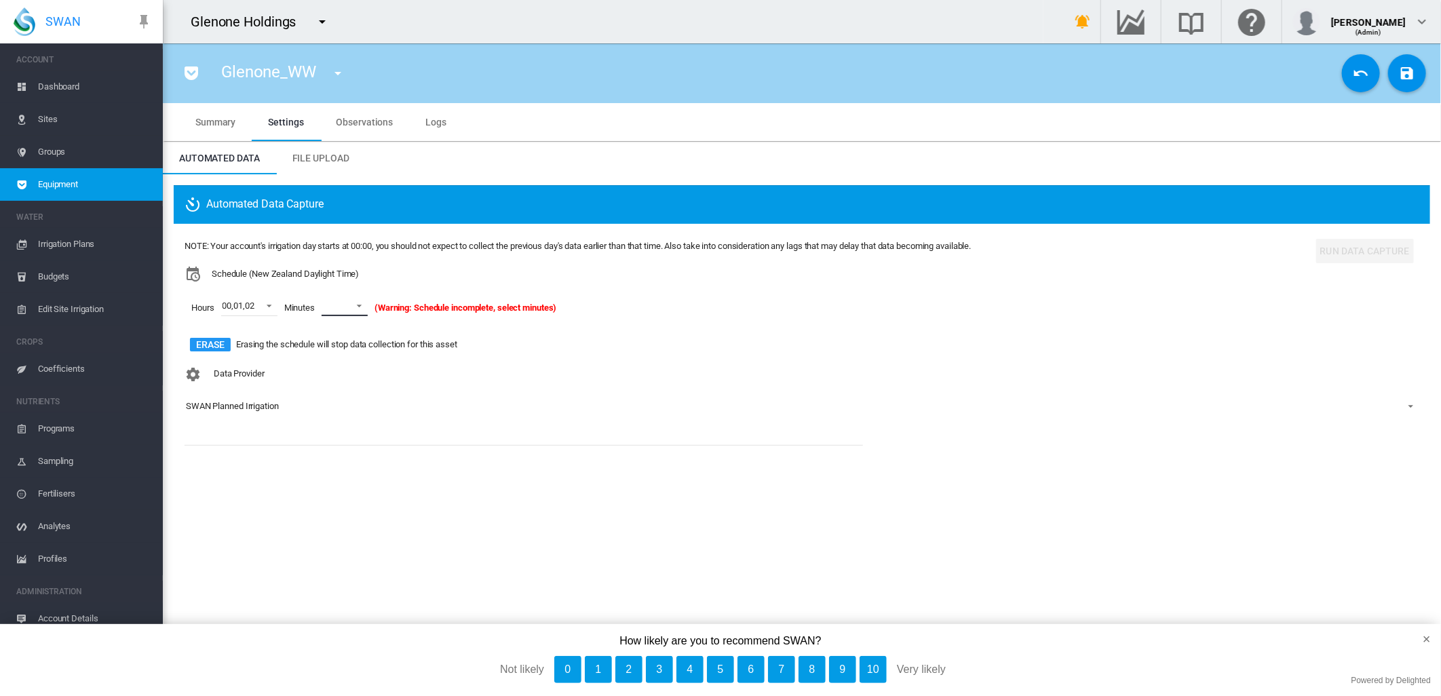
click at [357, 305] on span at bounding box center [355, 305] width 16 height 12
click at [334, 337] on div "00" at bounding box center [329, 339] width 10 height 12
click at [1403, 75] on md-icon "icon-content-save" at bounding box center [1407, 73] width 16 height 16
click at [340, 73] on md-icon "icon-menu-down" at bounding box center [338, 73] width 16 height 16
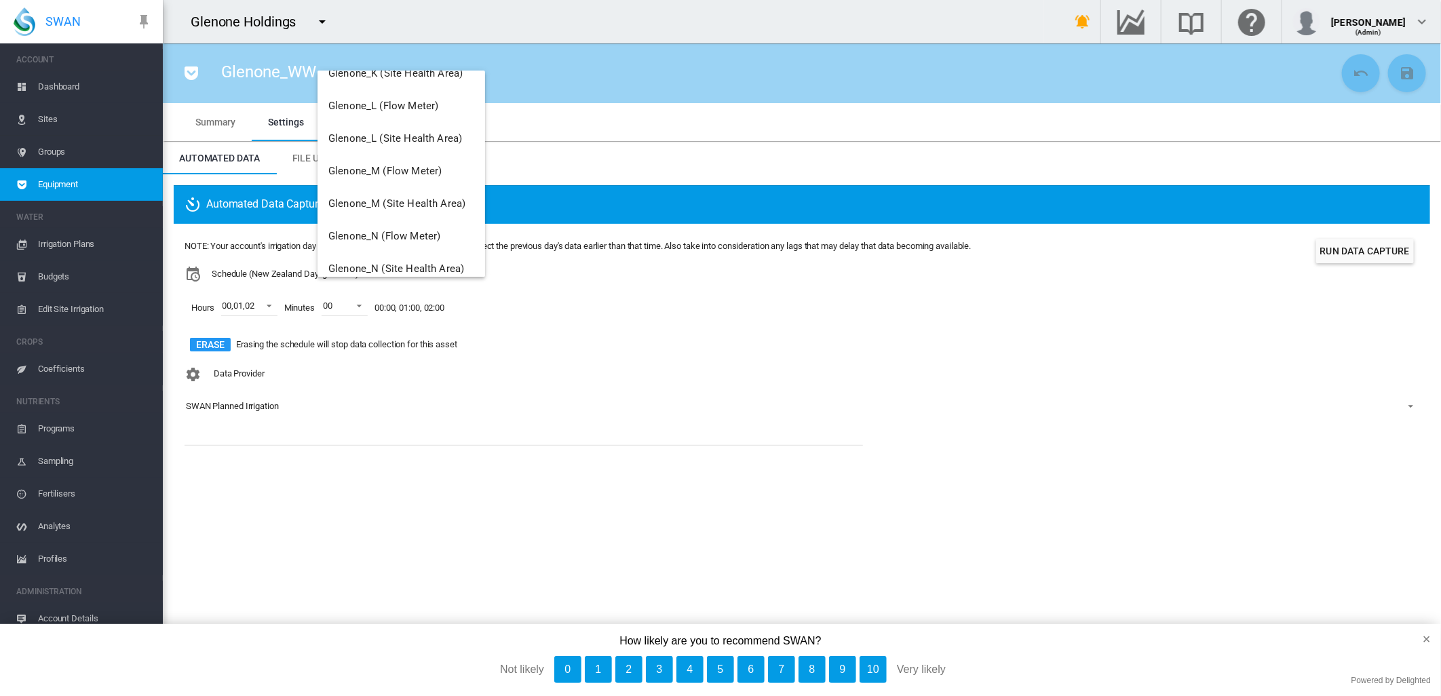
scroll to position [1270, 0]
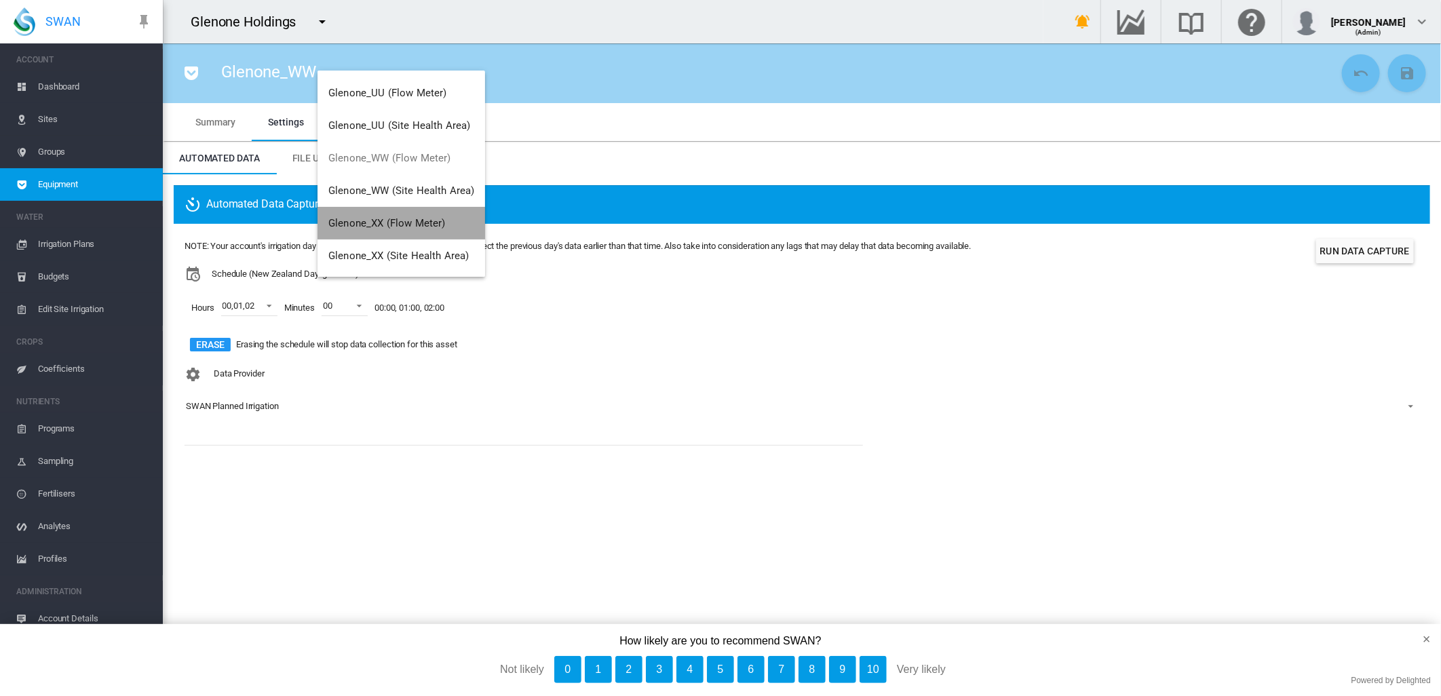
click at [409, 218] on span "Glenone_XX (Flow Meter)" at bounding box center [386, 223] width 117 height 12
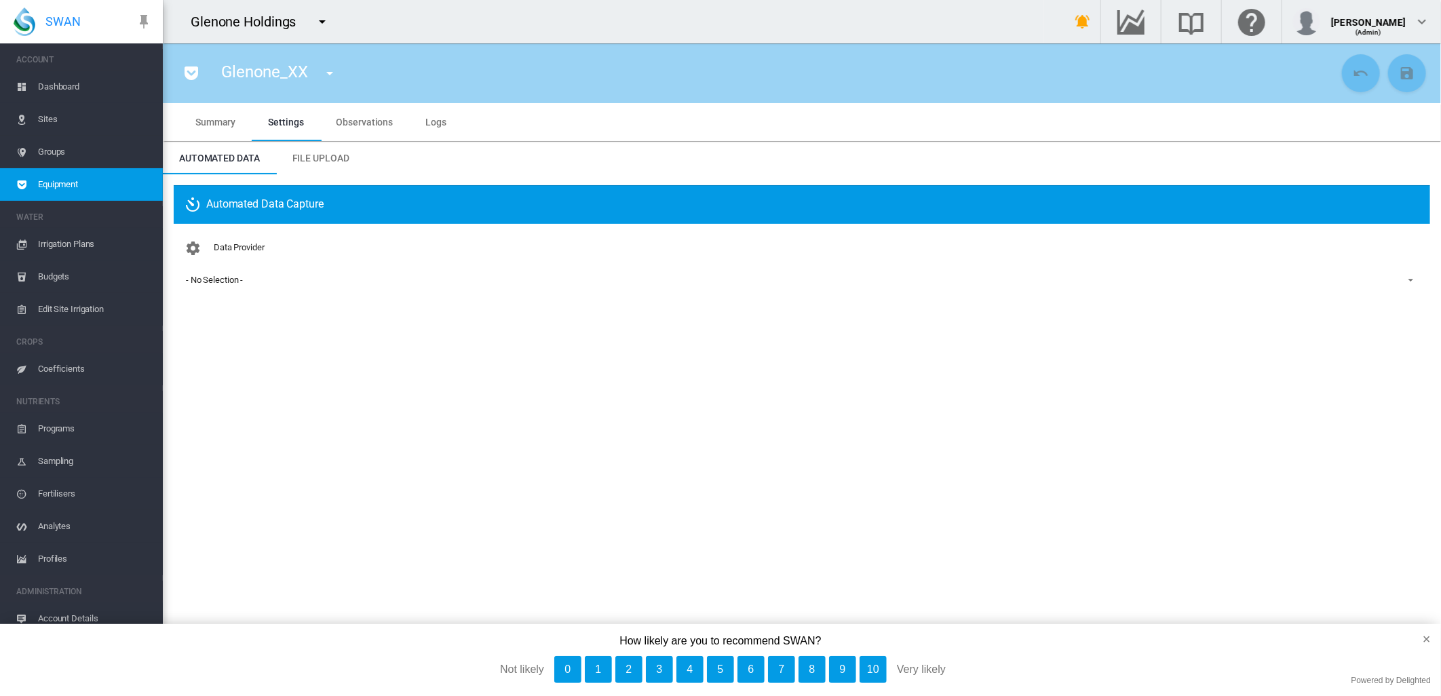
click at [227, 280] on div "- No Selection -" at bounding box center [214, 280] width 57 height 10
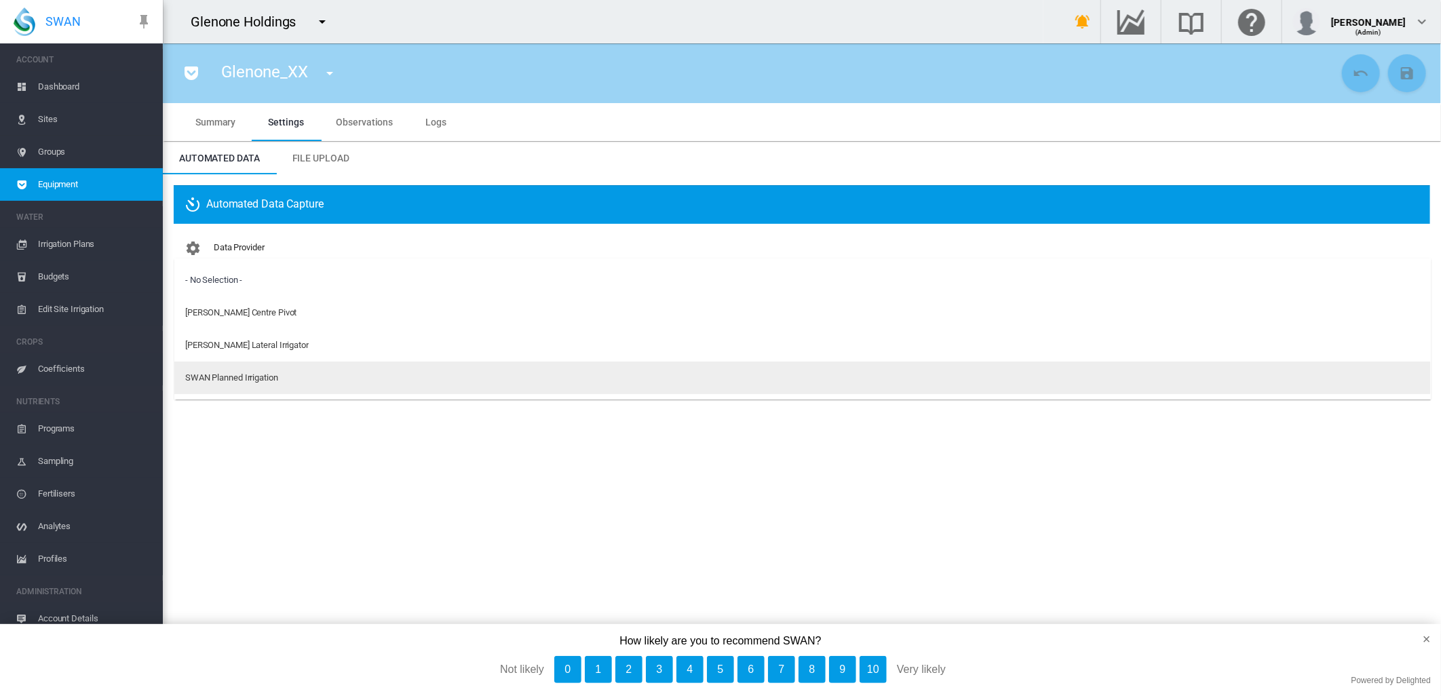
click at [224, 380] on div "SWAN Planned Irrigation" at bounding box center [231, 378] width 93 height 12
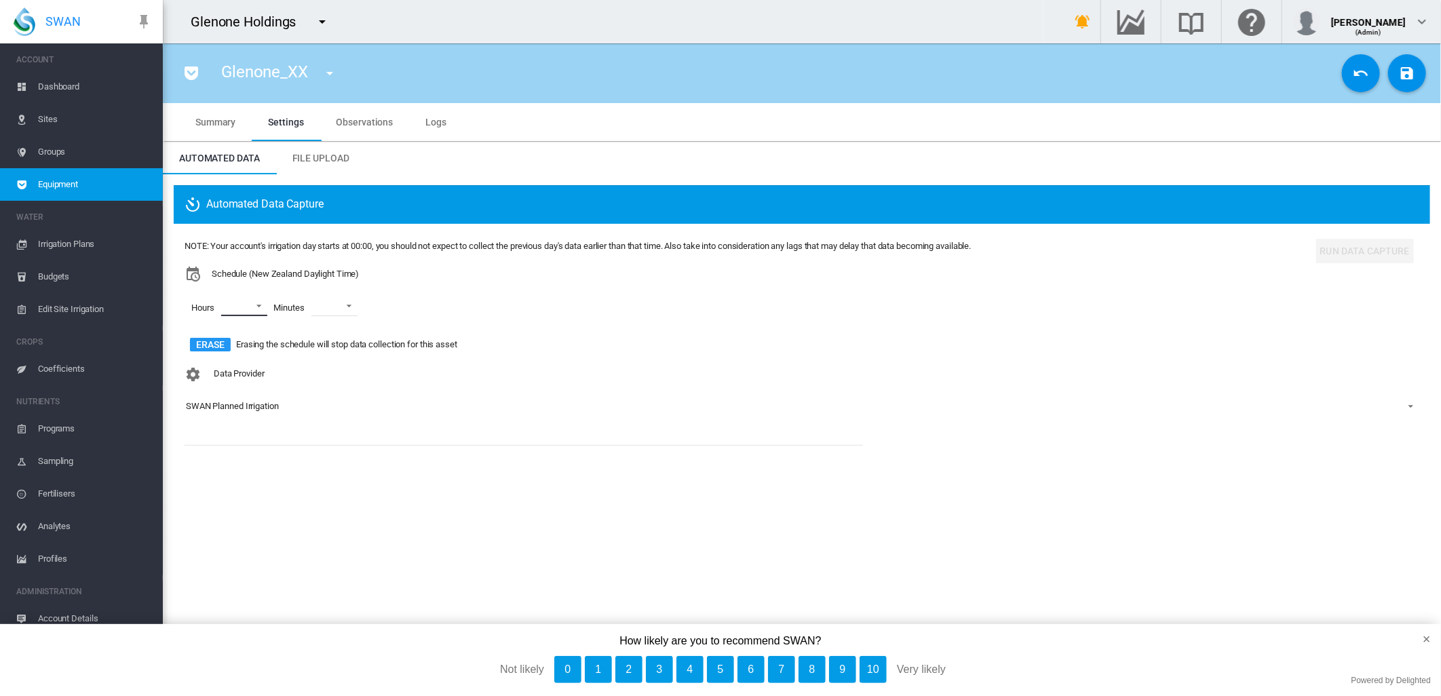
click at [260, 303] on md-select "00 01 02 03 04 05 06 07 08 09 10 11 12 13 14 15 16 17 18 19 20 21 22 23" at bounding box center [244, 306] width 46 height 20
click at [223, 301] on div "00" at bounding box center [228, 307] width 10 height 12
click at [206, 337] on div at bounding box center [210, 340] width 14 height 14
click at [210, 369] on div at bounding box center [210, 372] width 14 height 14
click at [364, 303] on md-backdrop at bounding box center [720, 348] width 1441 height 696
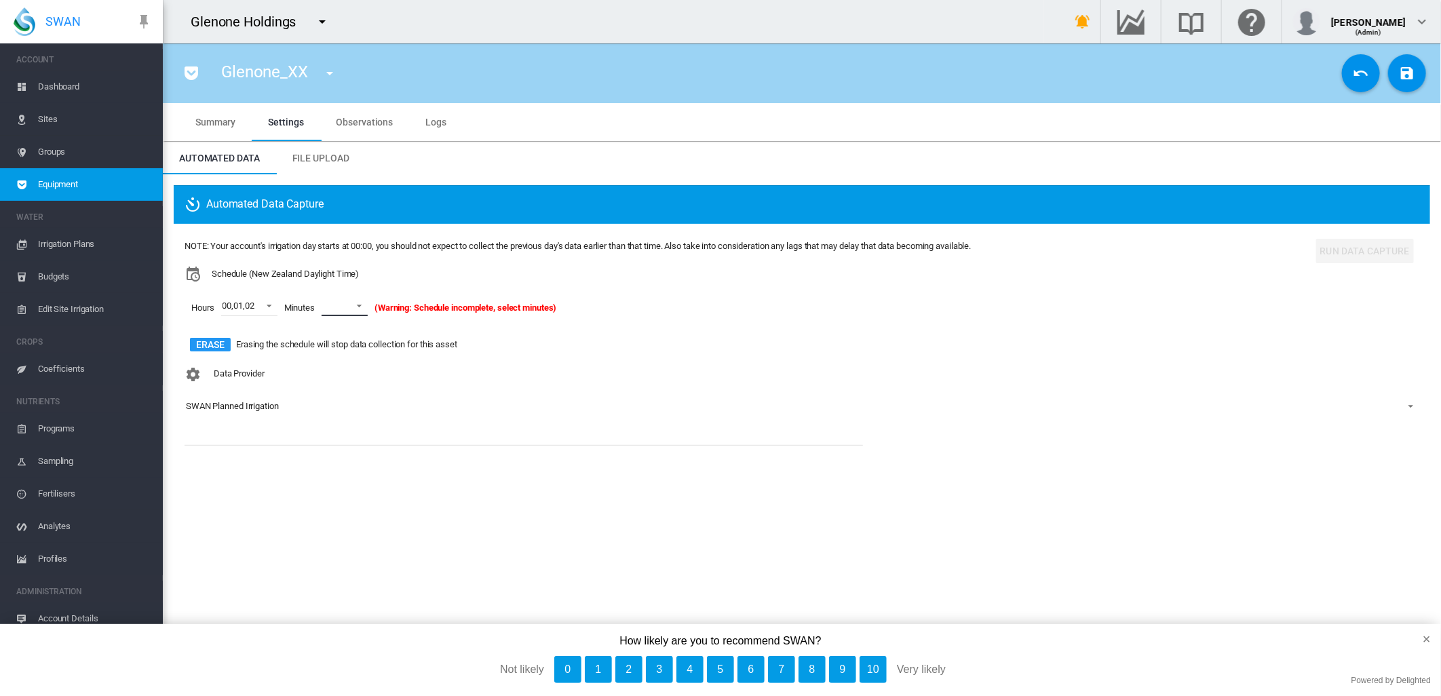
click at [364, 306] on span at bounding box center [355, 305] width 16 height 12
click at [328, 331] on md-option "00" at bounding box center [360, 339] width 92 height 33
click at [1407, 73] on md-icon "icon-content-save" at bounding box center [1407, 73] width 16 height 16
click at [328, 73] on md-icon "icon-menu-down" at bounding box center [330, 73] width 16 height 16
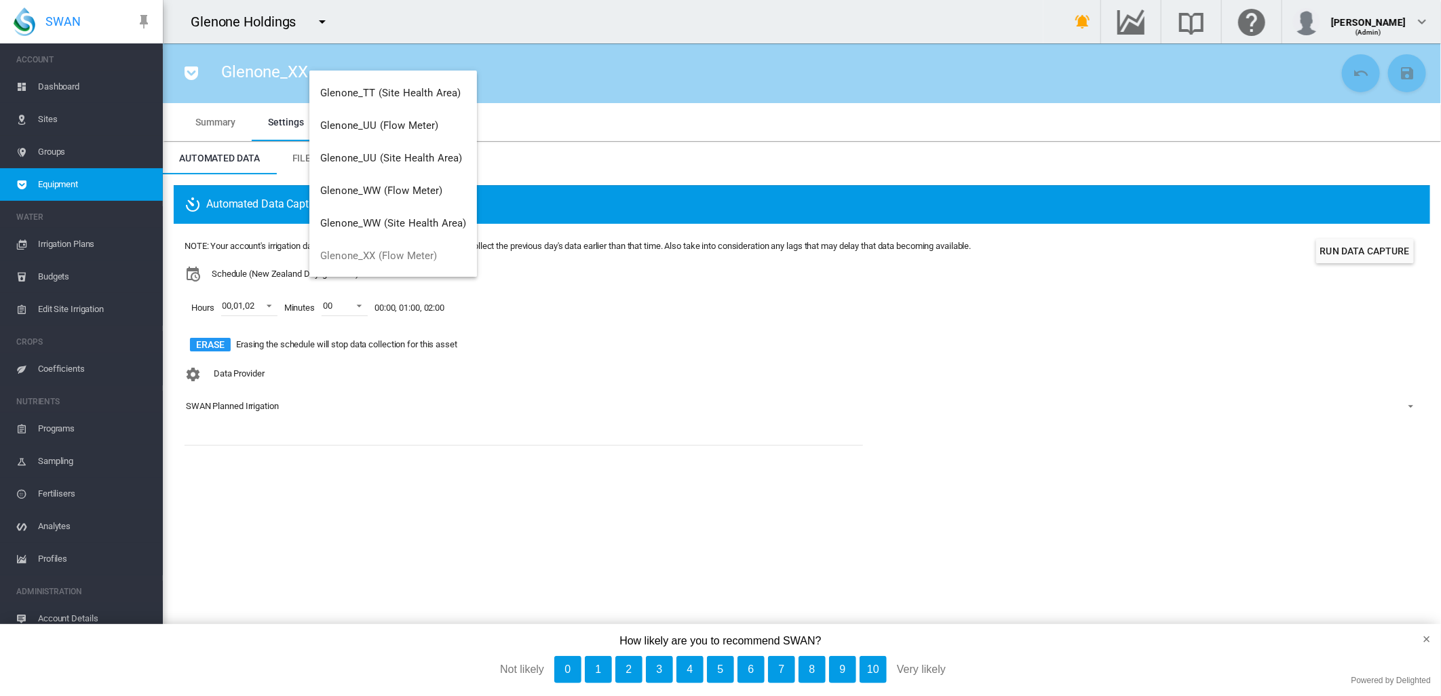
scroll to position [1270, 0]
click at [799, 25] on md-backdrop at bounding box center [720, 348] width 1441 height 696
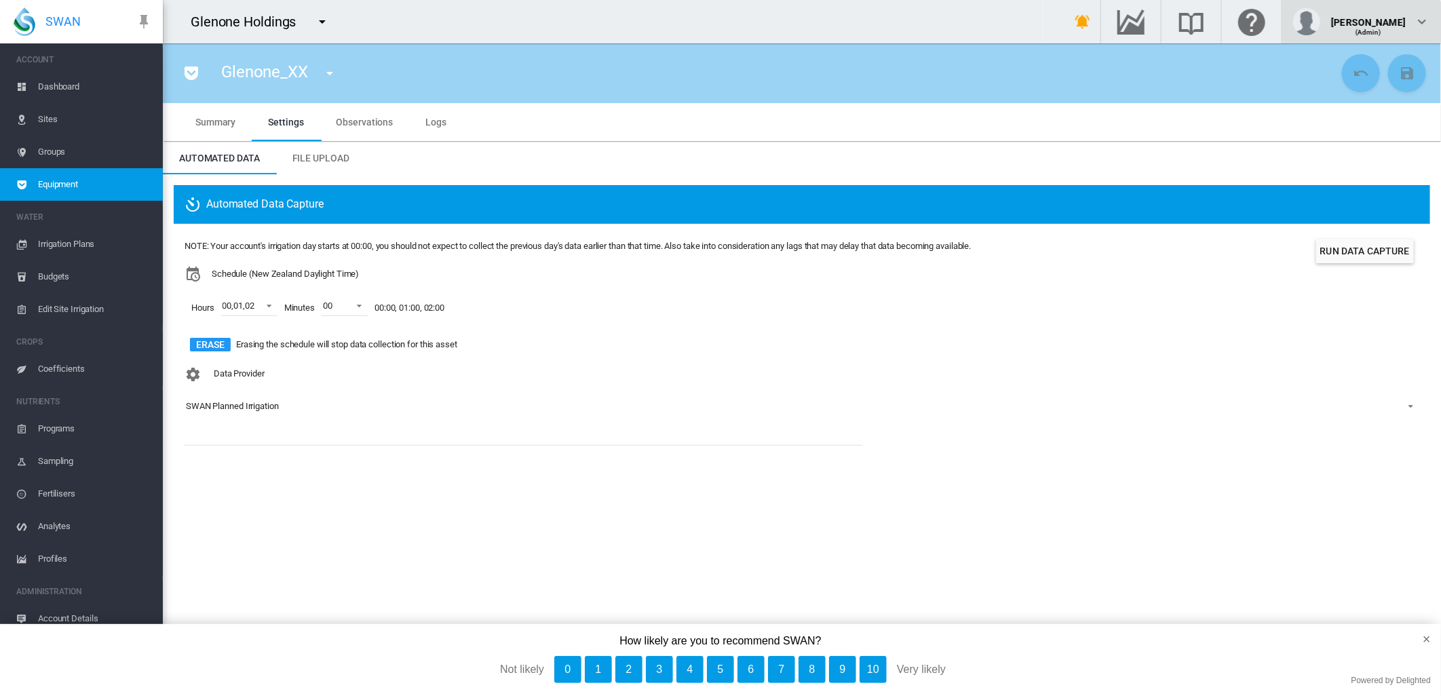
click at [1427, 22] on md-icon "icon-chevron-down" at bounding box center [1422, 22] width 16 height 16
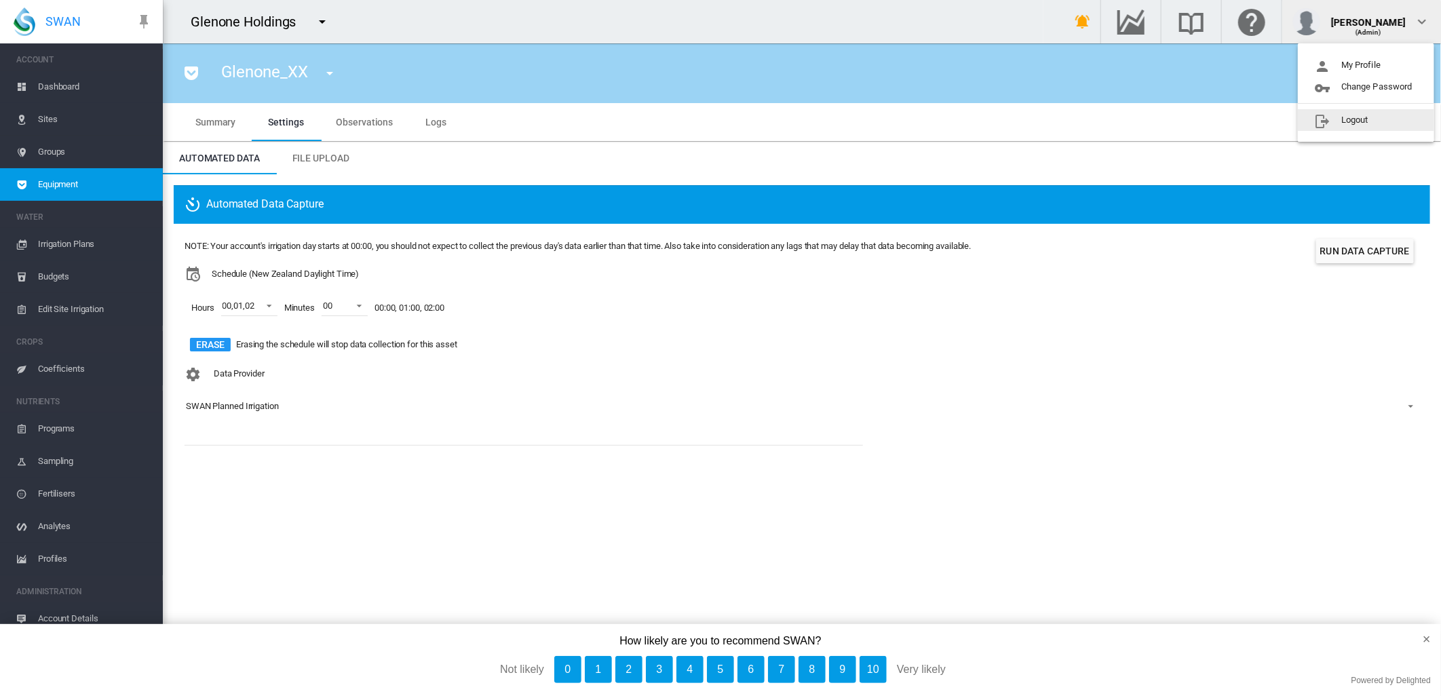
click at [1346, 120] on button "Logout" at bounding box center [1366, 120] width 136 height 22
